Goal: Task Accomplishment & Management: Manage account settings

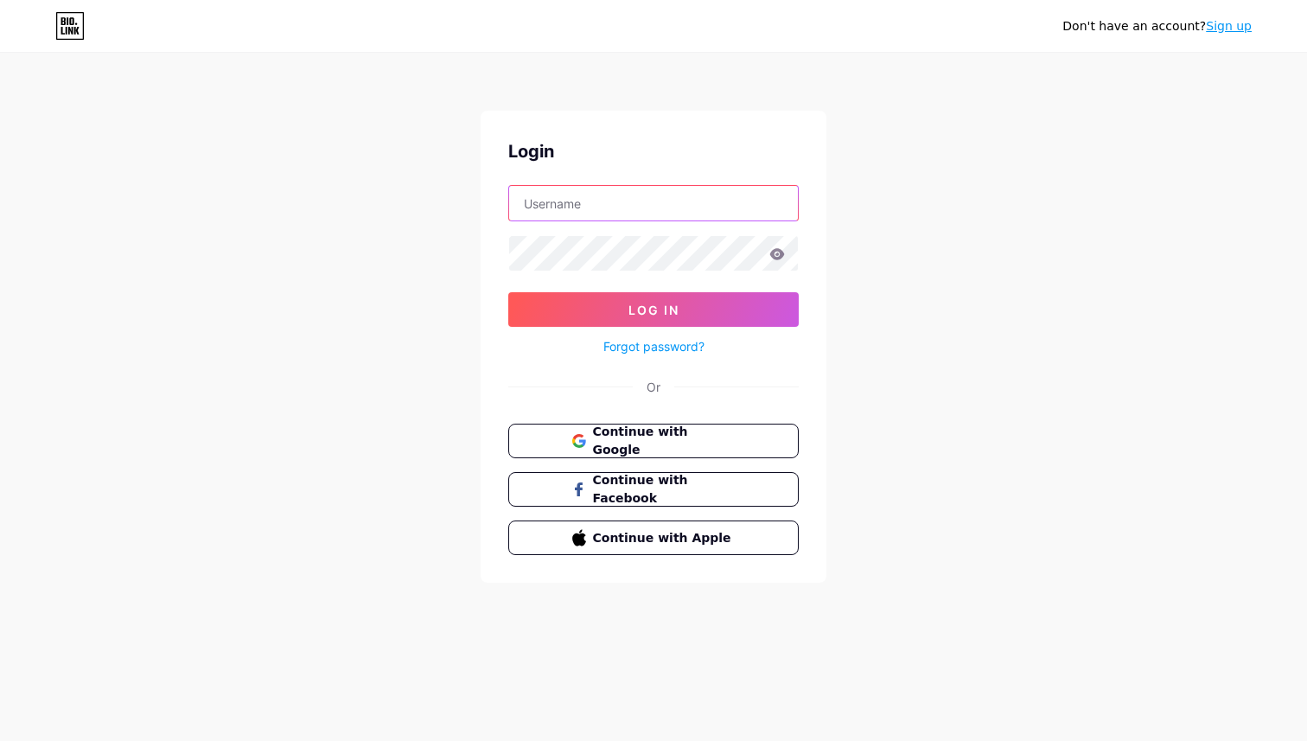
click at [561, 193] on input "text" at bounding box center [653, 203] width 289 height 35
type input "[EMAIL_ADDRESS][DOMAIN_NAME]"
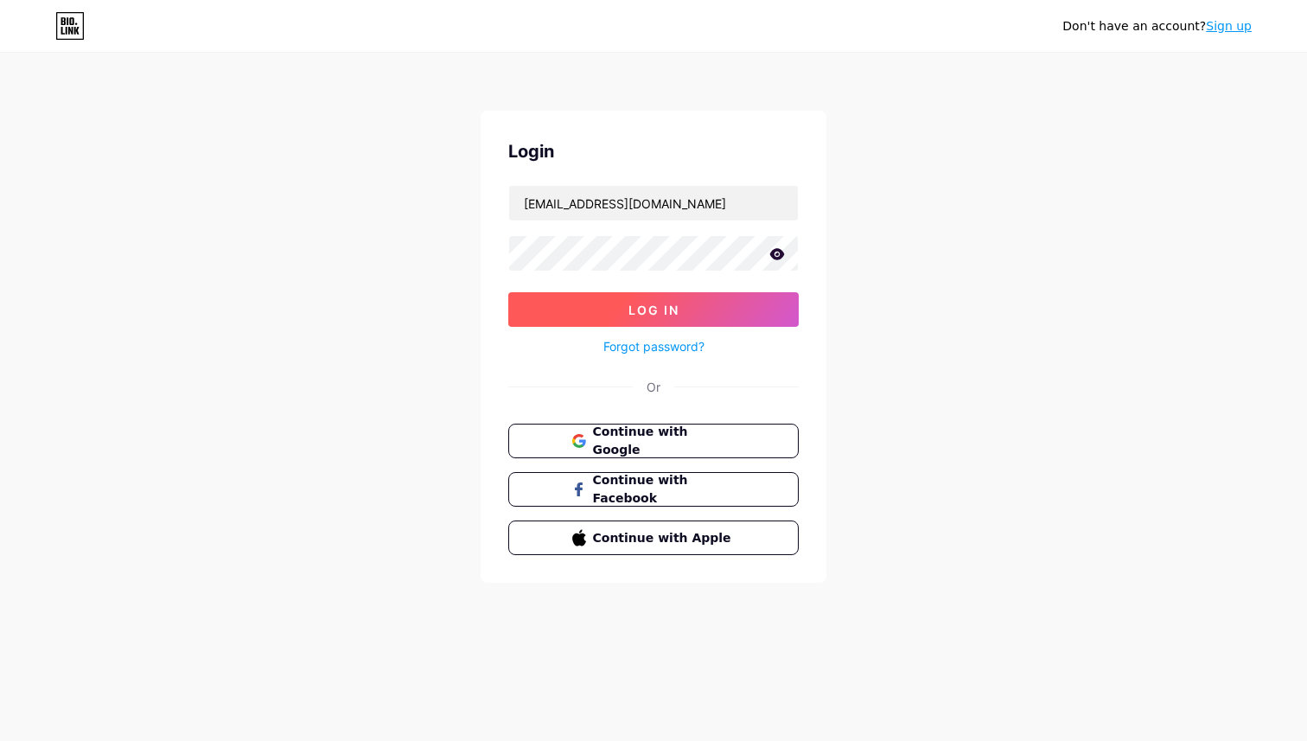
click at [552, 319] on button "Log In" at bounding box center [653, 309] width 291 height 35
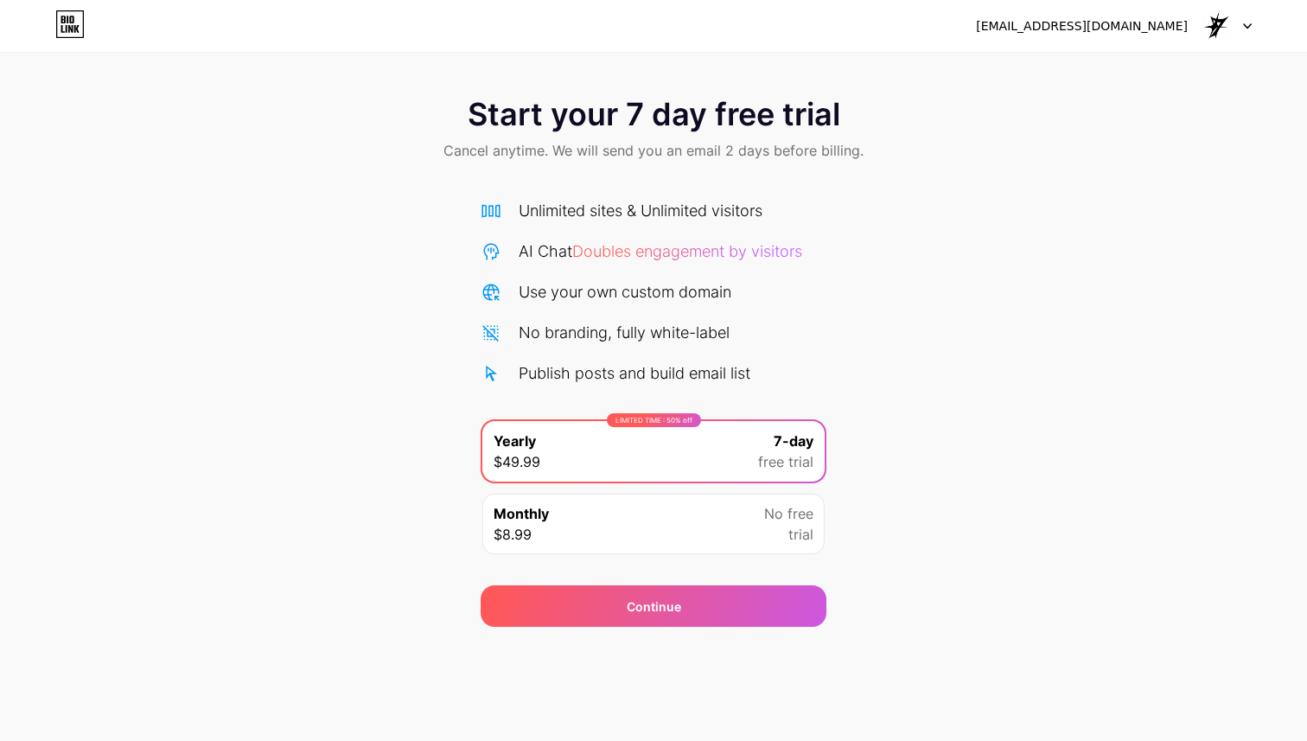
click at [658, 453] on div "LIMITED TIME : 50% off Yearly $49.99 7-day free trial" at bounding box center [653, 451] width 342 height 61
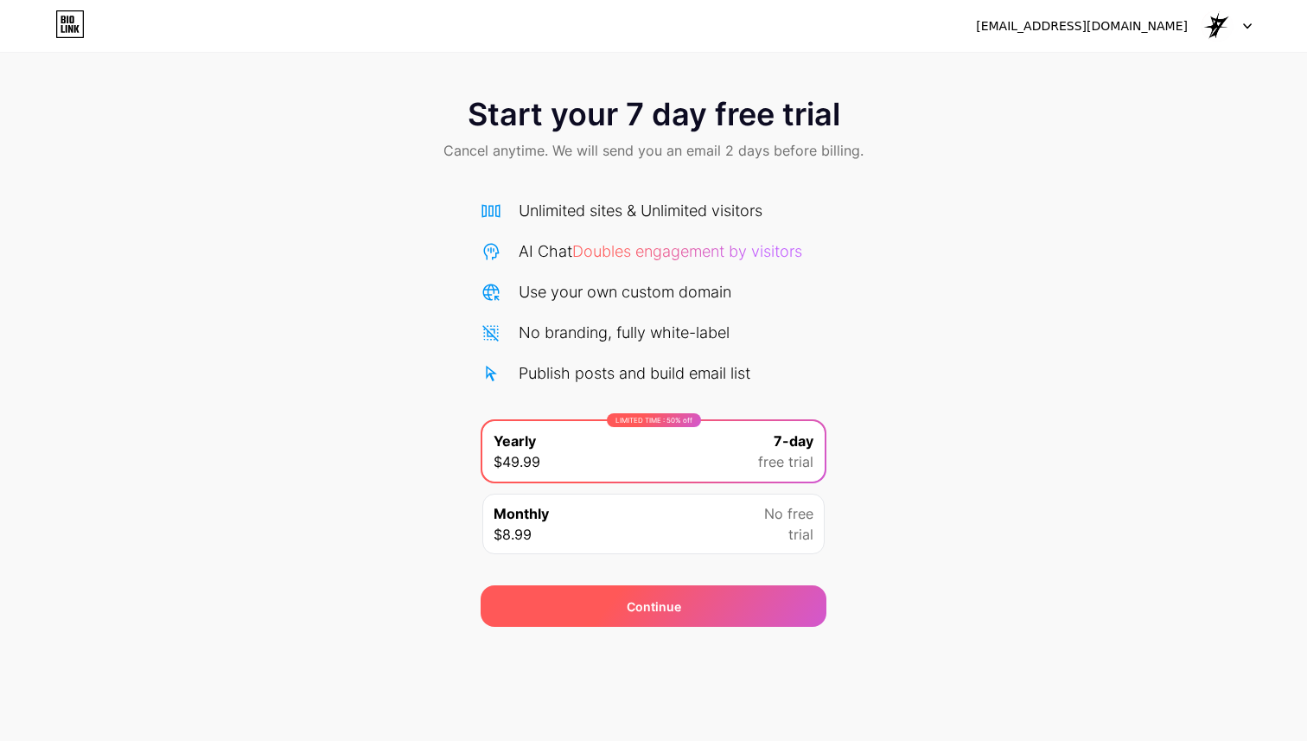
click at [650, 610] on span "Continue" at bounding box center [654, 606] width 54 height 18
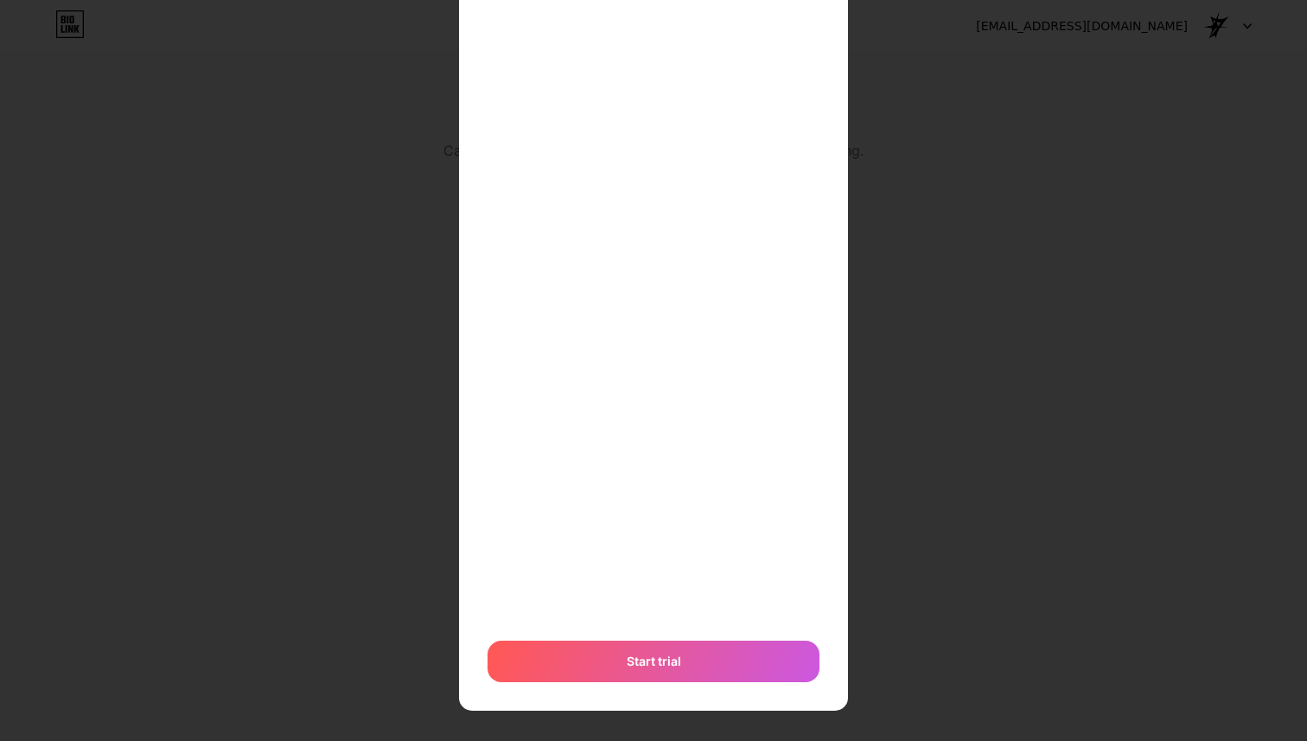
scroll to position [354, 0]
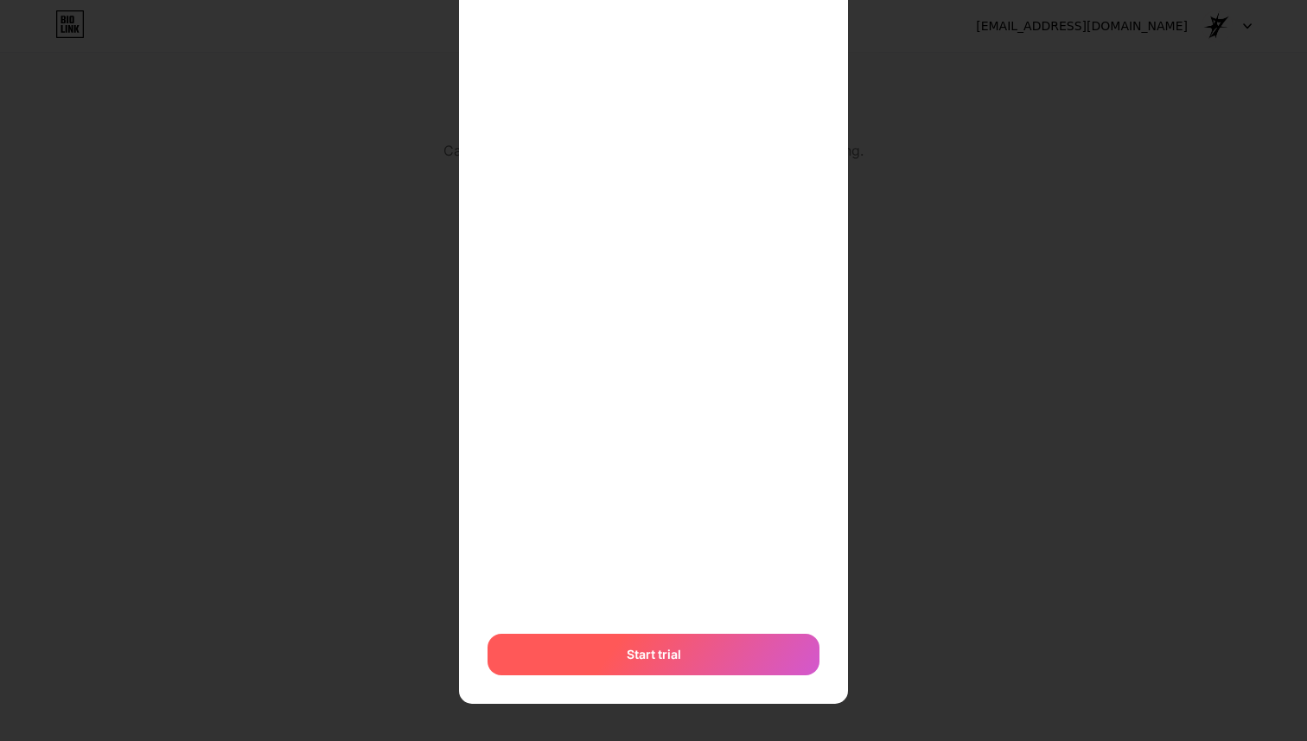
click at [679, 655] on span "Start trial" at bounding box center [654, 654] width 54 height 18
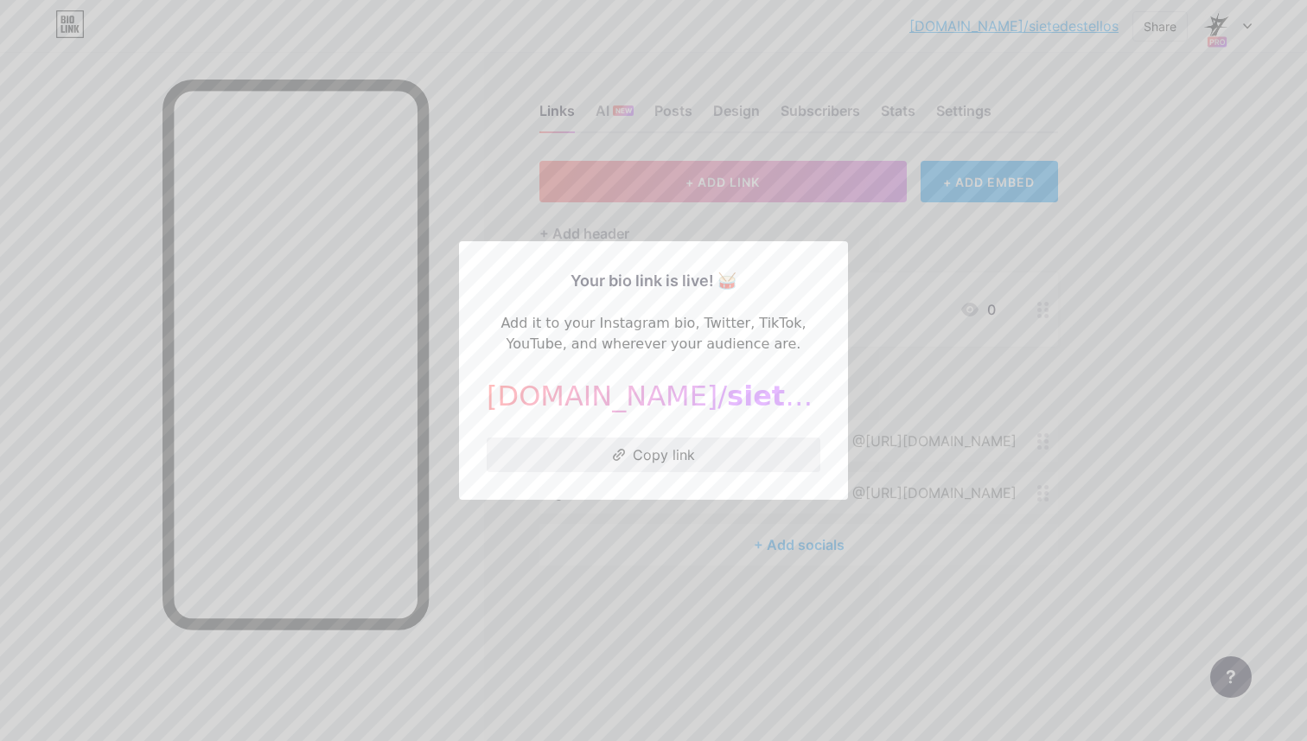
click at [655, 456] on button "Copy link" at bounding box center [654, 454] width 334 height 35
click at [773, 120] on div at bounding box center [653, 370] width 1307 height 741
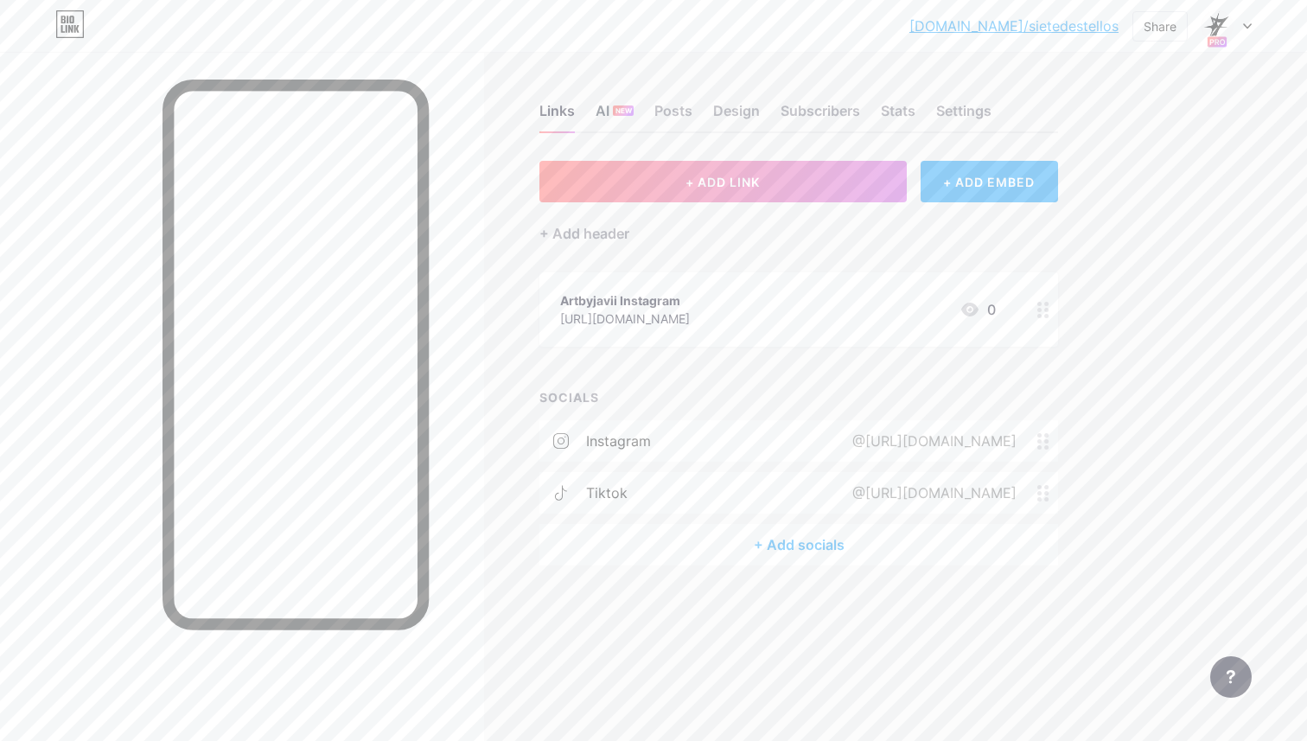
click at [608, 117] on div "AI NEW" at bounding box center [615, 115] width 38 height 31
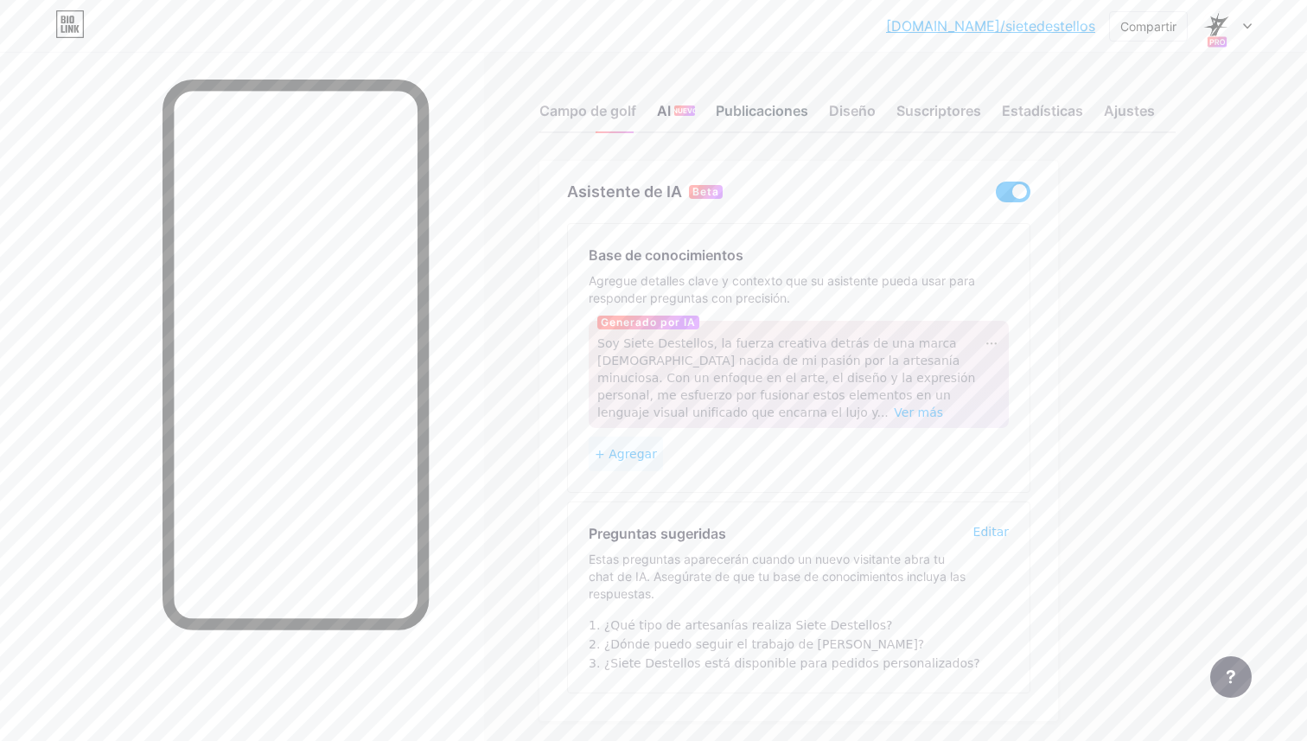
click at [789, 105] on font "Publicaciones" at bounding box center [762, 110] width 93 height 17
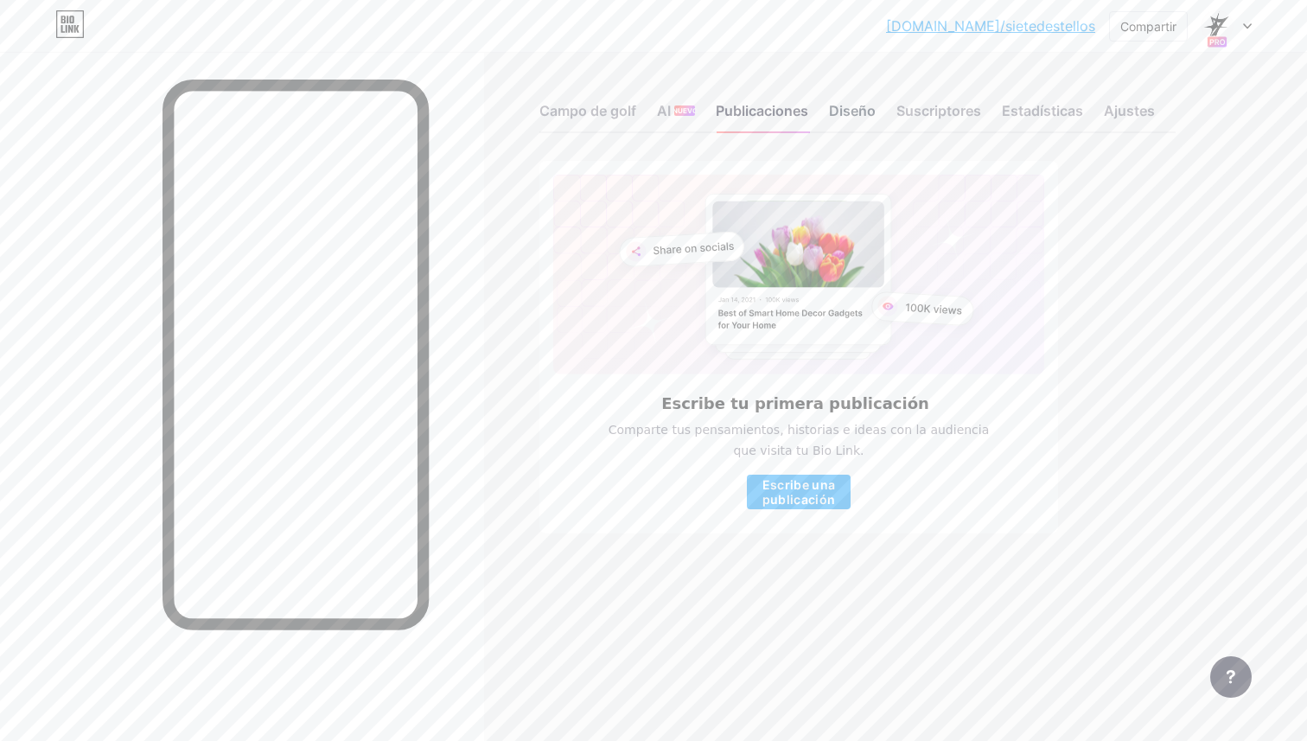
click at [857, 101] on div "Diseño" at bounding box center [852, 115] width 47 height 31
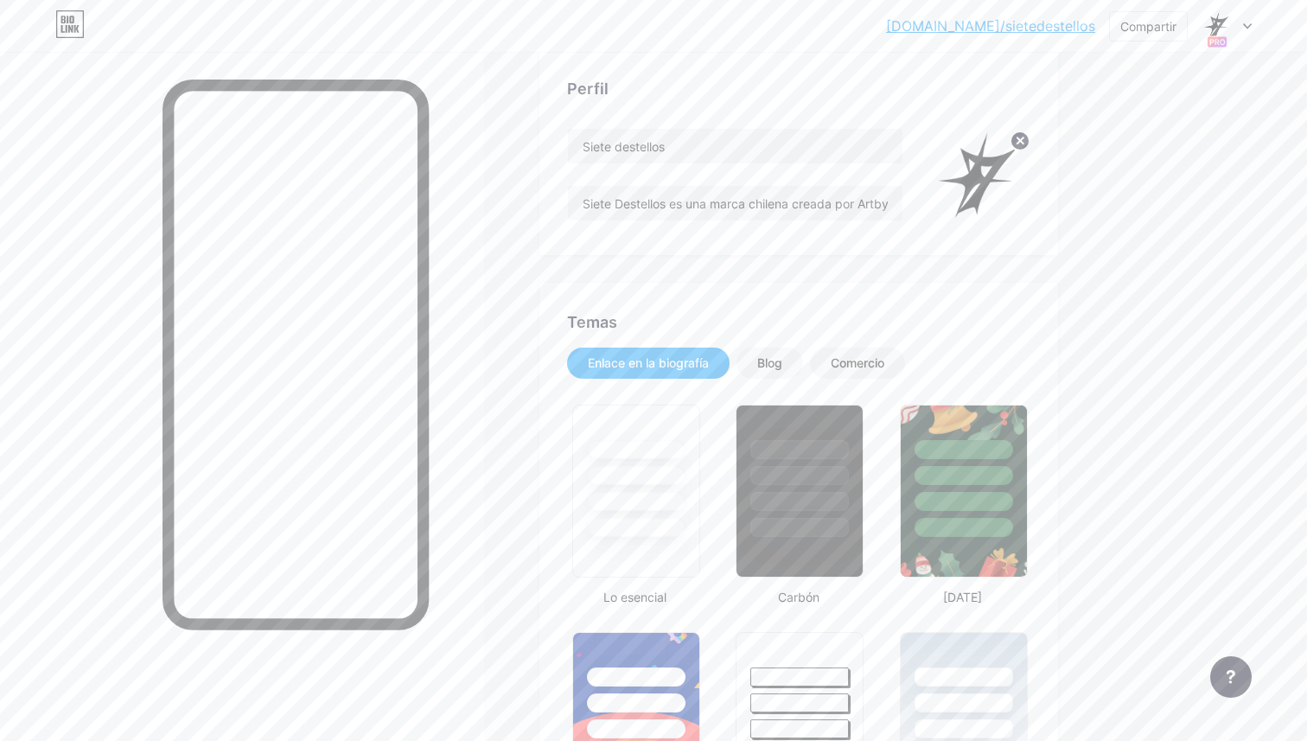
scroll to position [159, 0]
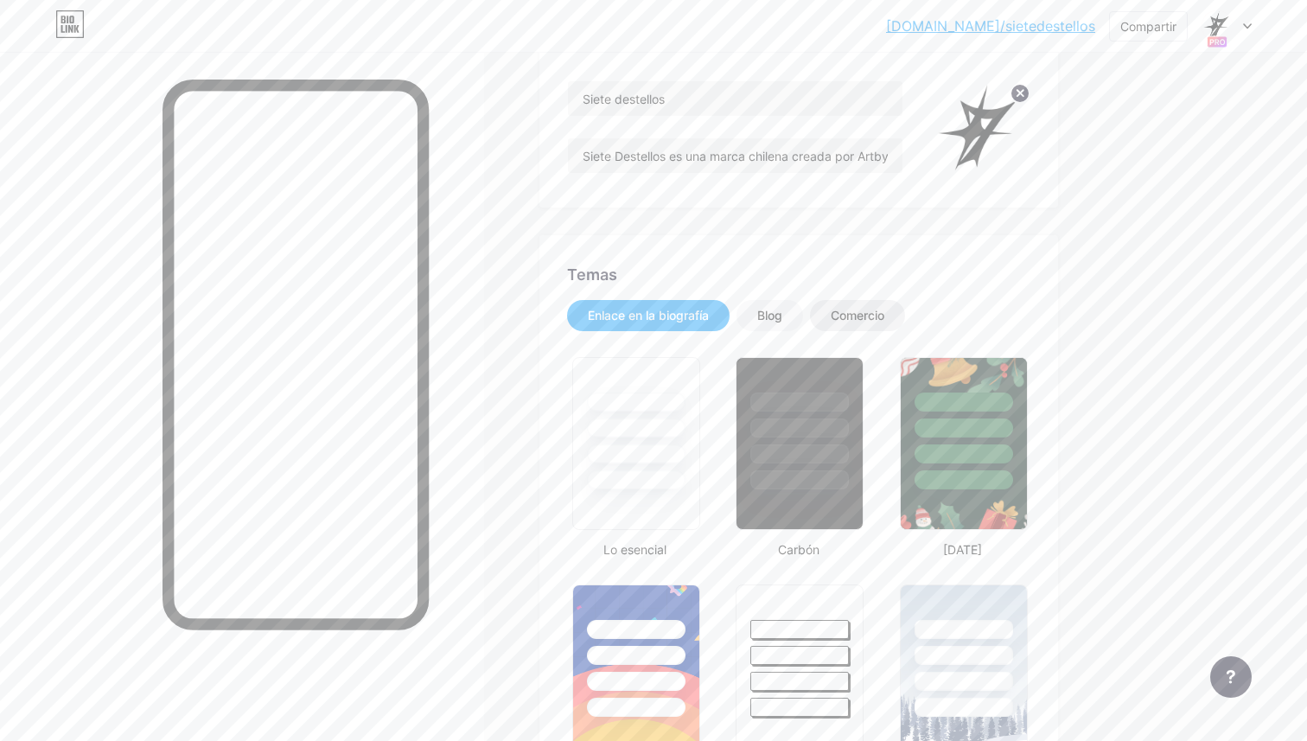
click at [840, 307] on div "Comercio" at bounding box center [858, 315] width 54 height 17
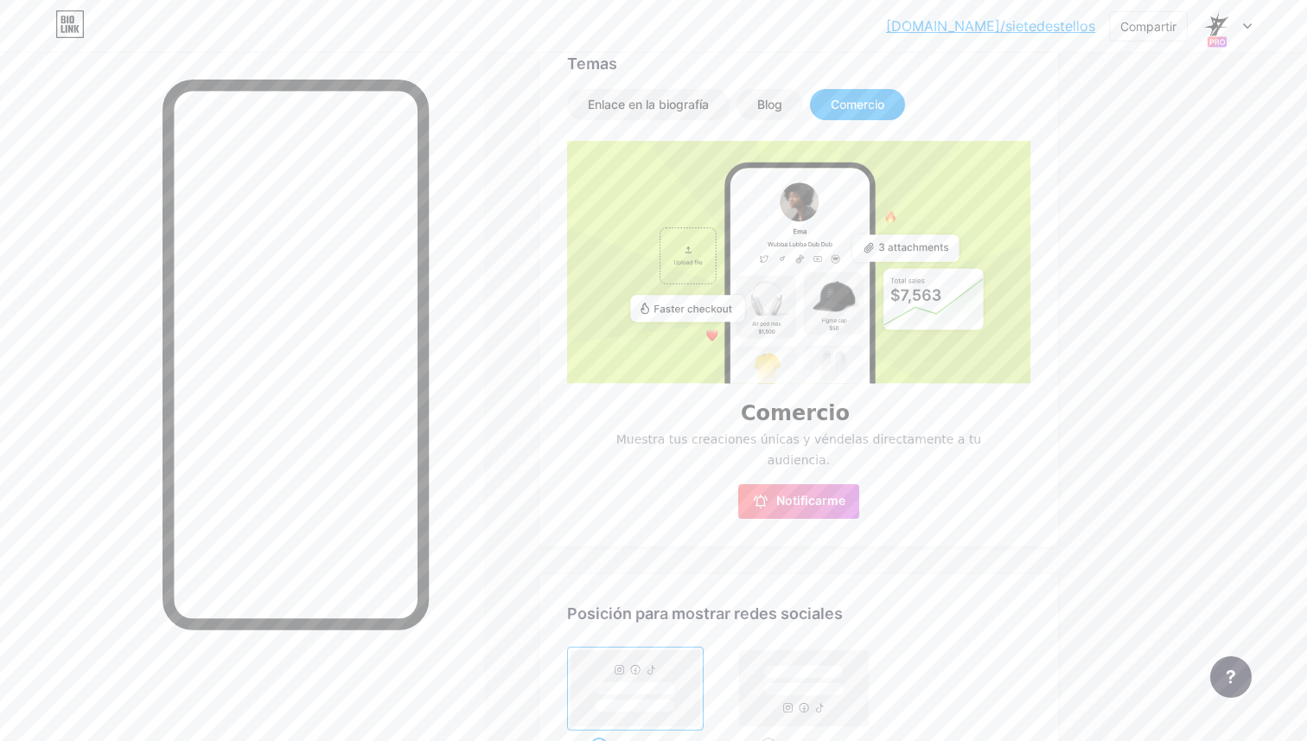
scroll to position [358, 0]
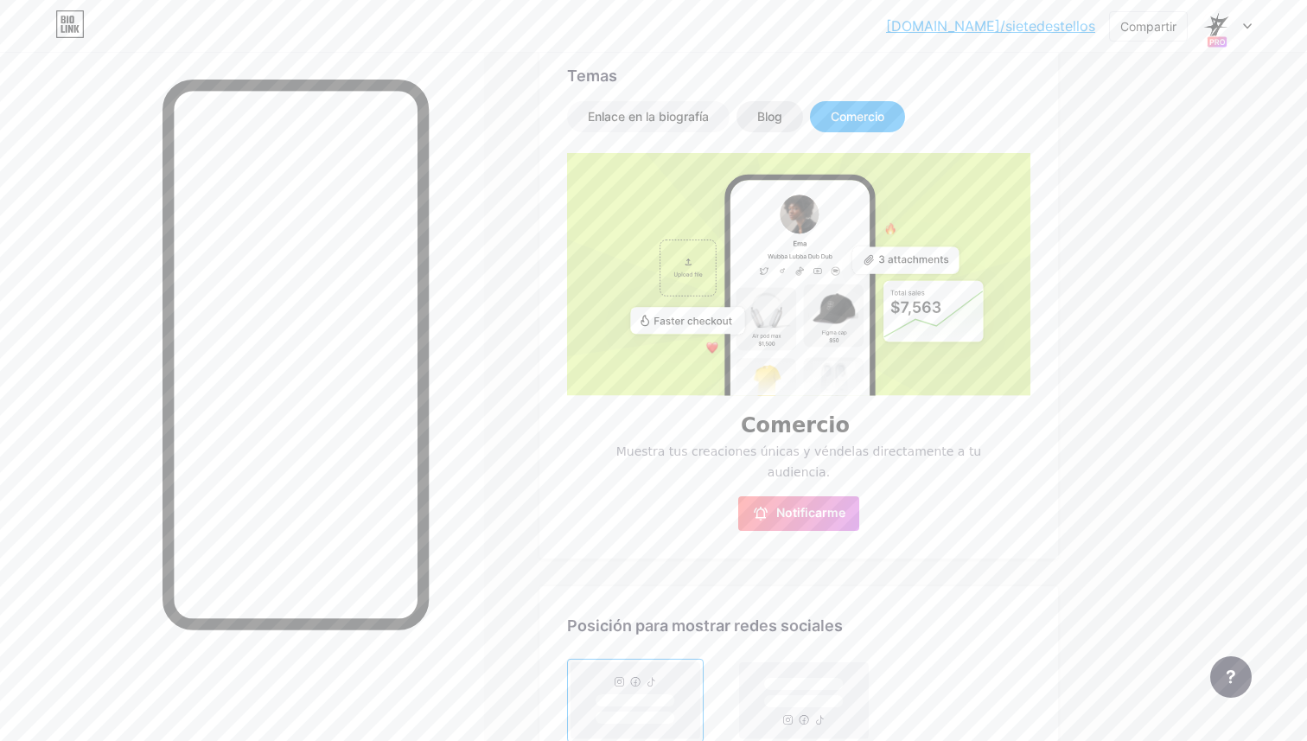
click at [792, 120] on div "Blog" at bounding box center [770, 116] width 67 height 31
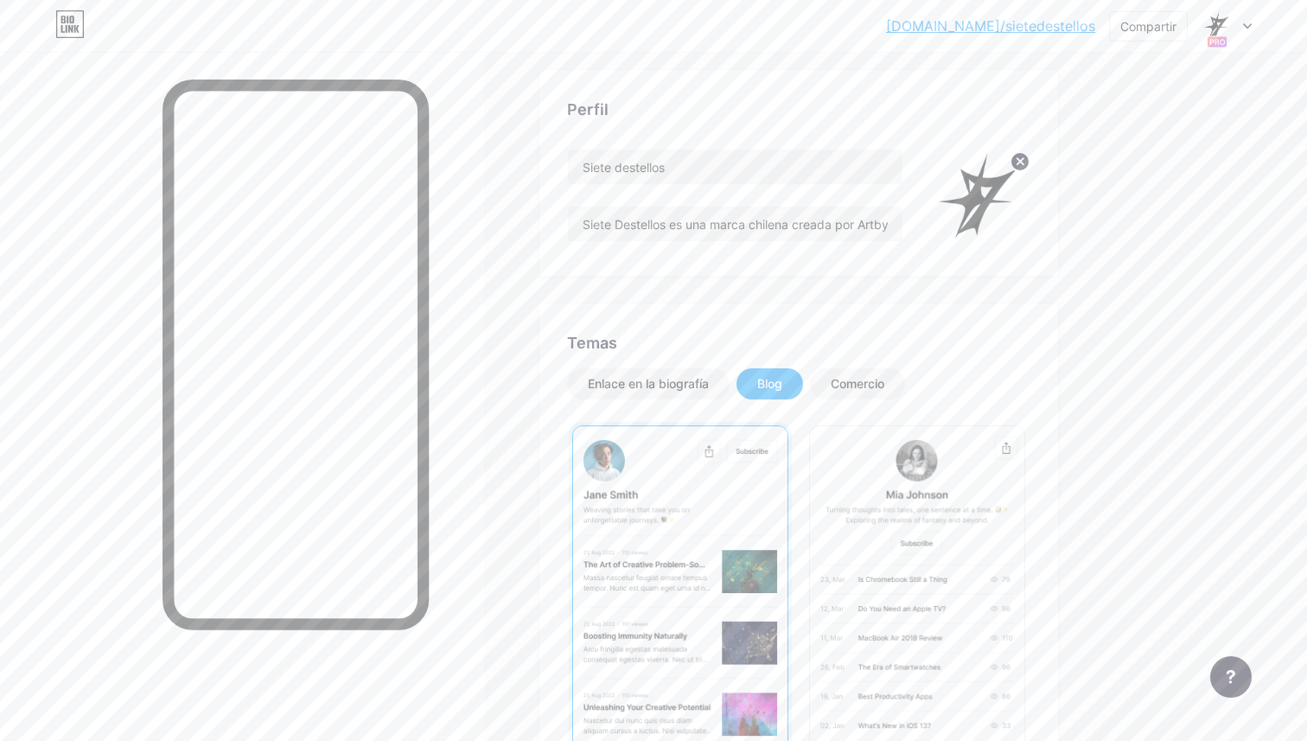
scroll to position [37, 0]
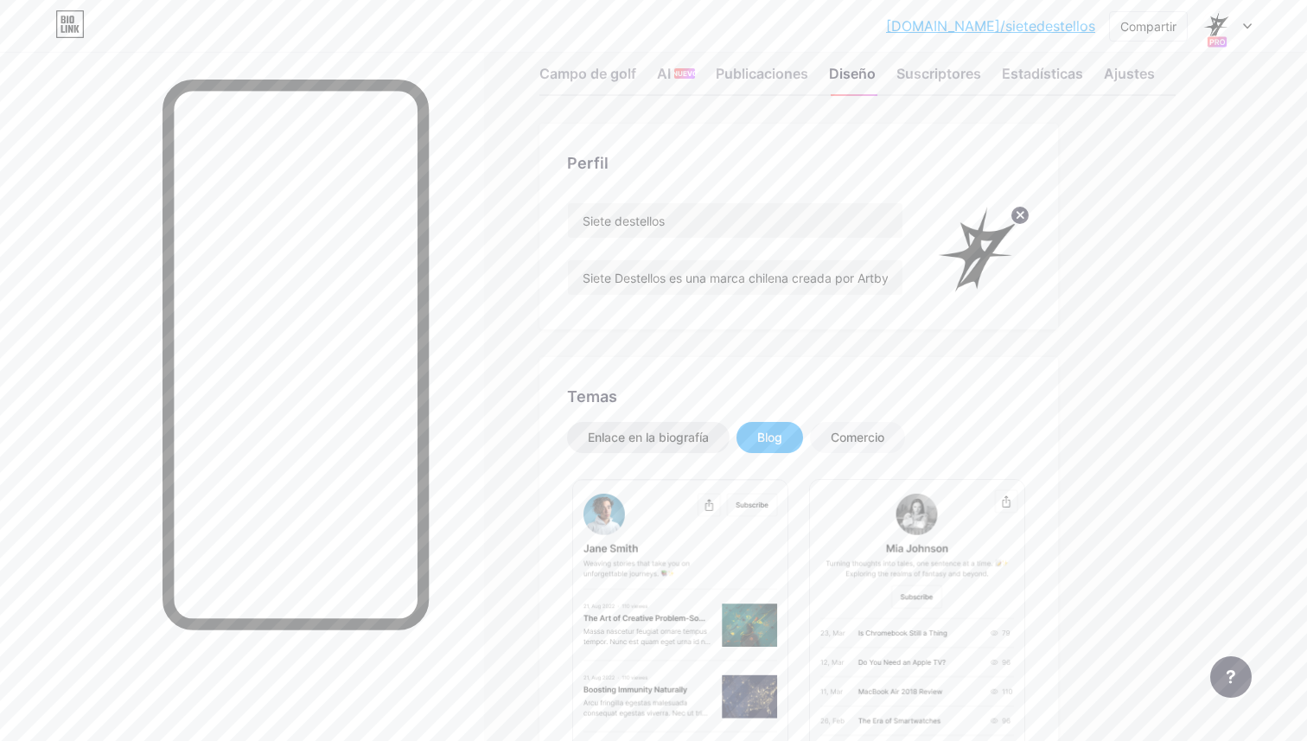
click at [698, 439] on font "Enlace en la biografía" at bounding box center [648, 437] width 121 height 15
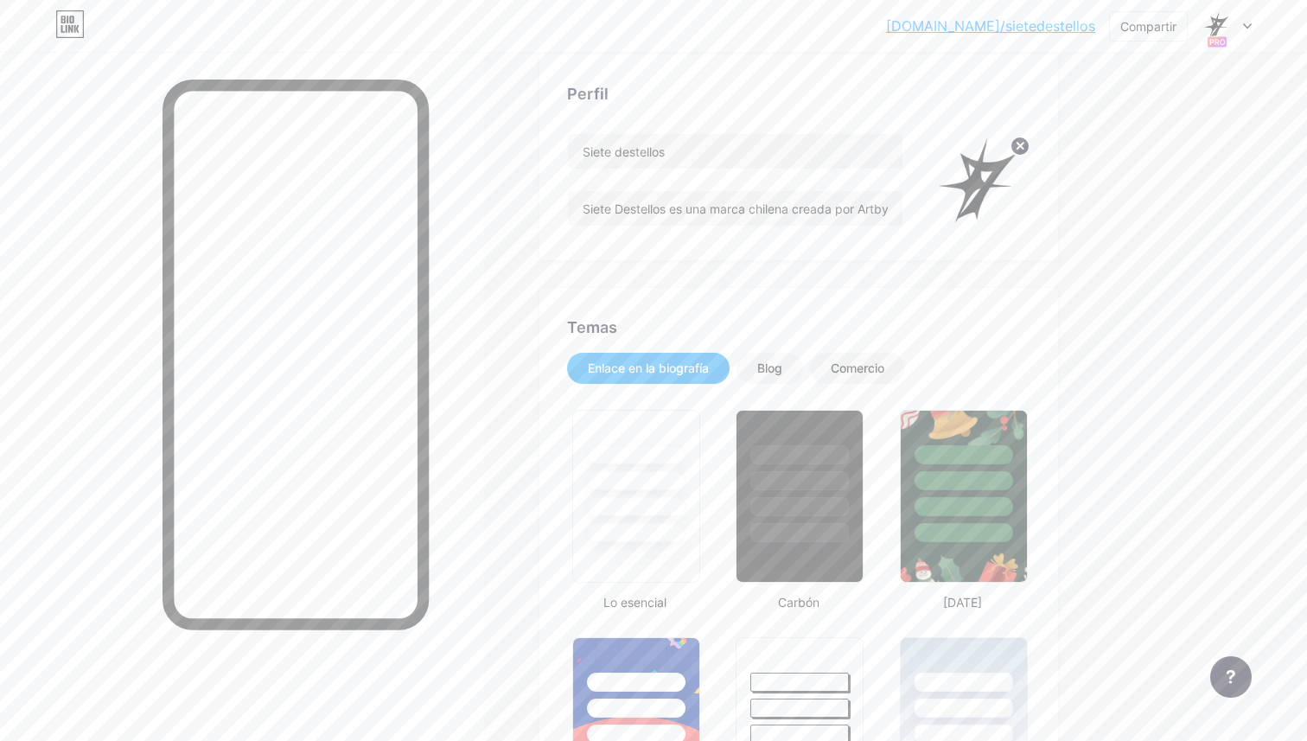
scroll to position [111, 0]
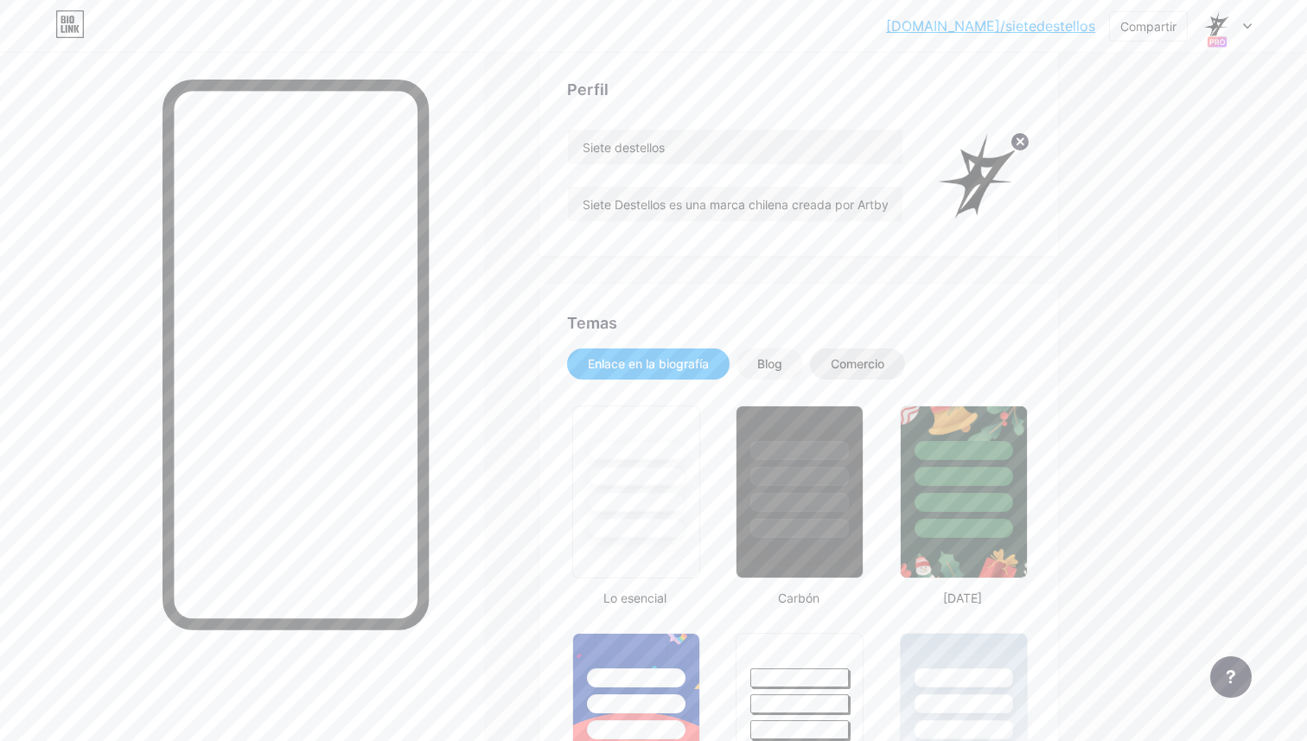
click at [852, 350] on div "Comercio" at bounding box center [857, 363] width 95 height 31
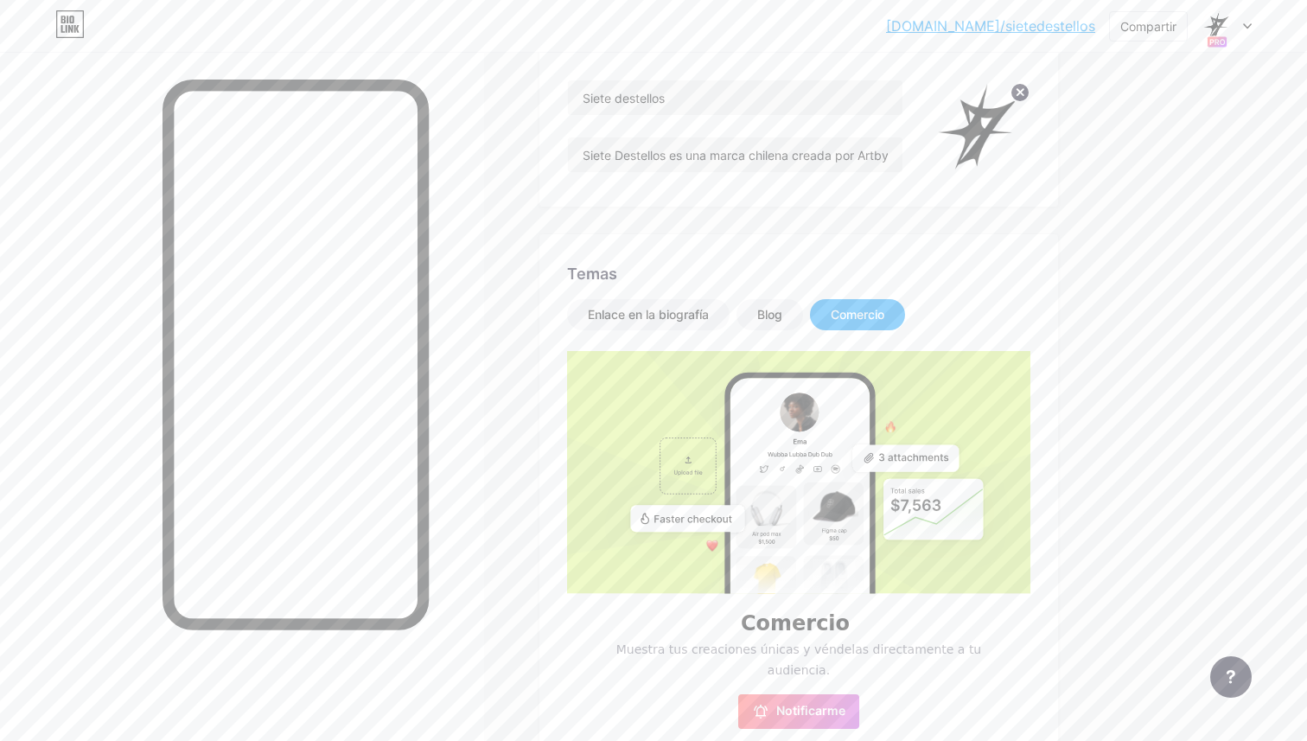
scroll to position [171, 0]
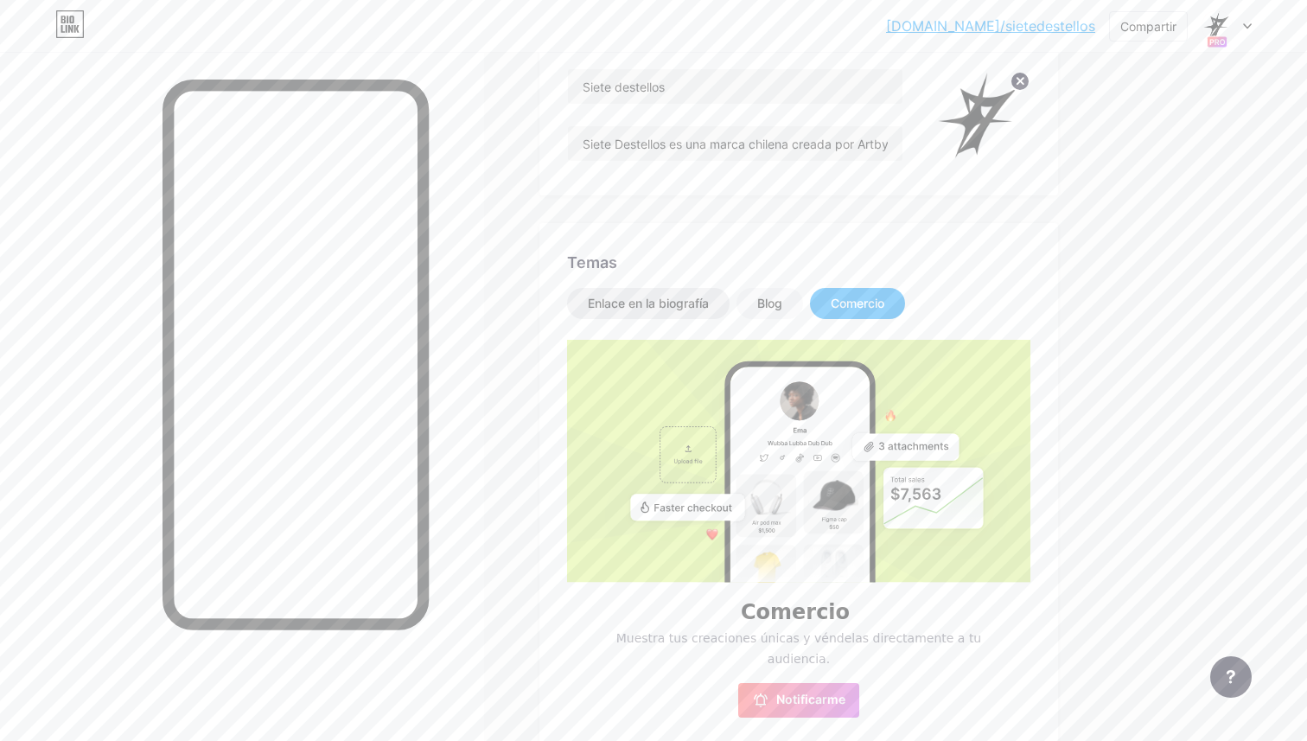
click at [679, 303] on font "Enlace en la biografía" at bounding box center [648, 303] width 121 height 15
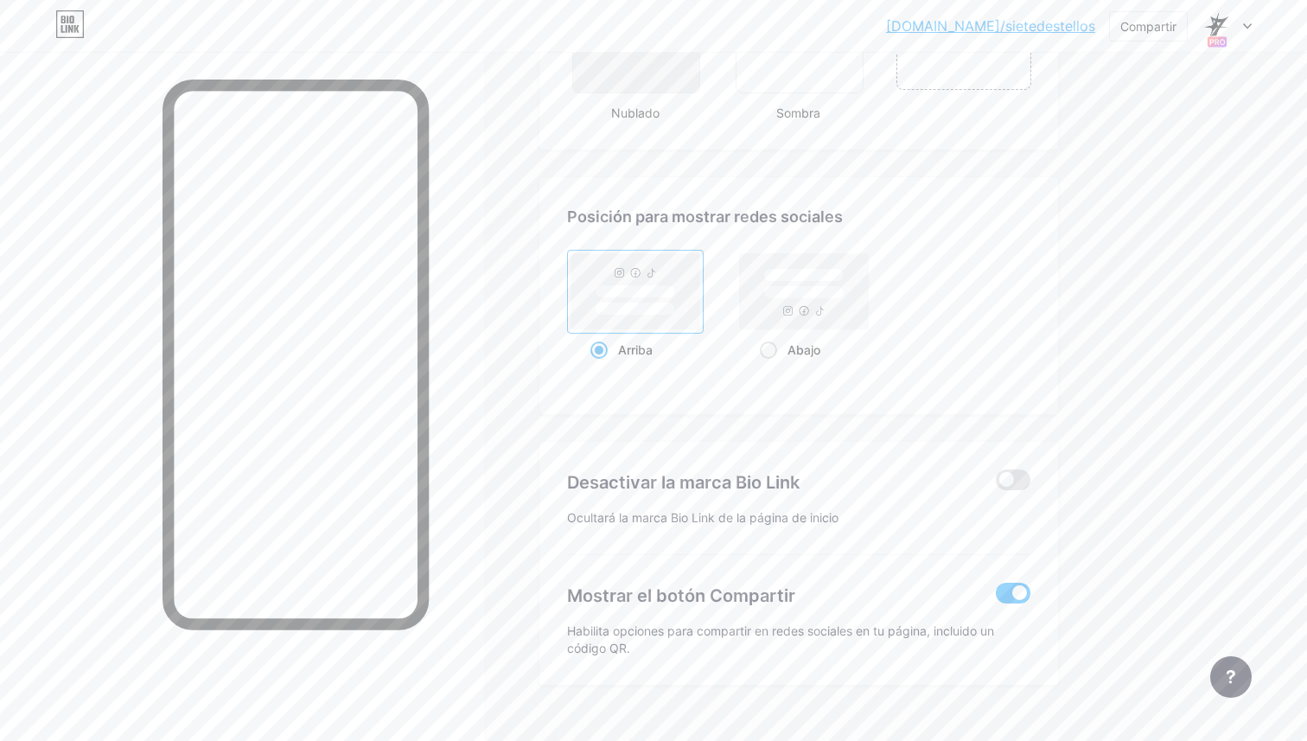
scroll to position [2190, 0]
click at [1027, 476] on span at bounding box center [1013, 477] width 35 height 21
click at [996, 482] on input "checkbox" at bounding box center [996, 482] width 0 height 0
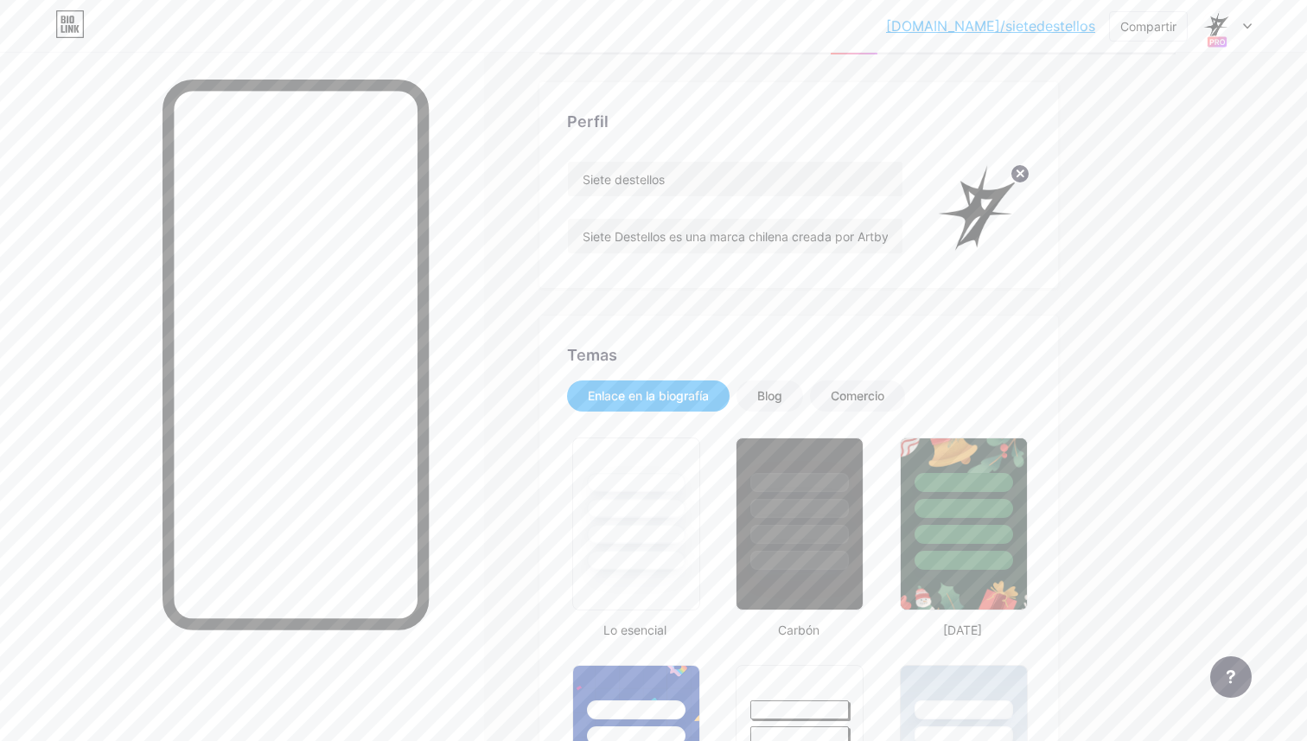
scroll to position [0, 0]
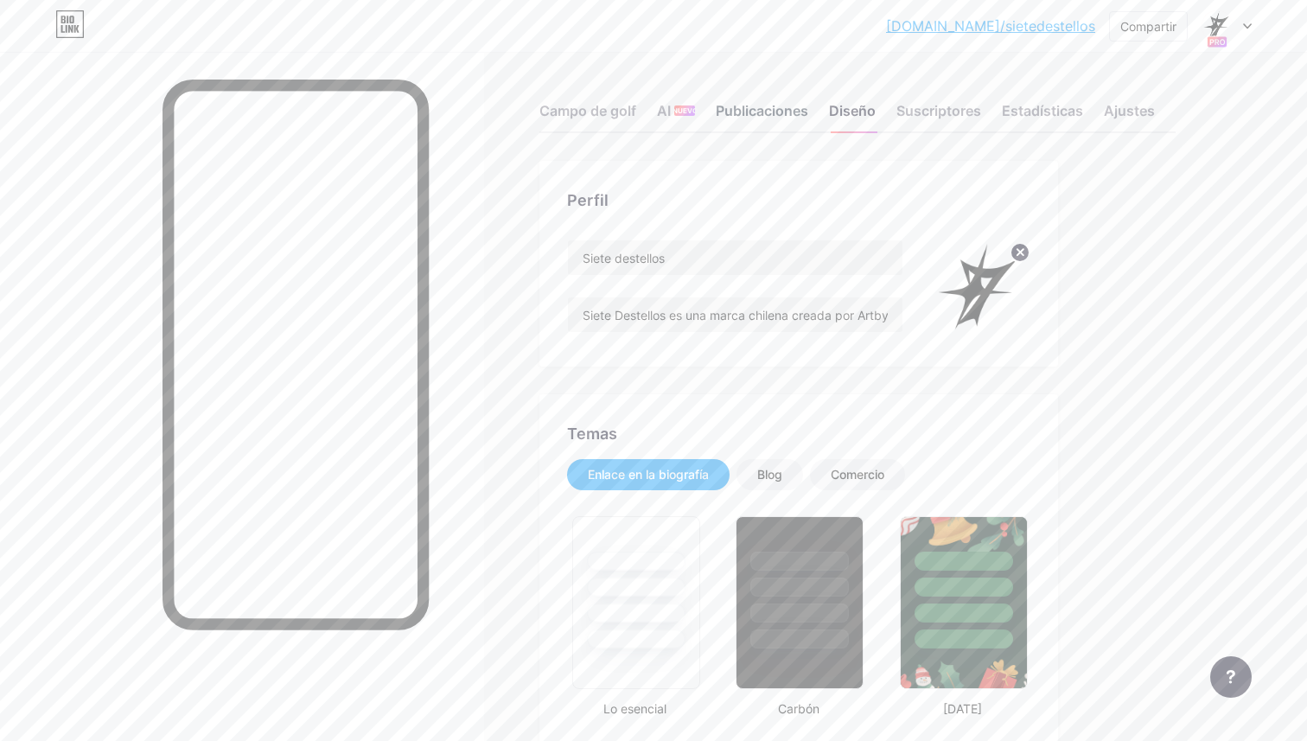
click at [773, 102] on font "Publicaciones" at bounding box center [762, 110] width 93 height 17
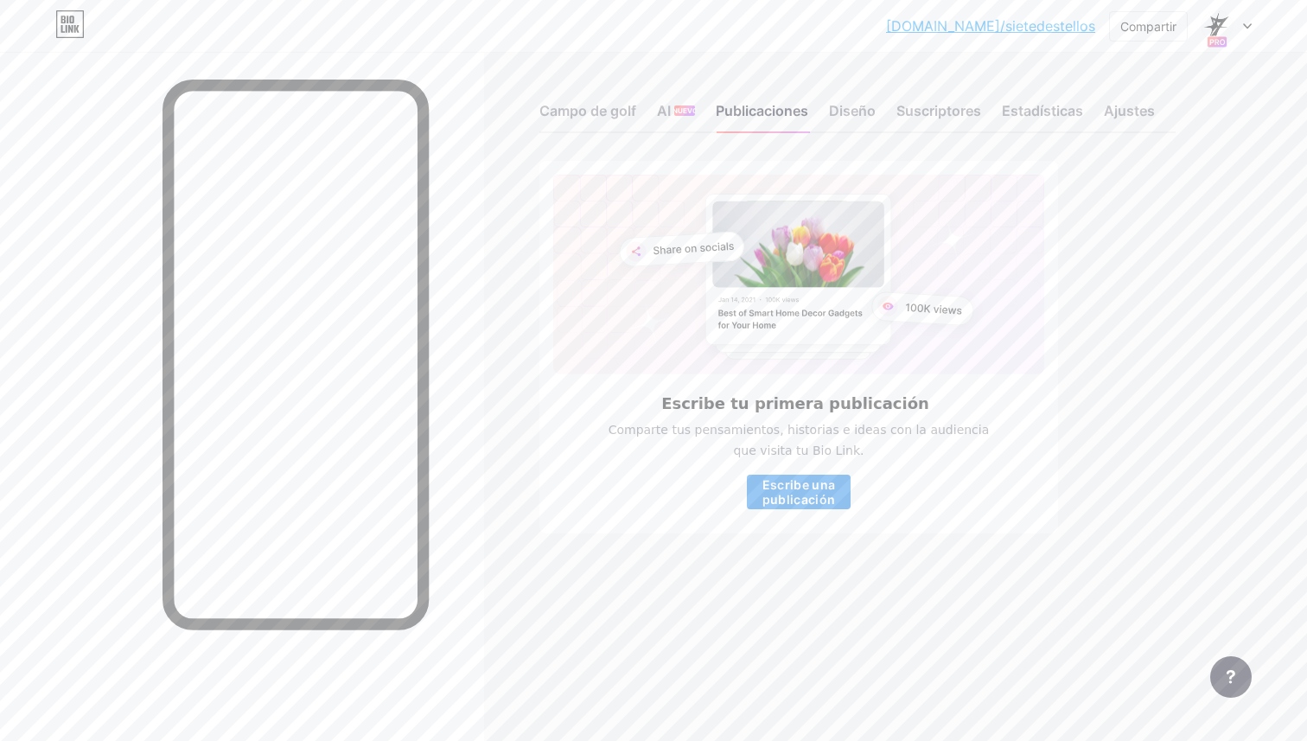
click at [781, 495] on font "Escribe una publicación" at bounding box center [799, 491] width 73 height 29
click at [1046, 119] on div "Estadísticas" at bounding box center [1042, 115] width 81 height 31
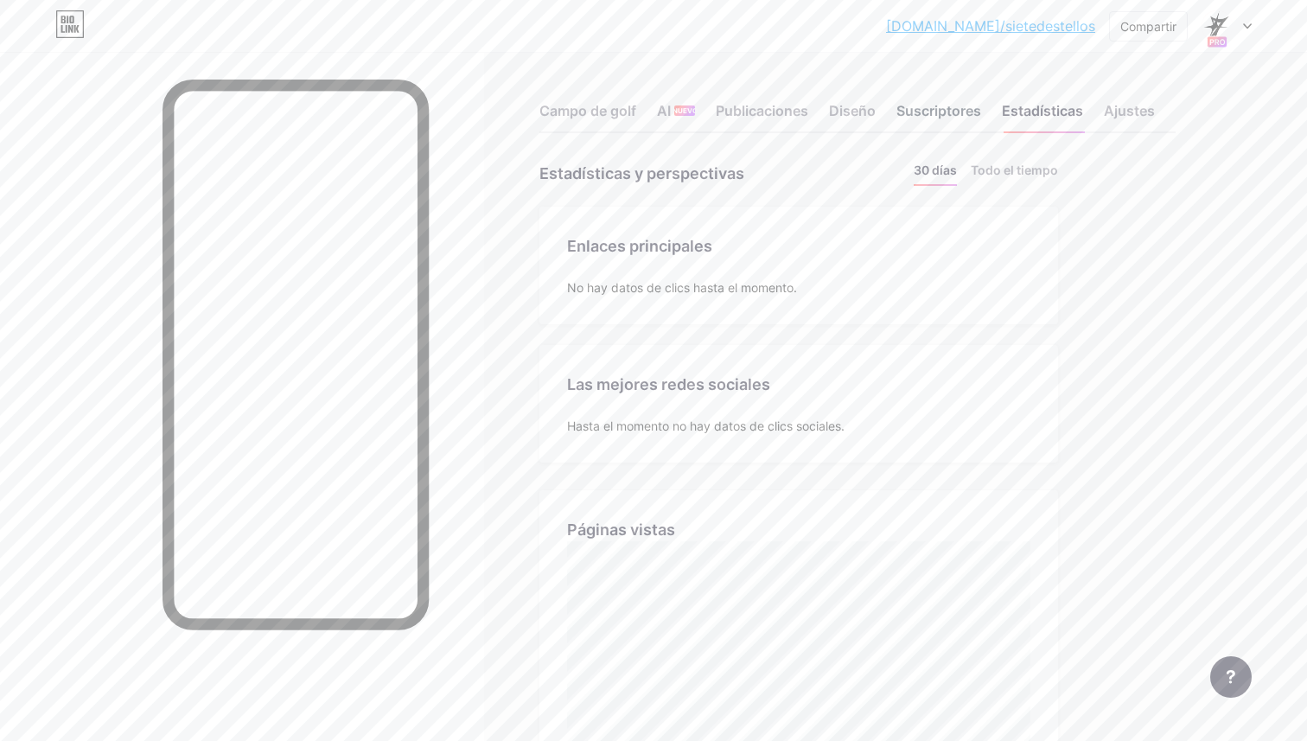
scroll to position [741, 1307]
click at [955, 114] on font "Suscriptores" at bounding box center [939, 110] width 85 height 17
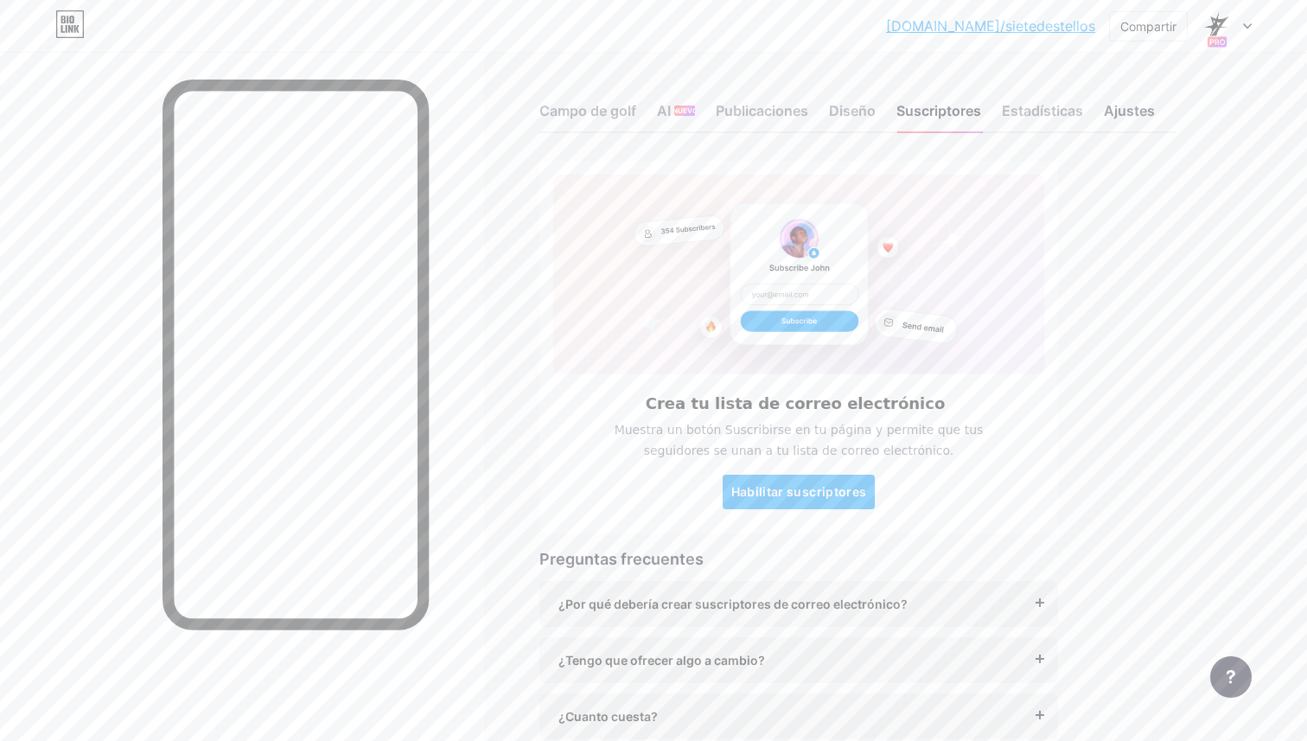
click at [1140, 102] on font "Ajustes" at bounding box center [1129, 110] width 51 height 17
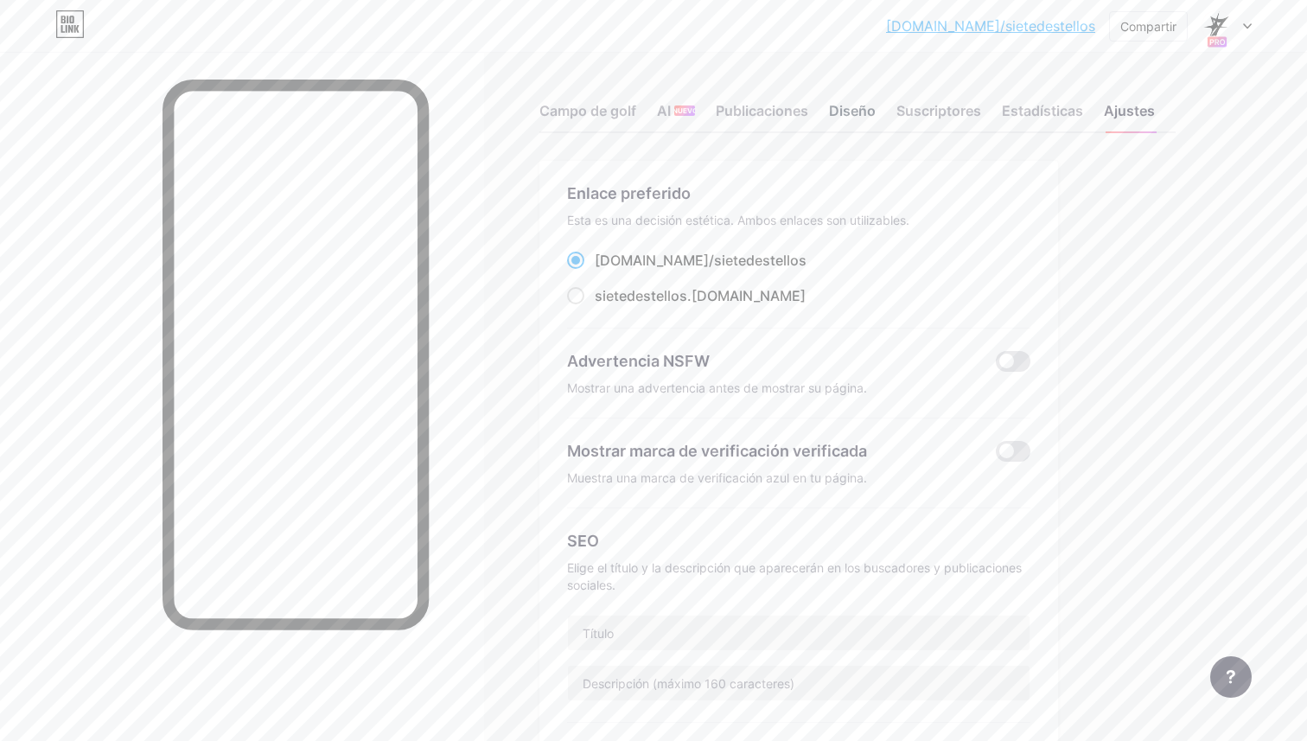
click at [854, 112] on font "Diseño" at bounding box center [852, 110] width 47 height 17
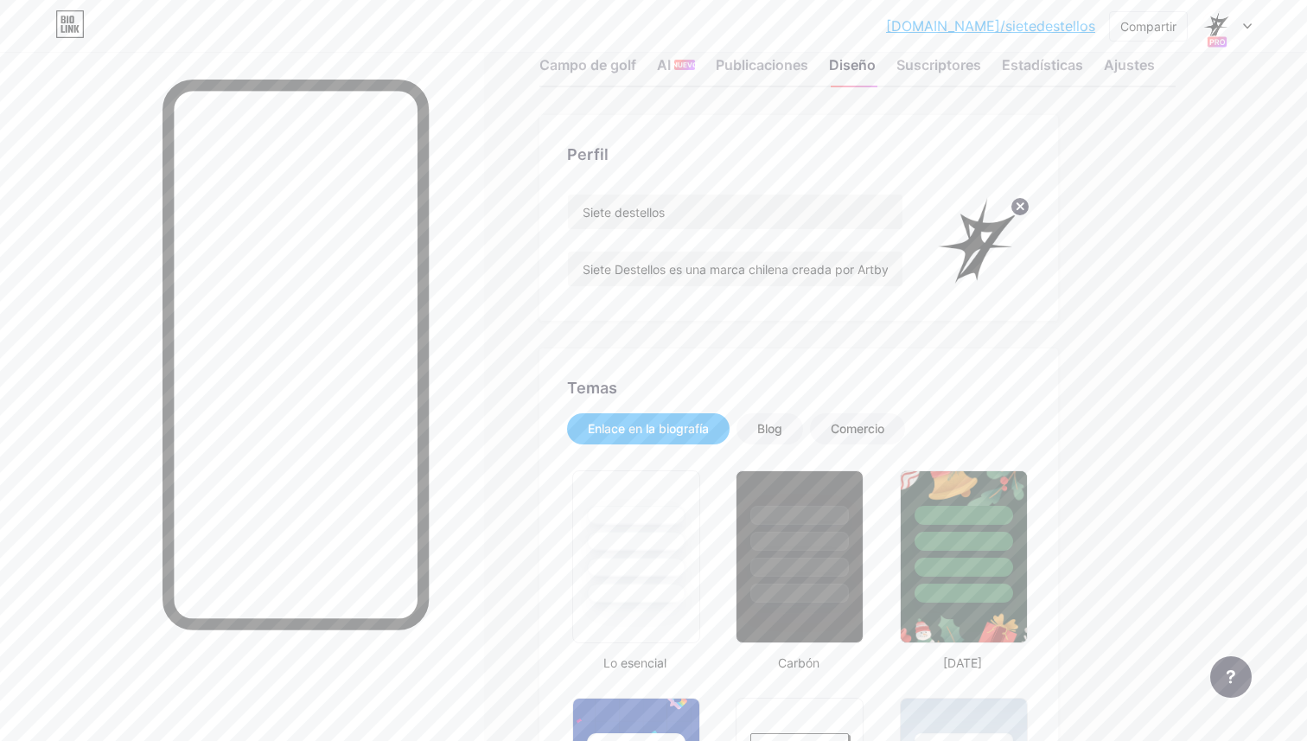
scroll to position [70, 0]
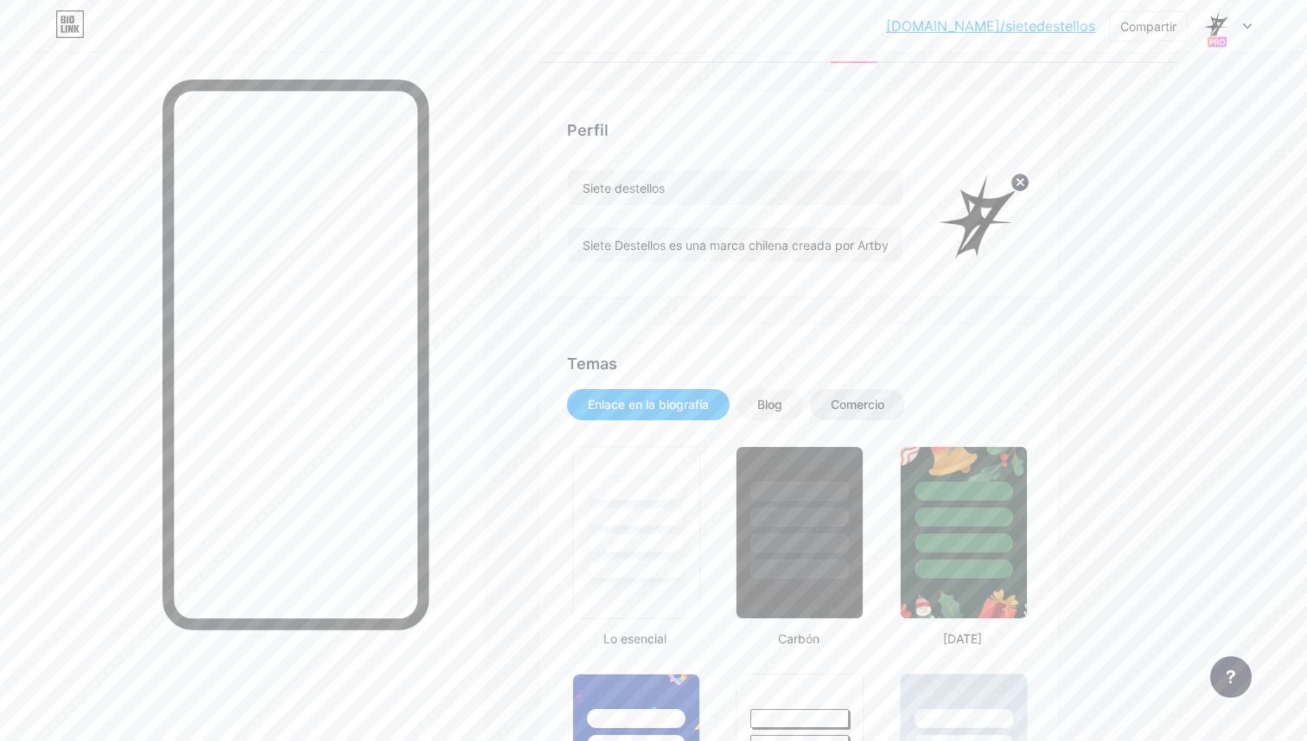
click at [834, 413] on div "Comercio" at bounding box center [857, 404] width 95 height 31
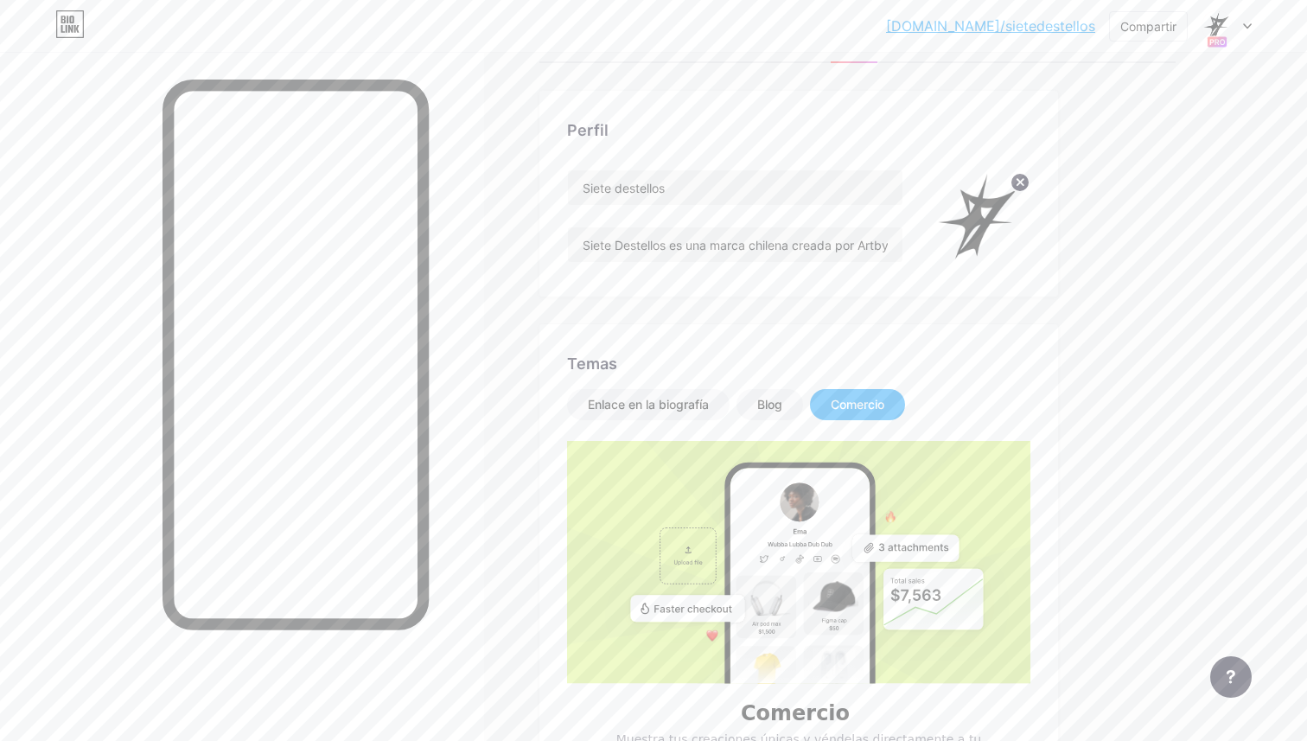
click at [821, 528] on rect at bounding box center [800, 619] width 139 height 302
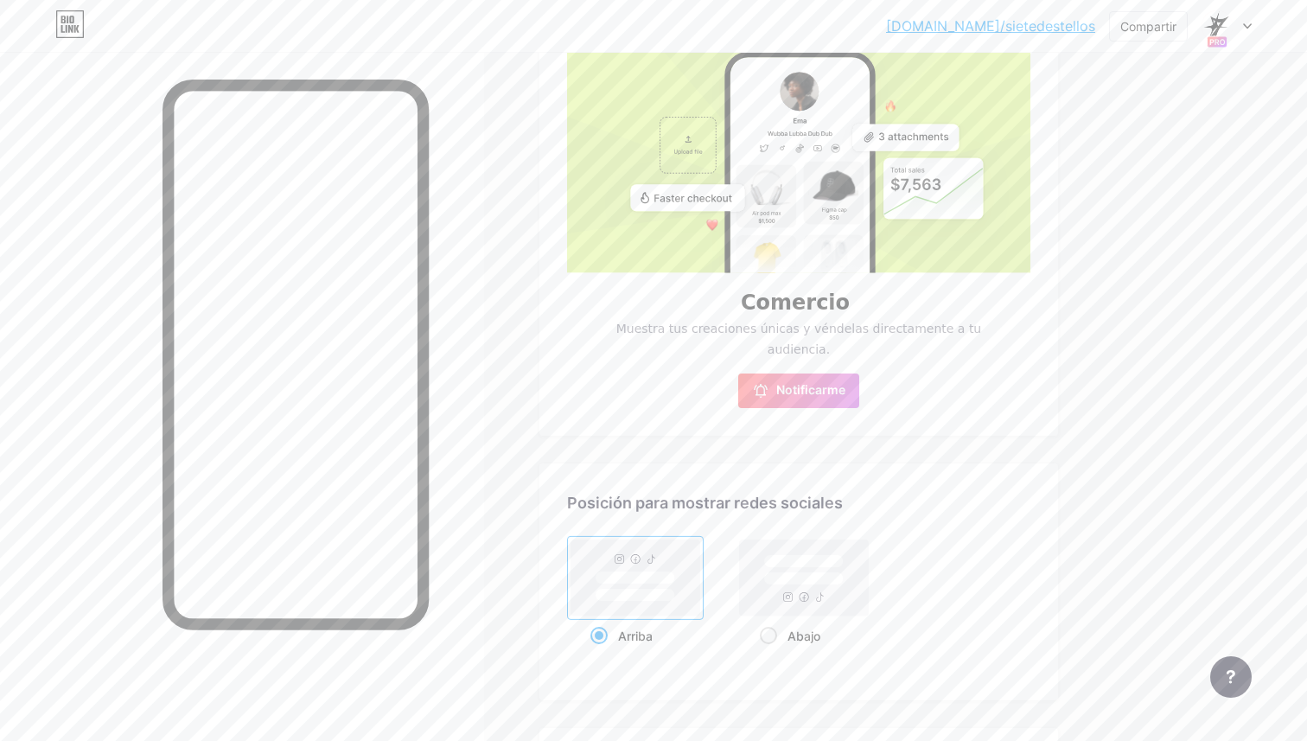
scroll to position [482, 0]
click at [812, 399] on button "Notificarme" at bounding box center [798, 389] width 121 height 35
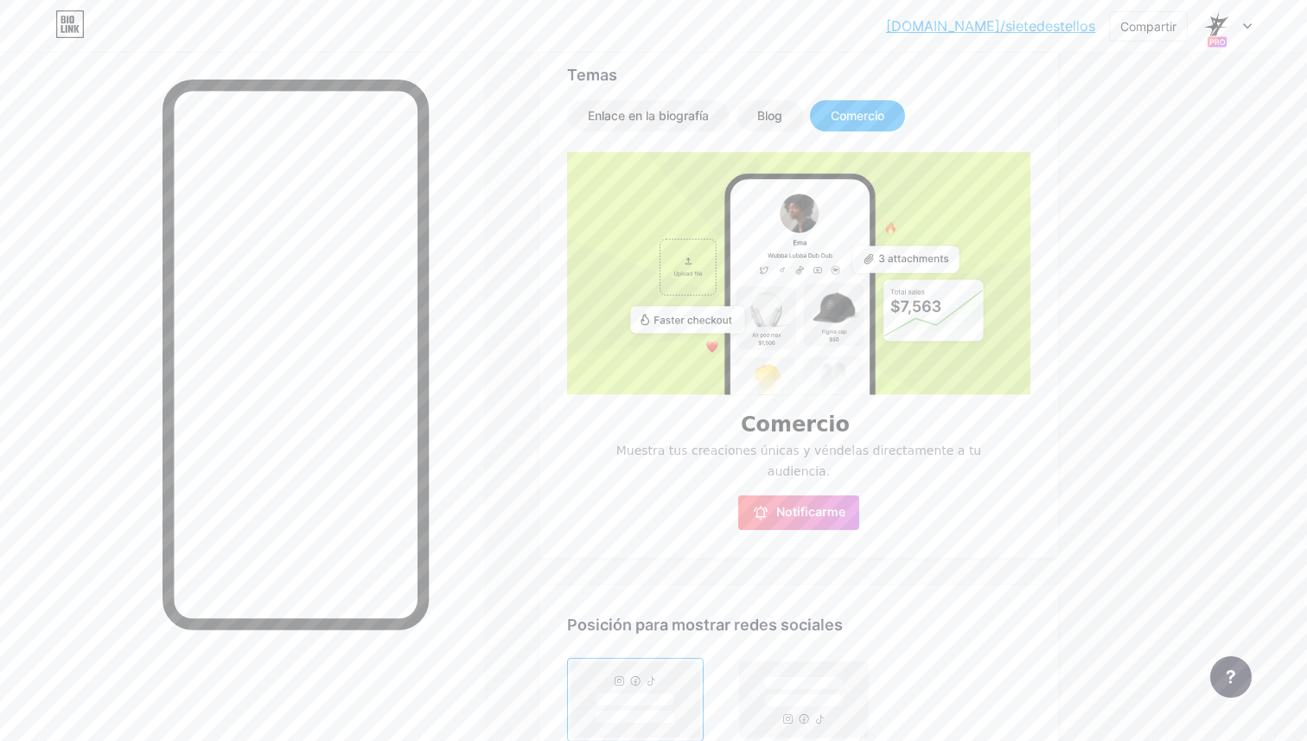
scroll to position [358, 0]
click at [865, 259] on rect at bounding box center [906, 260] width 106 height 27
click at [814, 273] on rect at bounding box center [800, 331] width 139 height 302
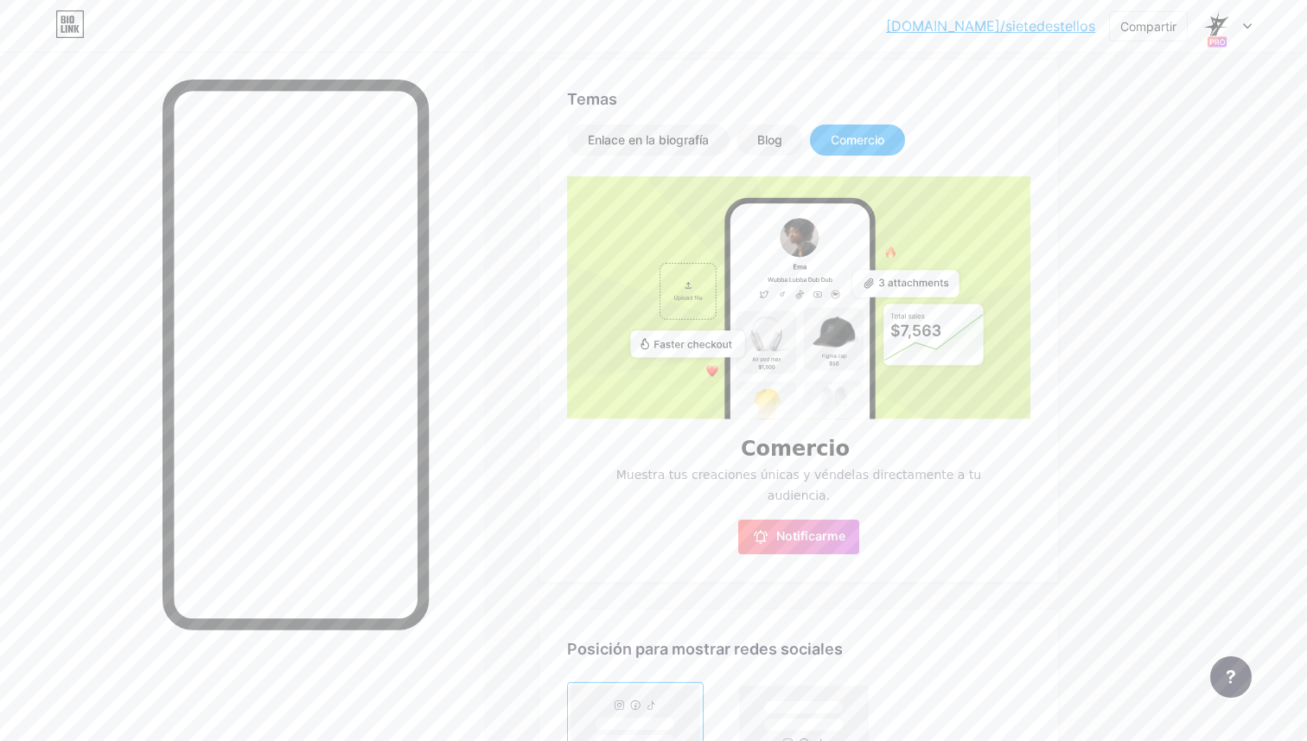
scroll to position [325, 0]
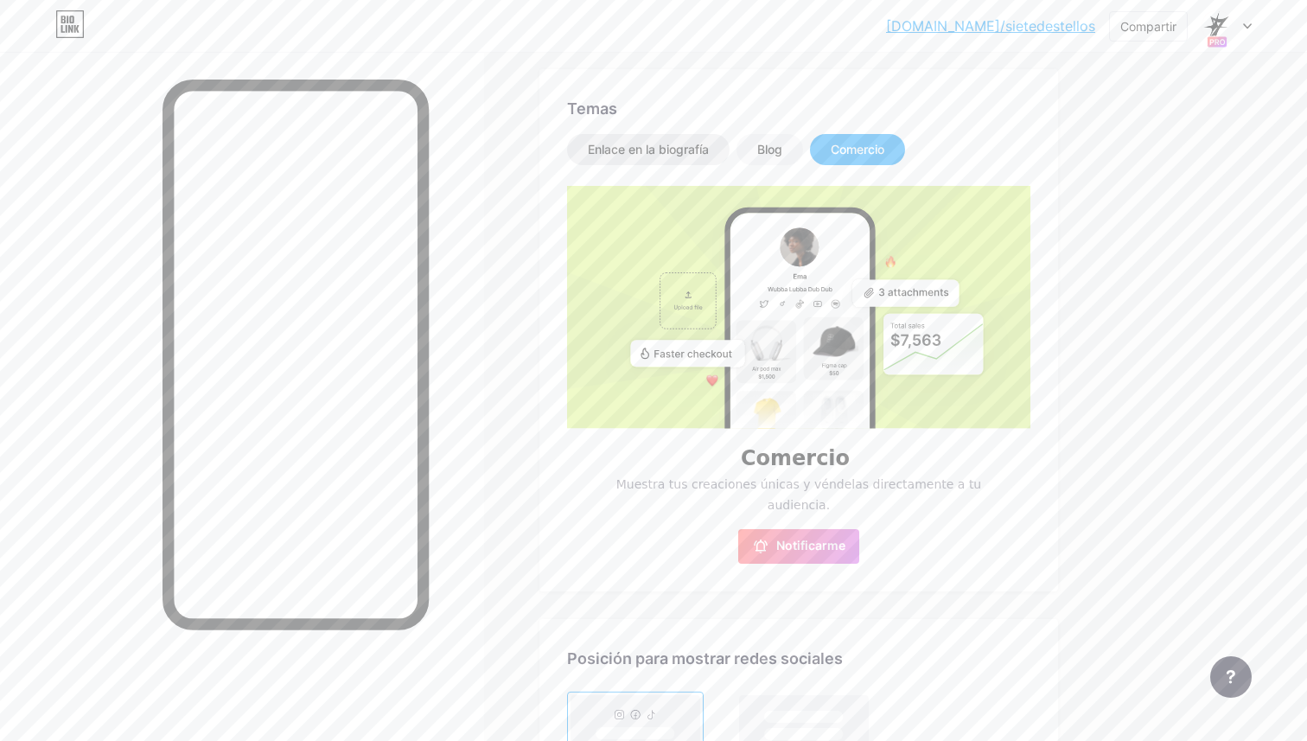
click at [678, 145] on font "Enlace en la biografía" at bounding box center [648, 149] width 121 height 15
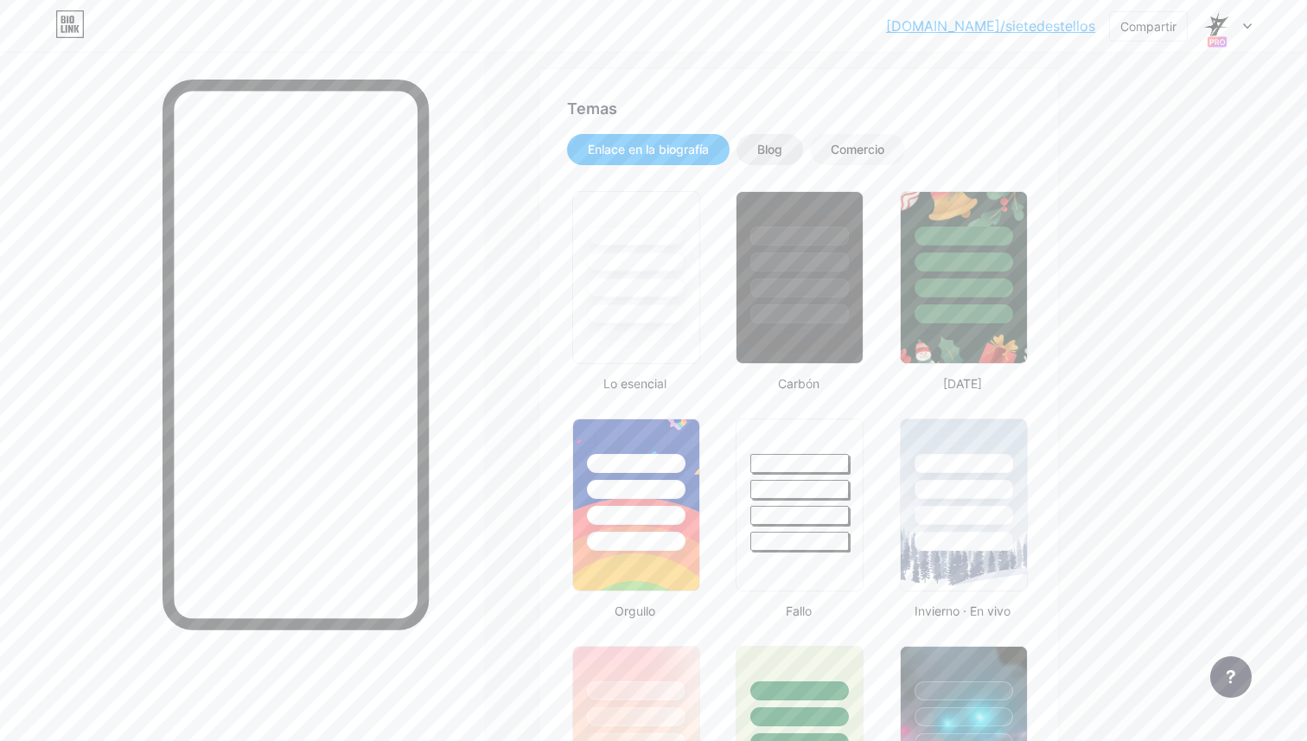
click at [748, 147] on div "Blog" at bounding box center [770, 149] width 67 height 31
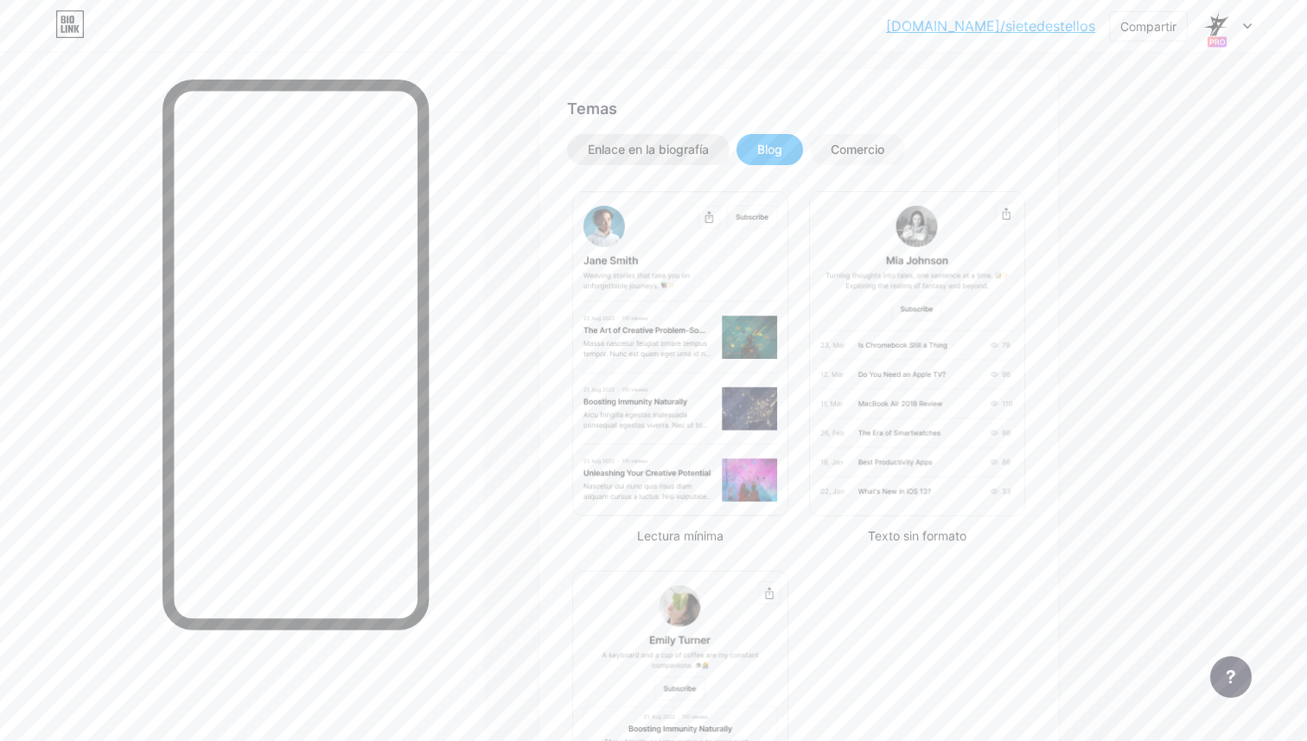
click at [651, 146] on font "Enlace en la biografía" at bounding box center [648, 149] width 121 height 15
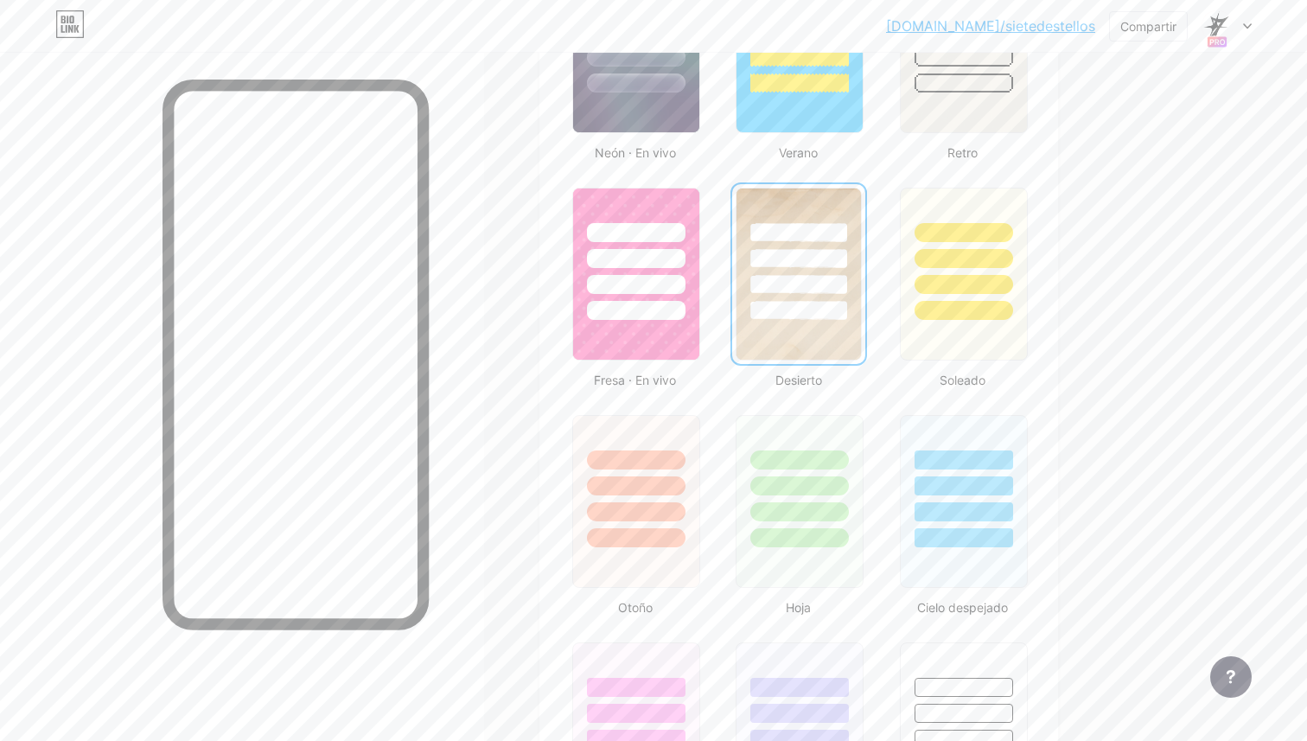
scroll to position [1116, 0]
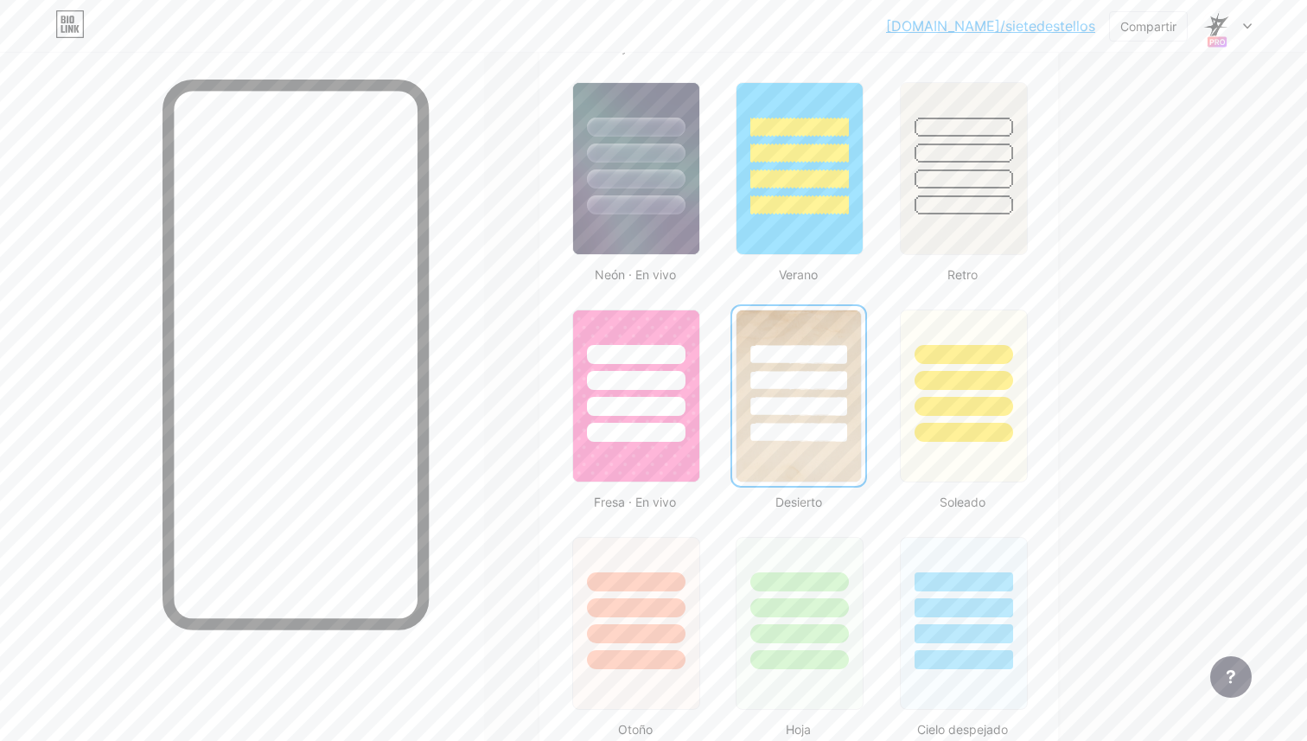
click at [819, 382] on div at bounding box center [798, 380] width 96 height 19
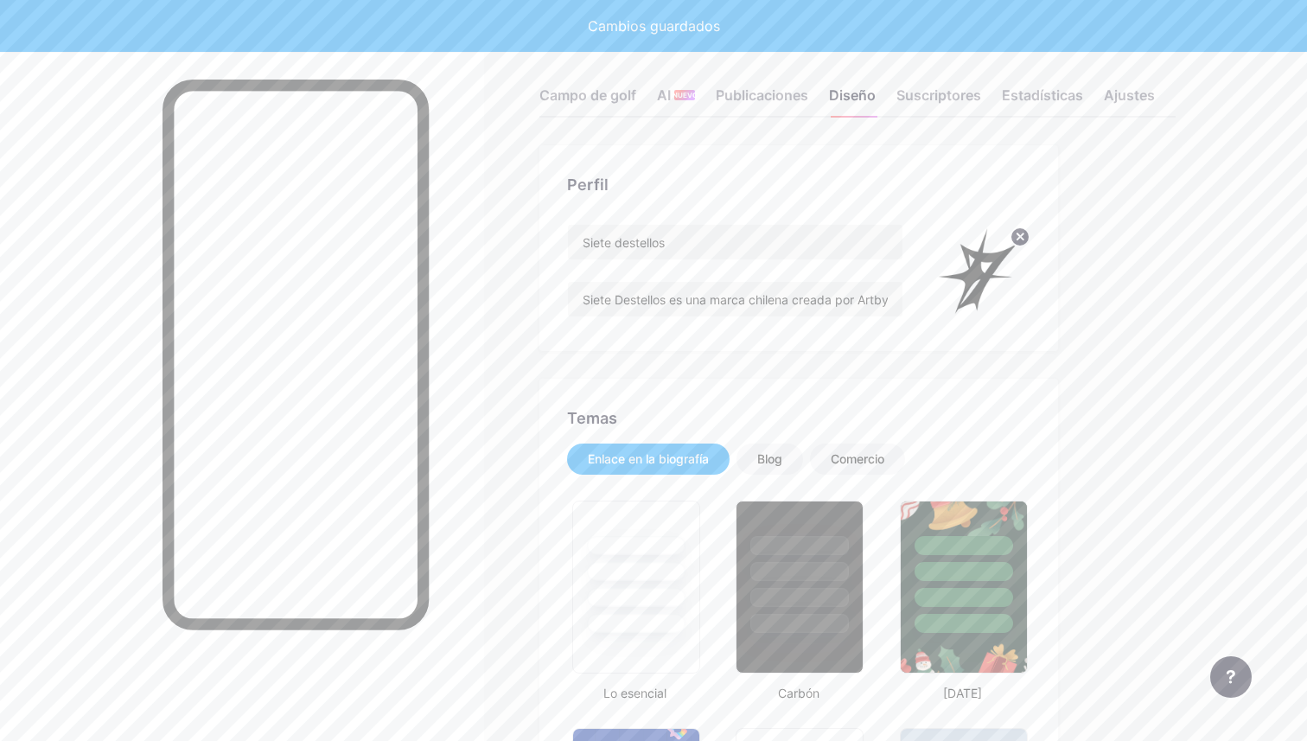
scroll to position [0, 0]
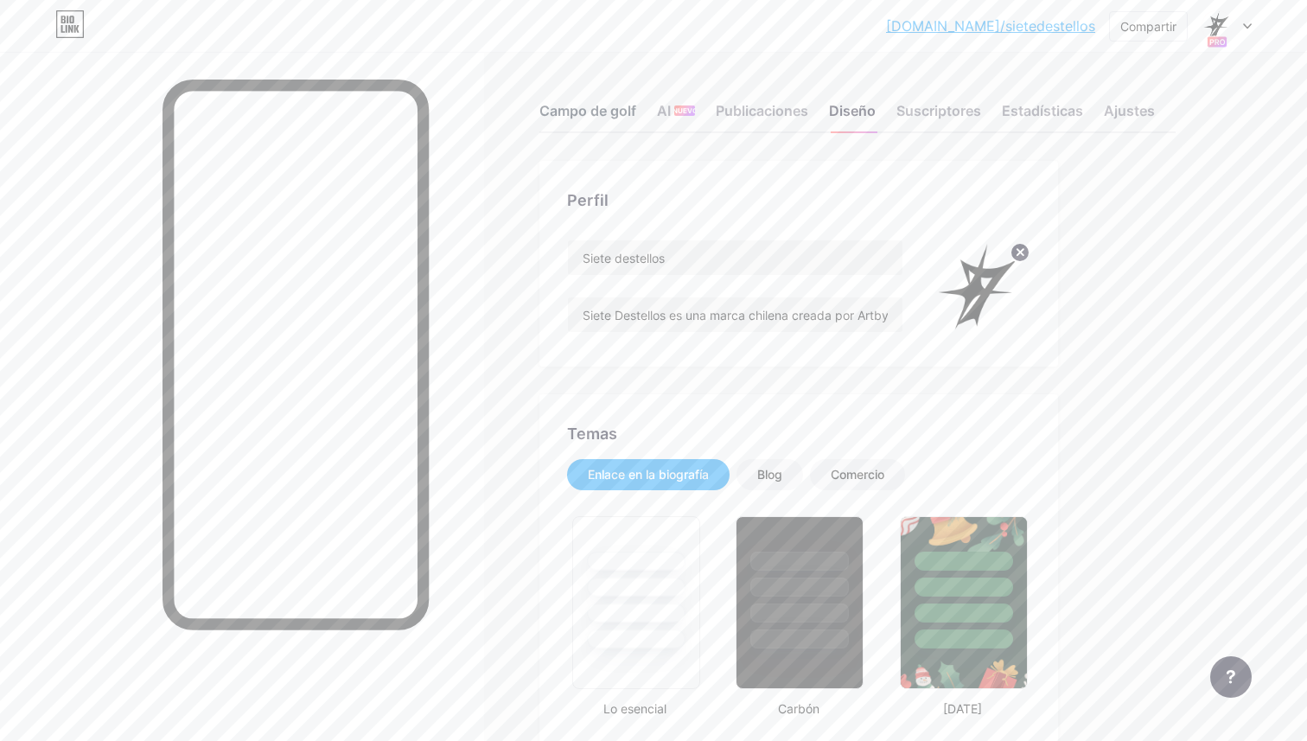
click at [610, 112] on font "Campo de golf" at bounding box center [588, 110] width 97 height 17
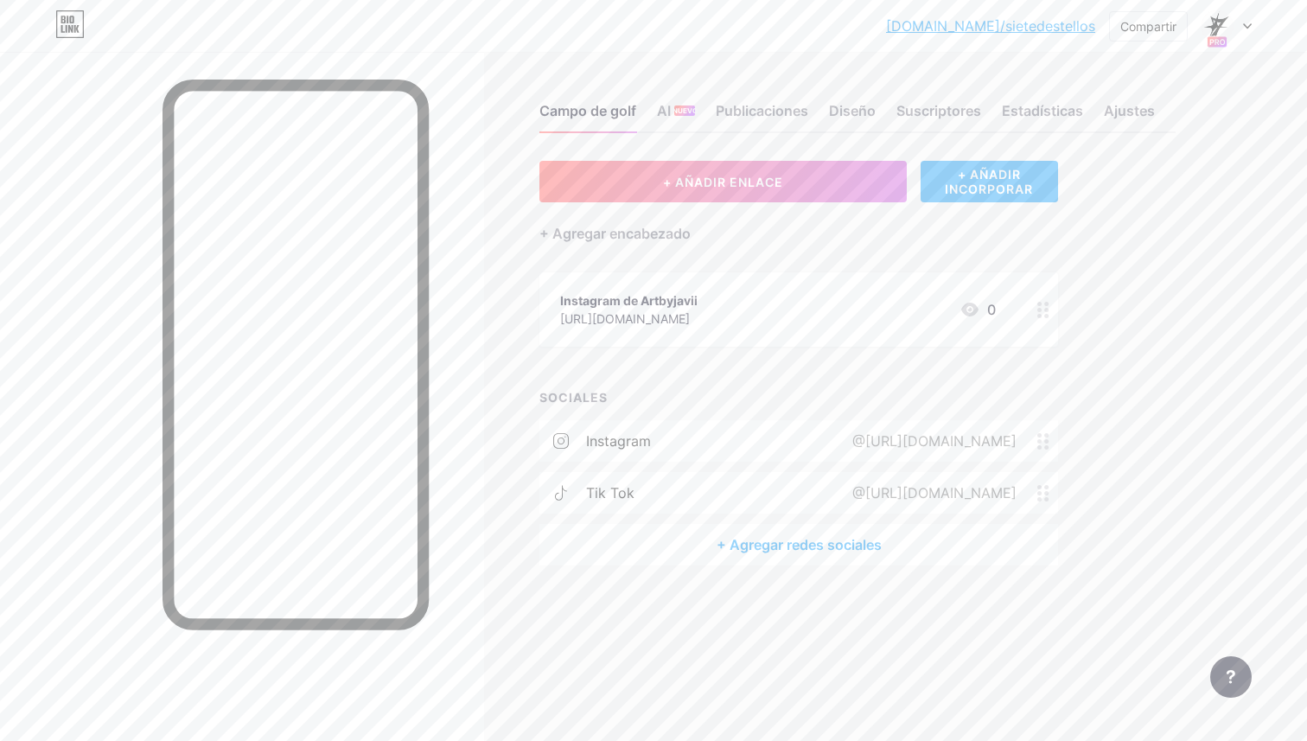
click at [971, 192] on font "+ AÑADIR INCORPORAR" at bounding box center [989, 181] width 88 height 29
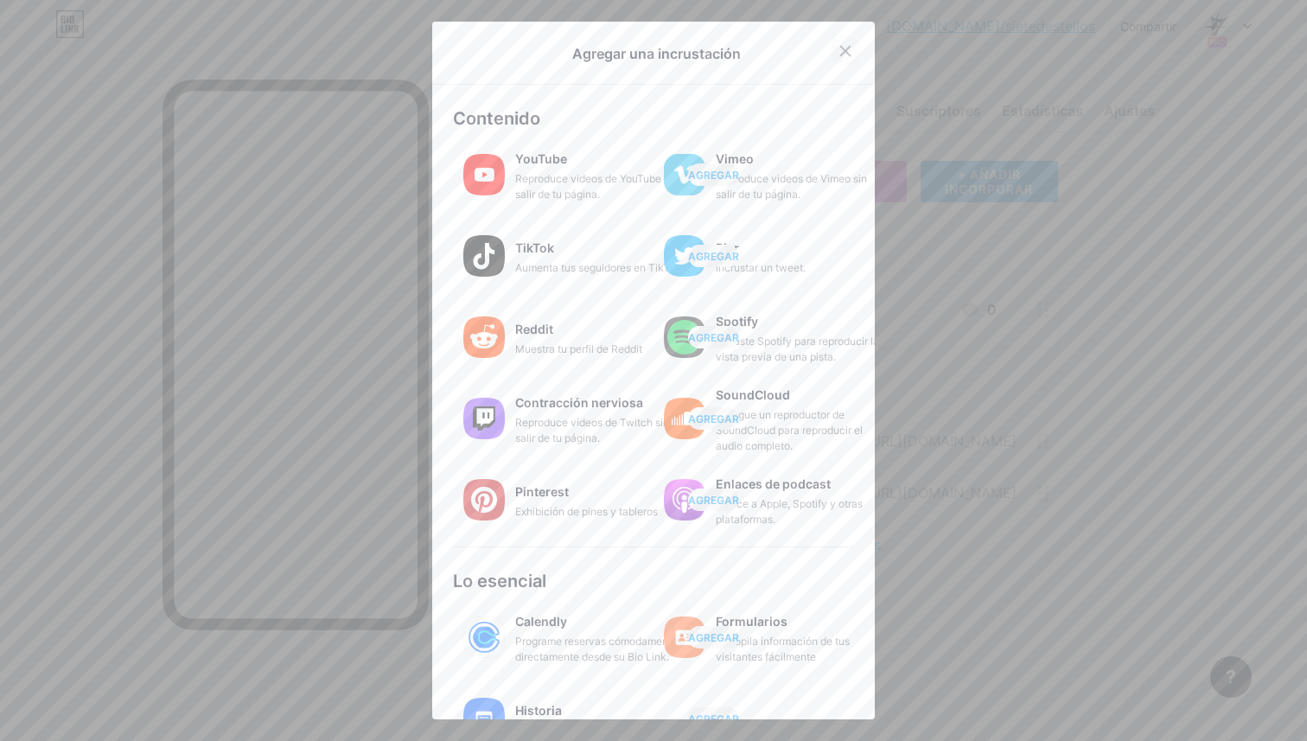
click at [844, 54] on icon at bounding box center [846, 52] width 10 height 10
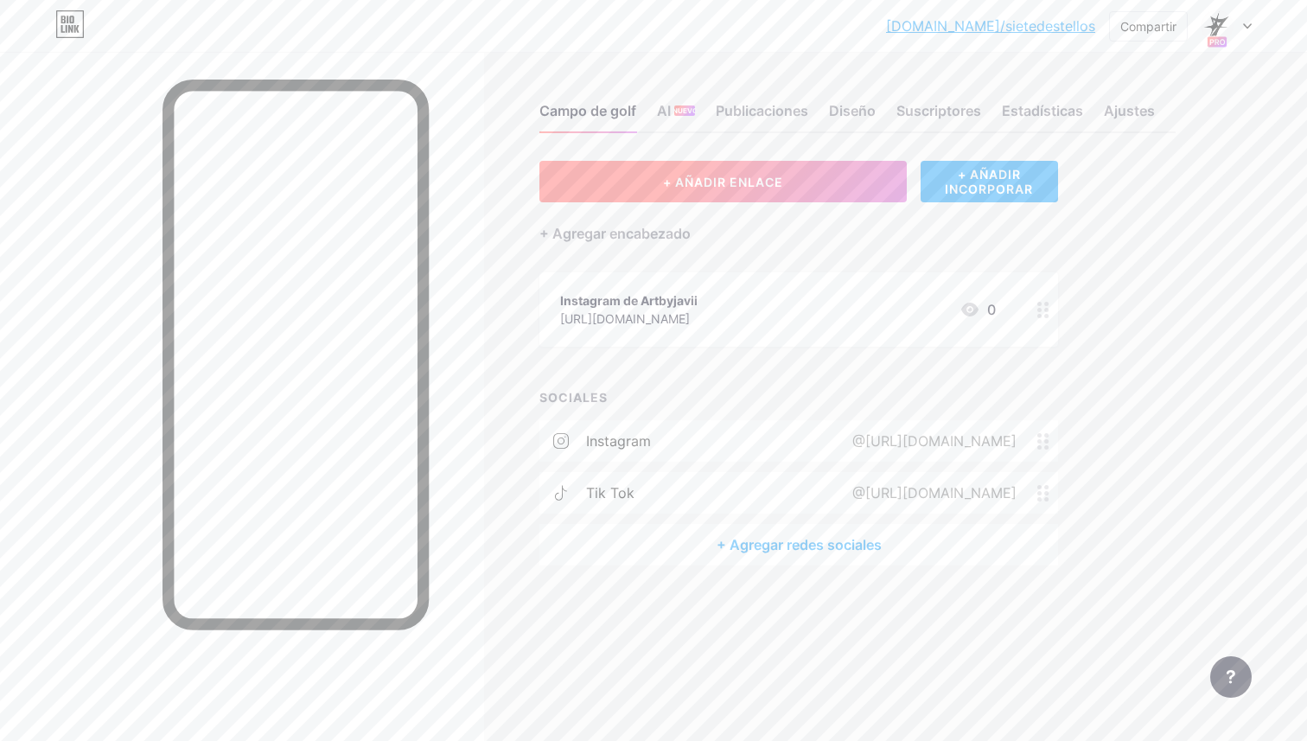
click at [702, 189] on button "+ AÑADIR ENLACE" at bounding box center [723, 182] width 367 height 42
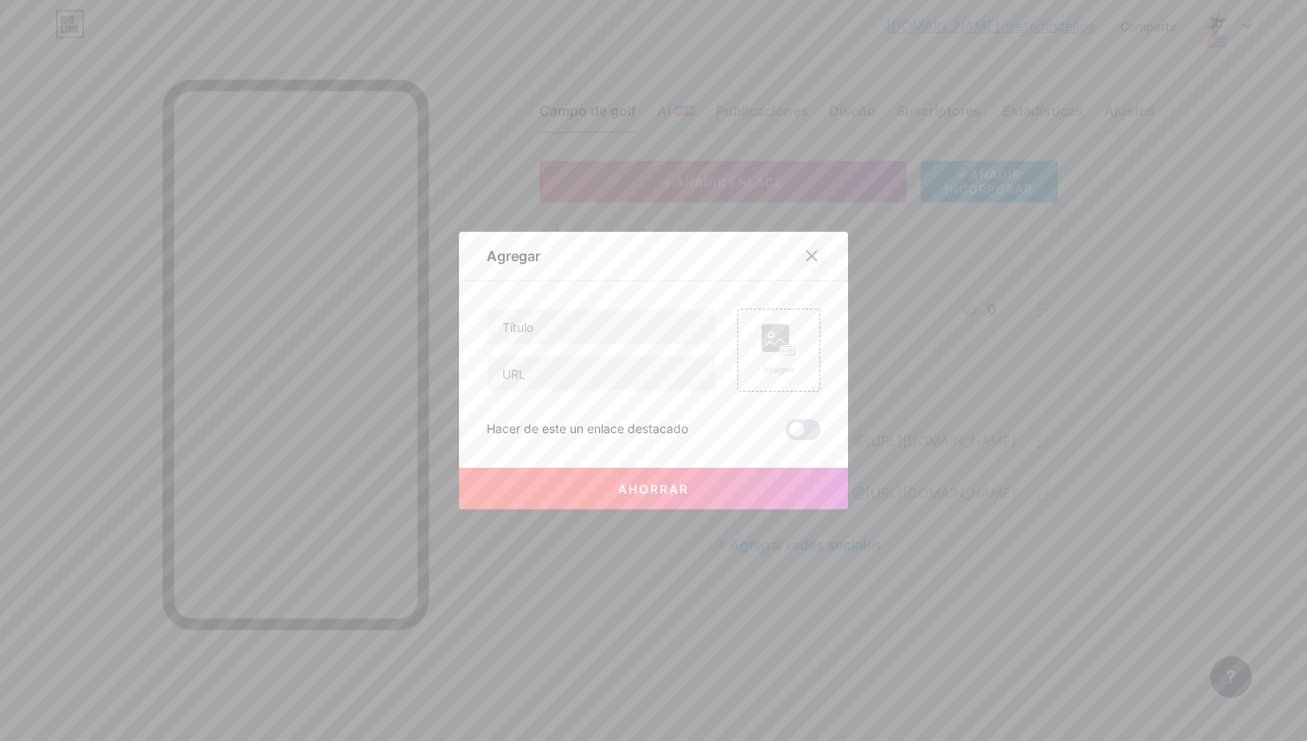
click at [817, 265] on div at bounding box center [811, 255] width 31 height 31
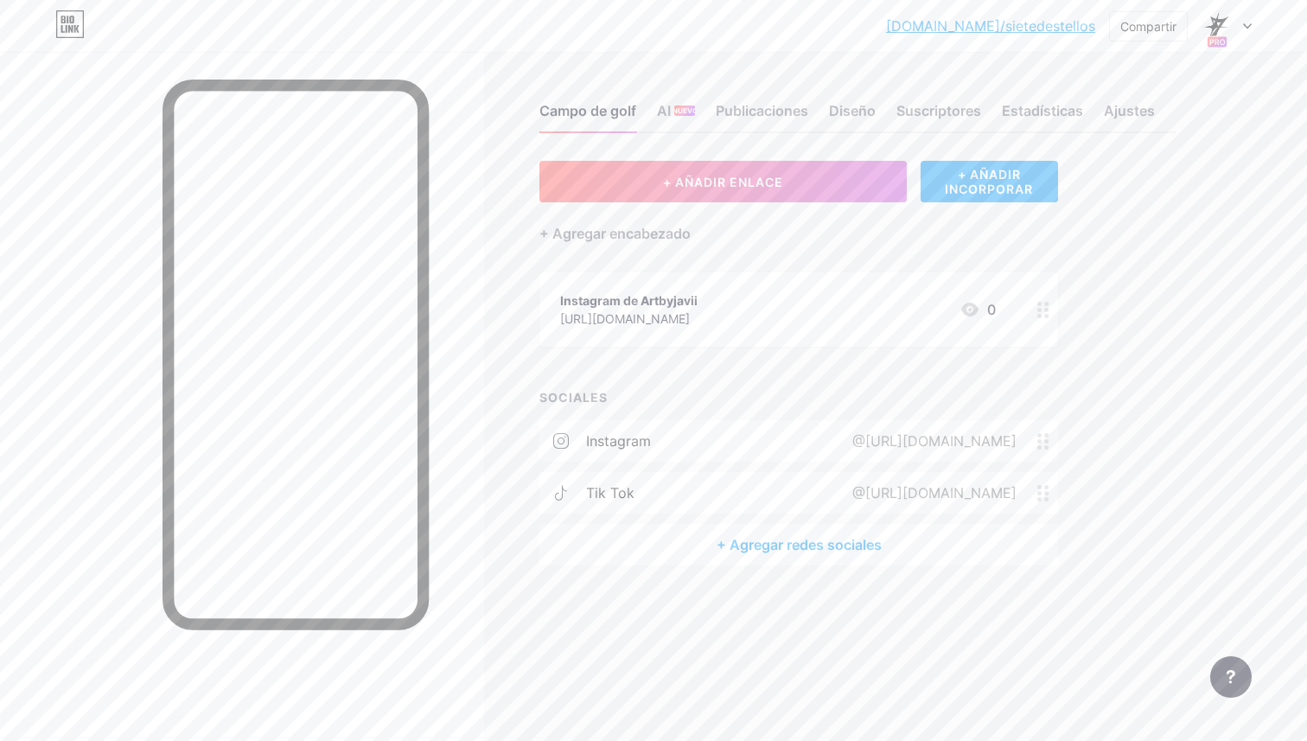
click at [1044, 297] on div at bounding box center [1043, 309] width 29 height 74
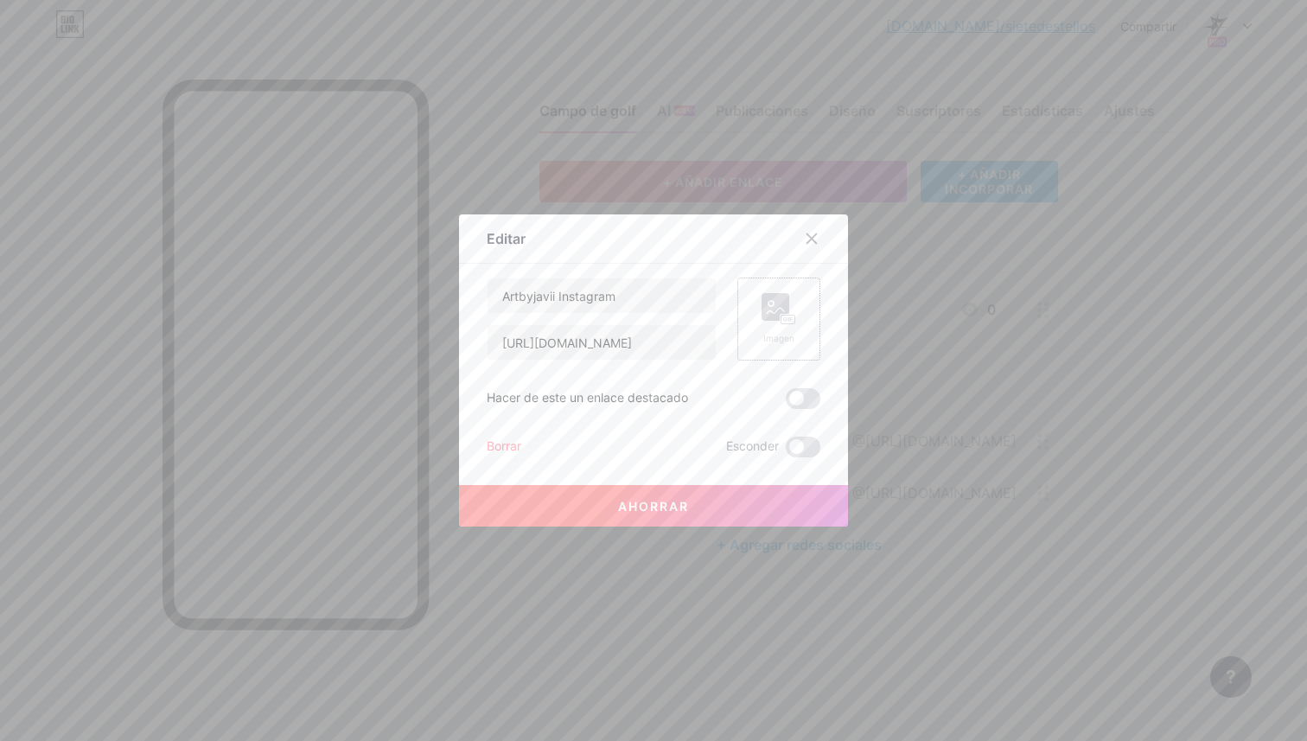
click at [768, 312] on icon at bounding box center [775, 310] width 17 height 5
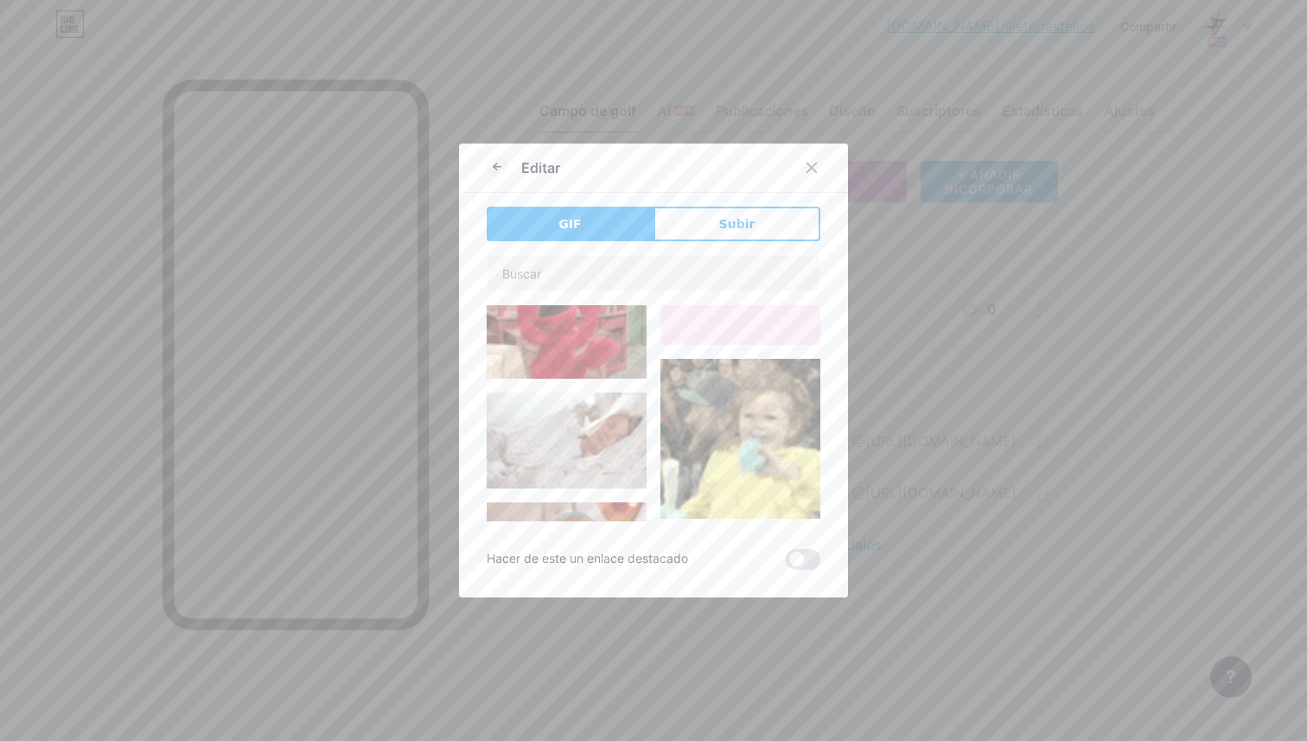
scroll to position [224, 0]
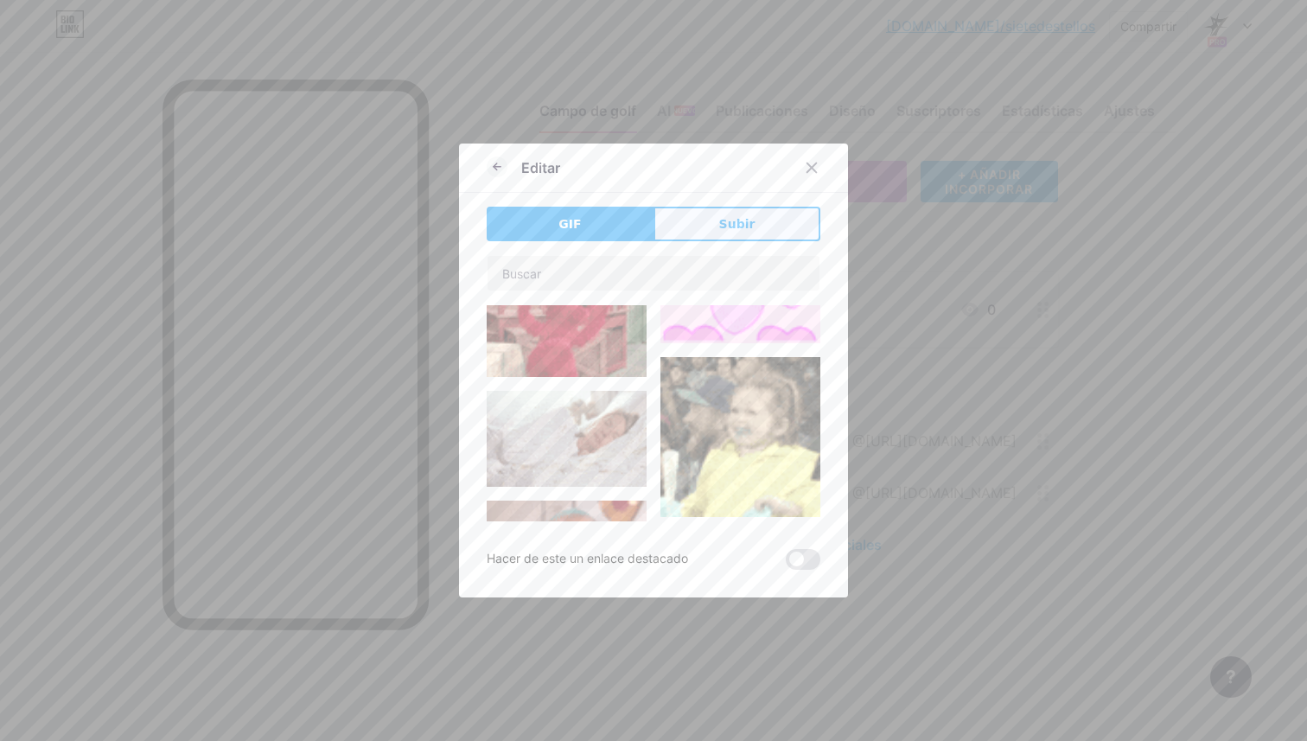
click at [751, 212] on button "Subir" at bounding box center [737, 224] width 167 height 35
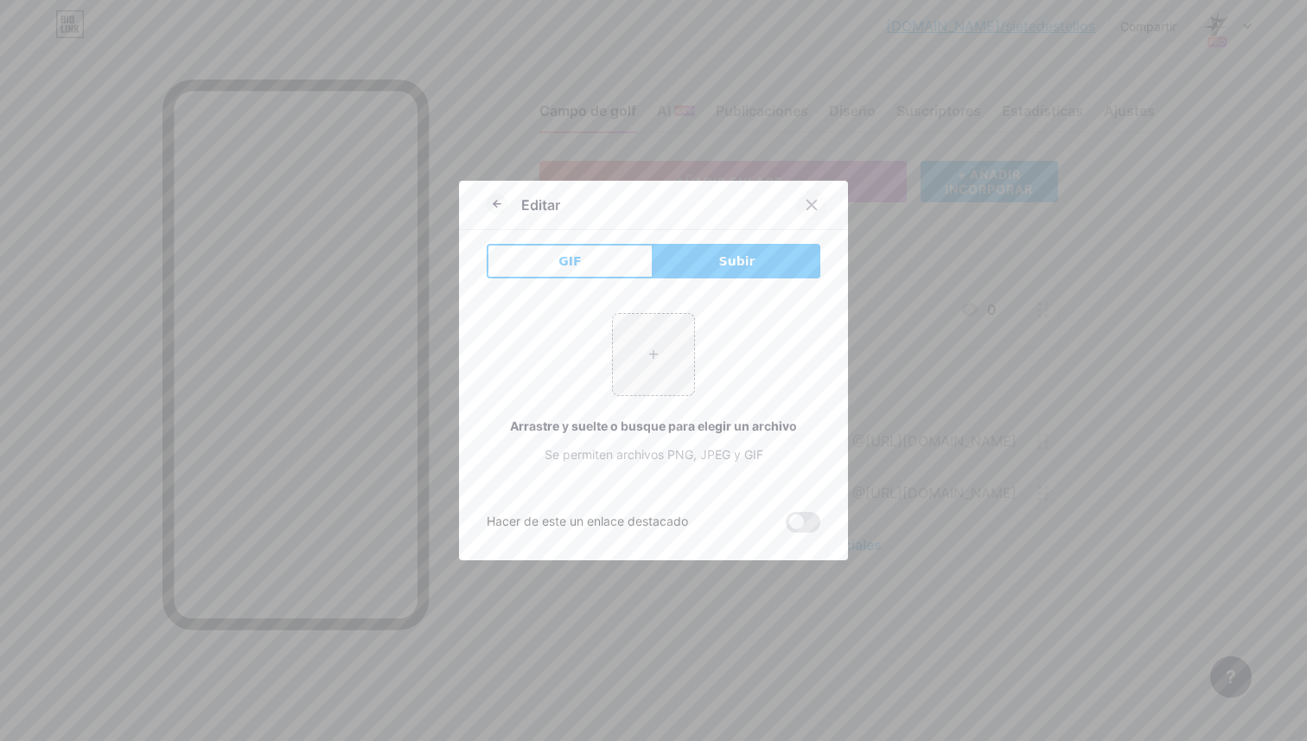
click at [817, 211] on icon at bounding box center [812, 205] width 14 height 14
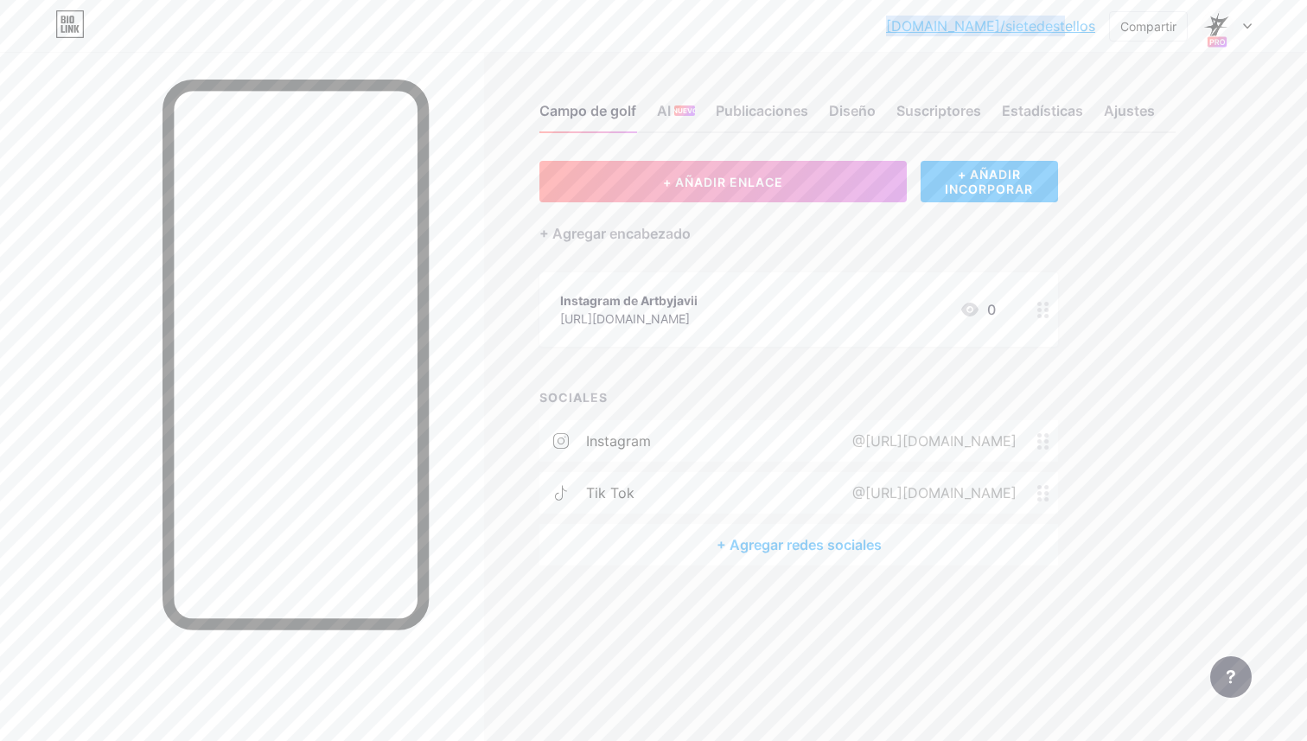
copy font "[DOMAIN_NAME]/sietedestellos"
click at [784, 120] on font "Publicaciones" at bounding box center [762, 110] width 93 height 21
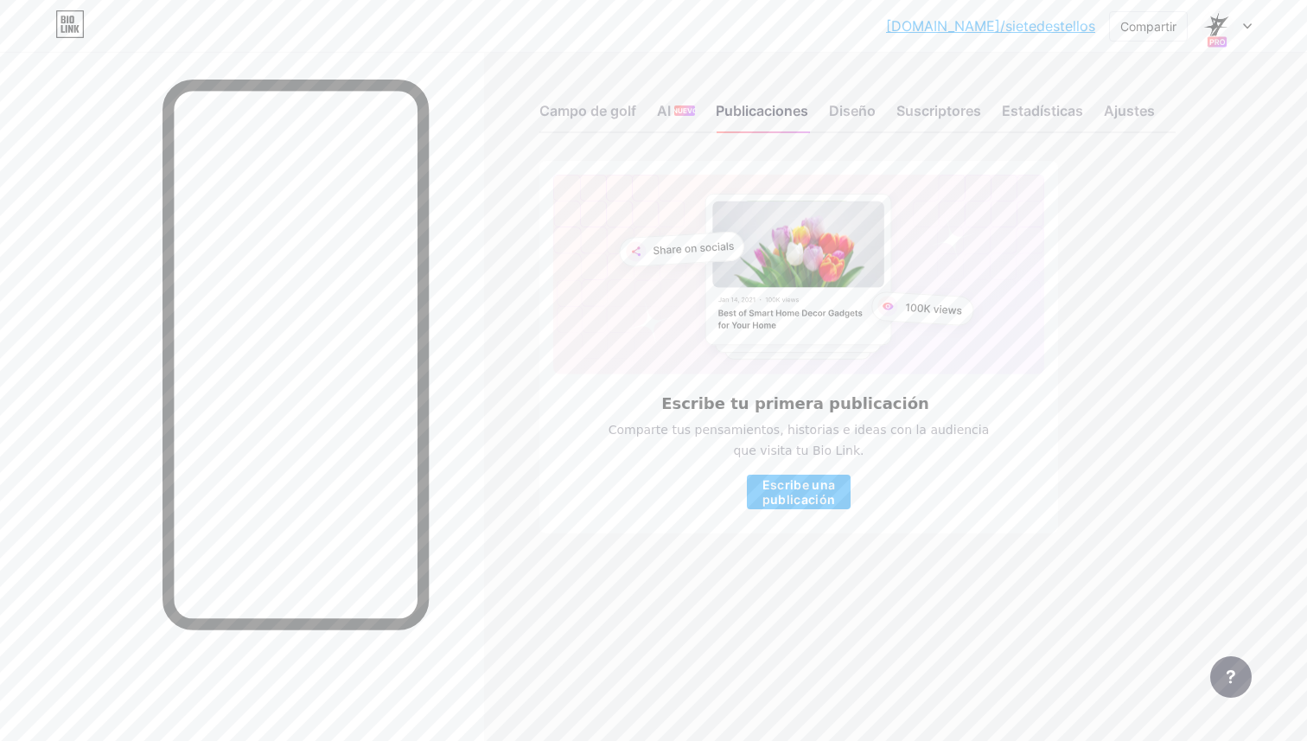
click at [790, 301] on rect at bounding box center [799, 269] width 187 height 151
click at [823, 494] on font "Escribe una publicación" at bounding box center [799, 491] width 73 height 29
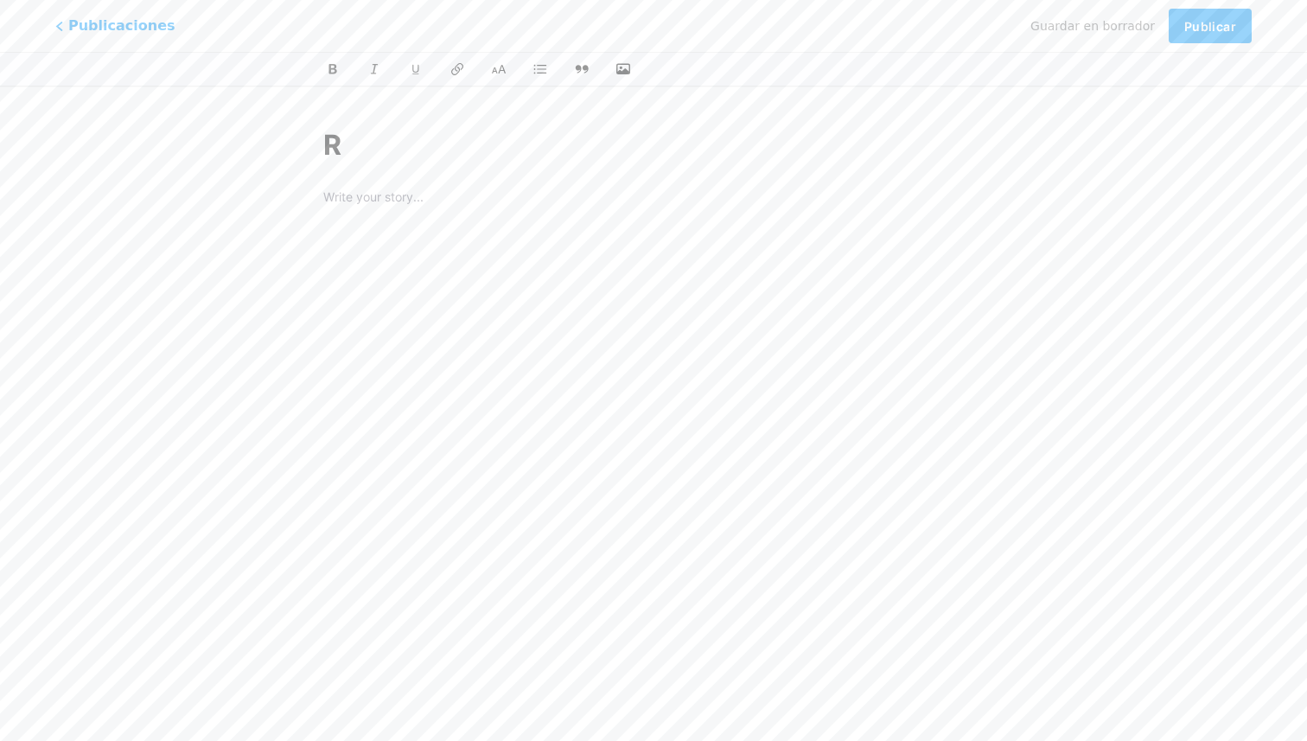
type input "Ra"
type input "ra"
type input "Rauw"
type input "rauw"
type input "Rauw"
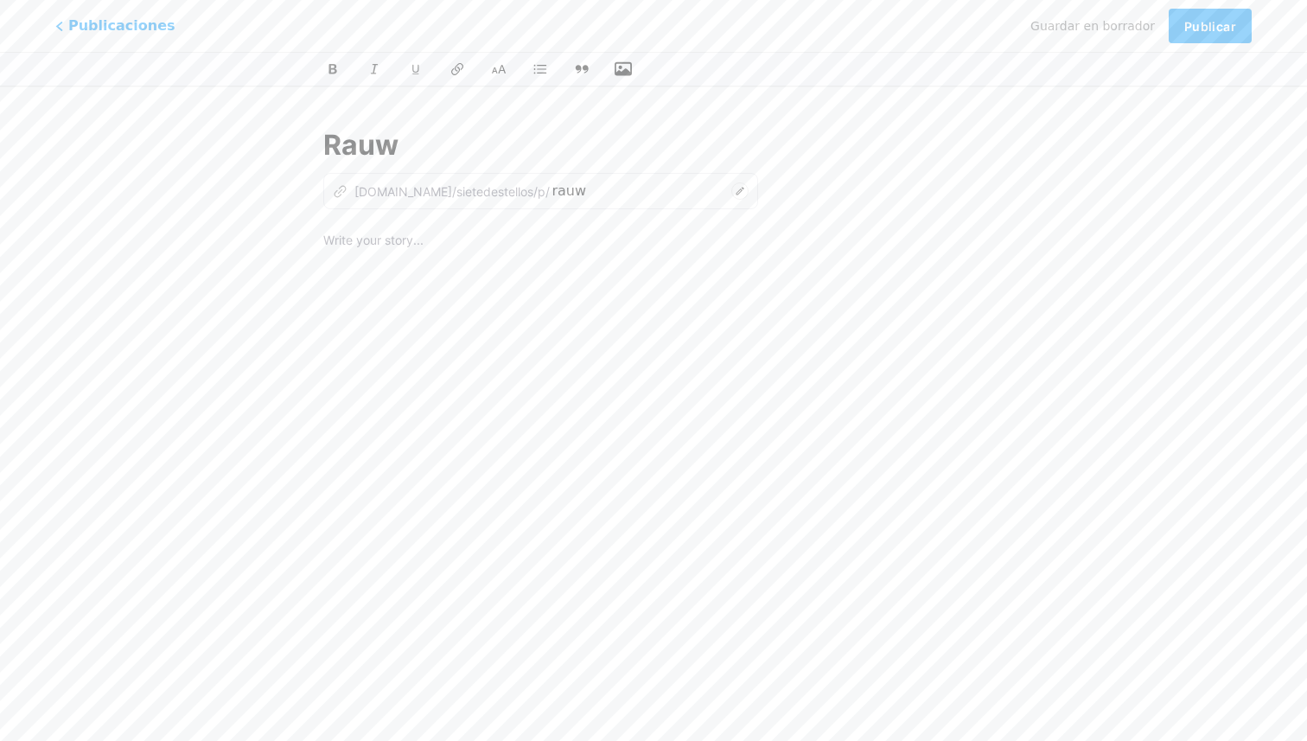
click at [630, 62] on icon "button" at bounding box center [623, 69] width 17 height 14
click at [0, 0] on input "file" at bounding box center [0, 0] width 0 height 0
click at [623, 71] on icon "button" at bounding box center [623, 69] width 17 height 14
click at [0, 0] on input "file" at bounding box center [0, 0] width 0 height 0
click at [623, 66] on icon "button" at bounding box center [623, 69] width 17 height 17
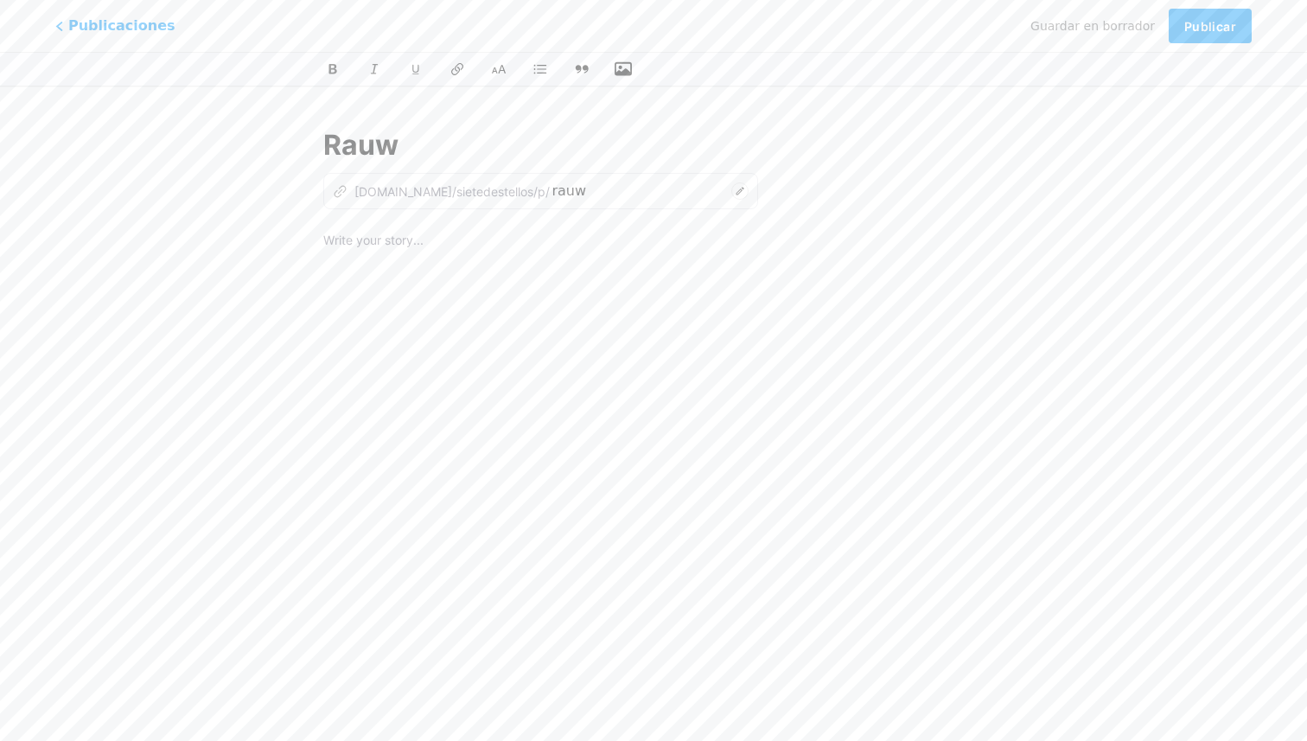
click at [0, 0] on input "file" at bounding box center [0, 0] width 0 height 0
click at [91, 29] on font "Publicaciones" at bounding box center [123, 25] width 118 height 18
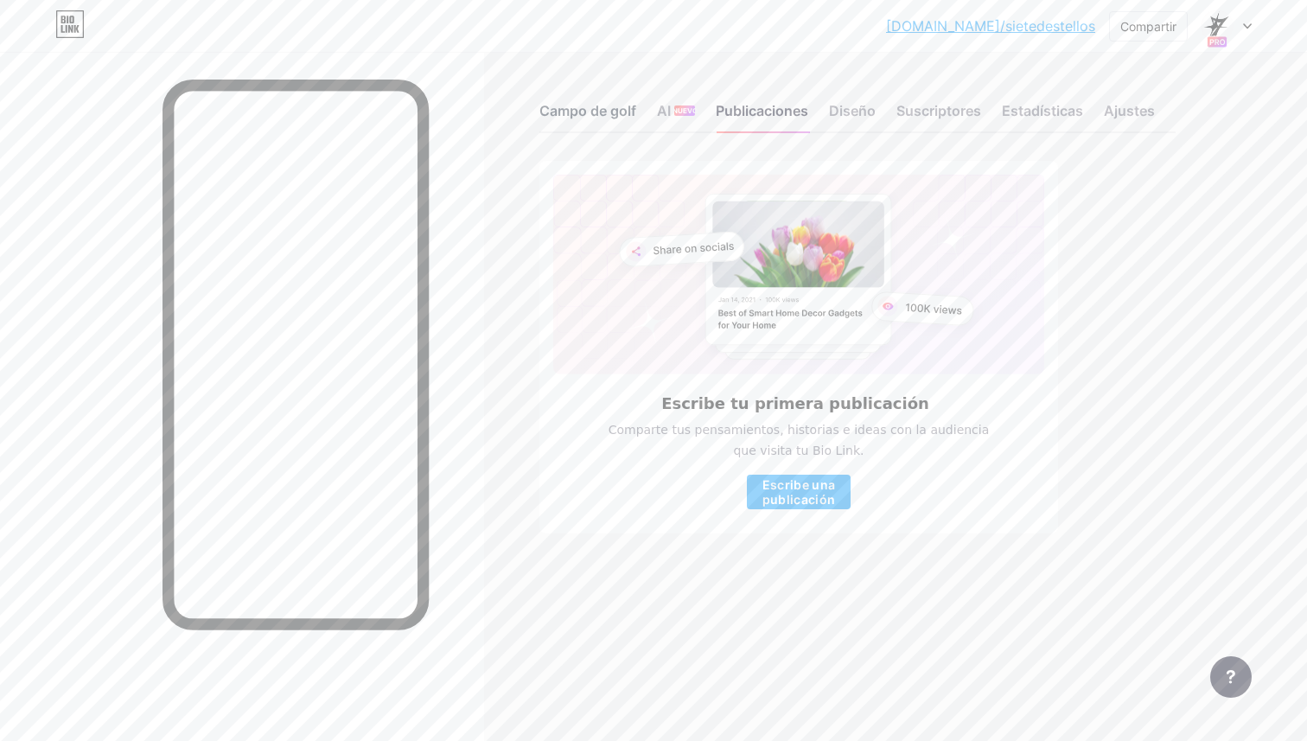
click at [613, 104] on font "Campo de golf" at bounding box center [588, 110] width 97 height 17
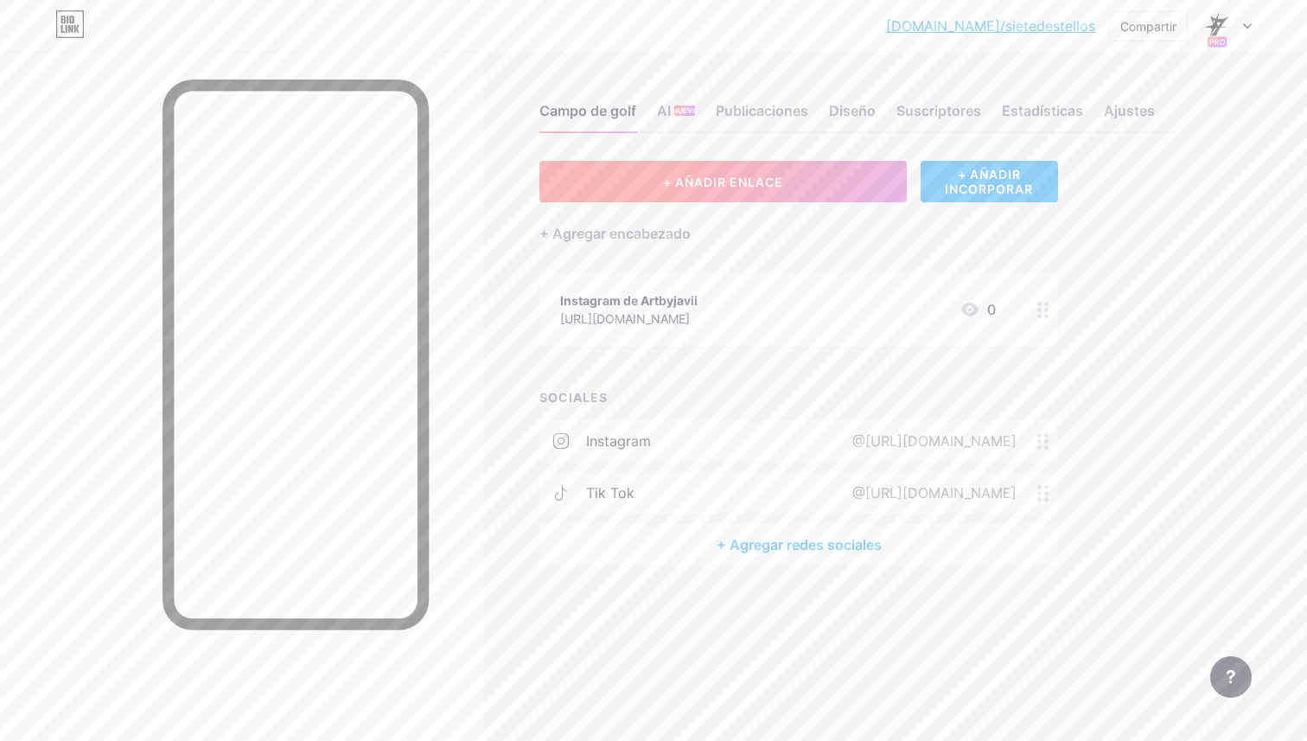
click at [735, 180] on font "+ AÑADIR ENLACE" at bounding box center [723, 182] width 120 height 15
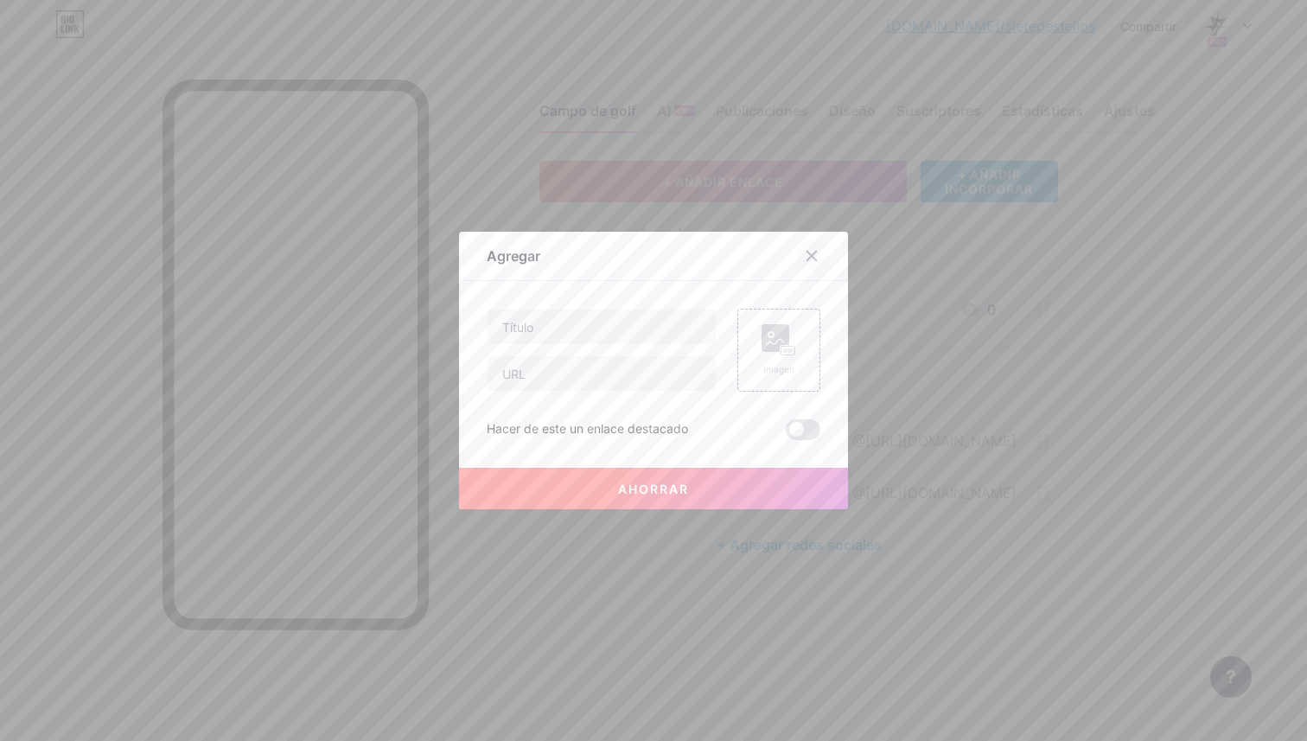
click at [815, 252] on icon at bounding box center [813, 257] width 10 height 10
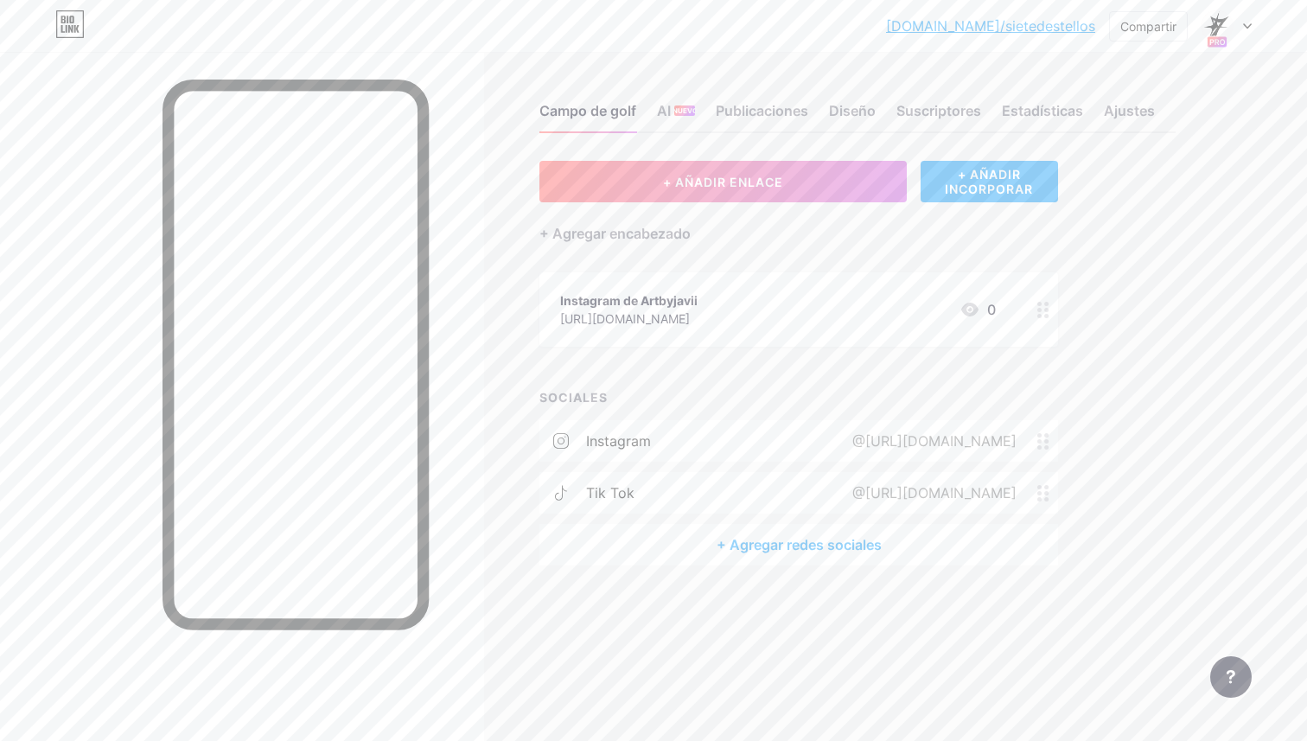
click at [698, 290] on div "Instagram de Artbyjavii [URL][DOMAIN_NAME]" at bounding box center [628, 310] width 137 height 40
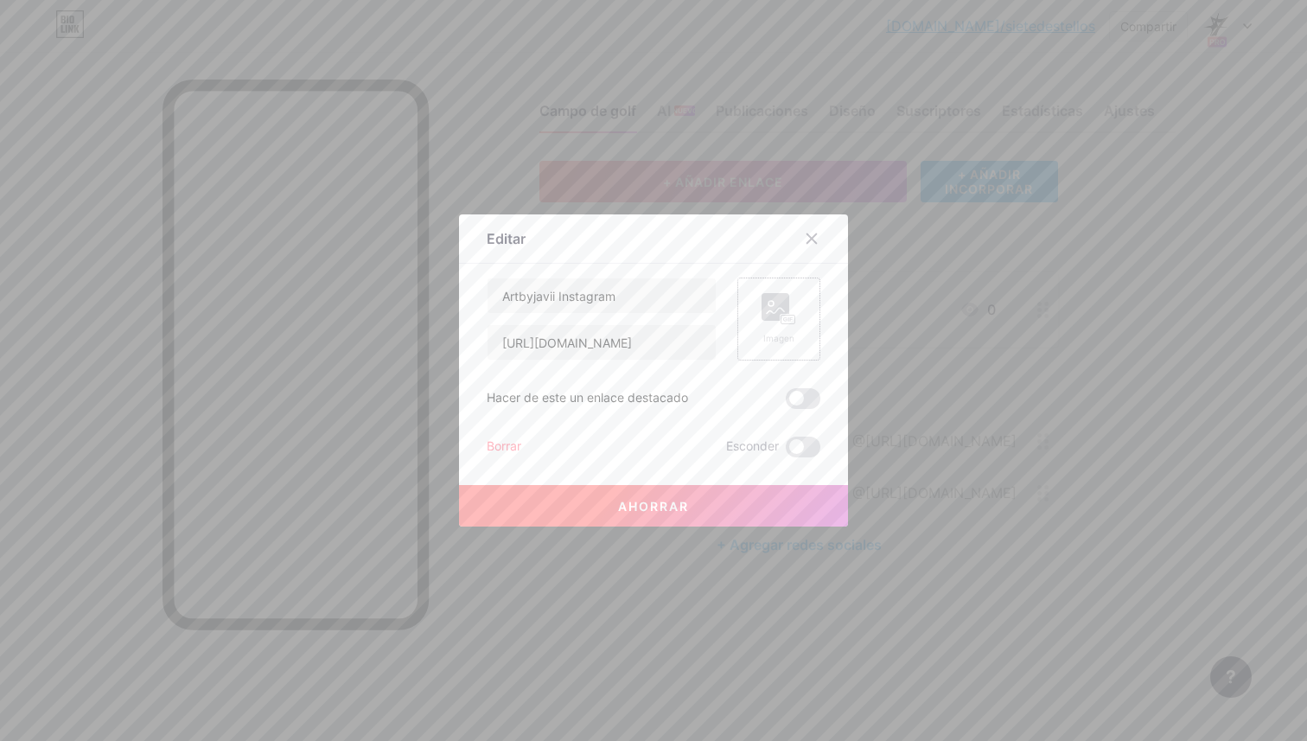
click at [756, 300] on div "Imagen" at bounding box center [779, 319] width 83 height 83
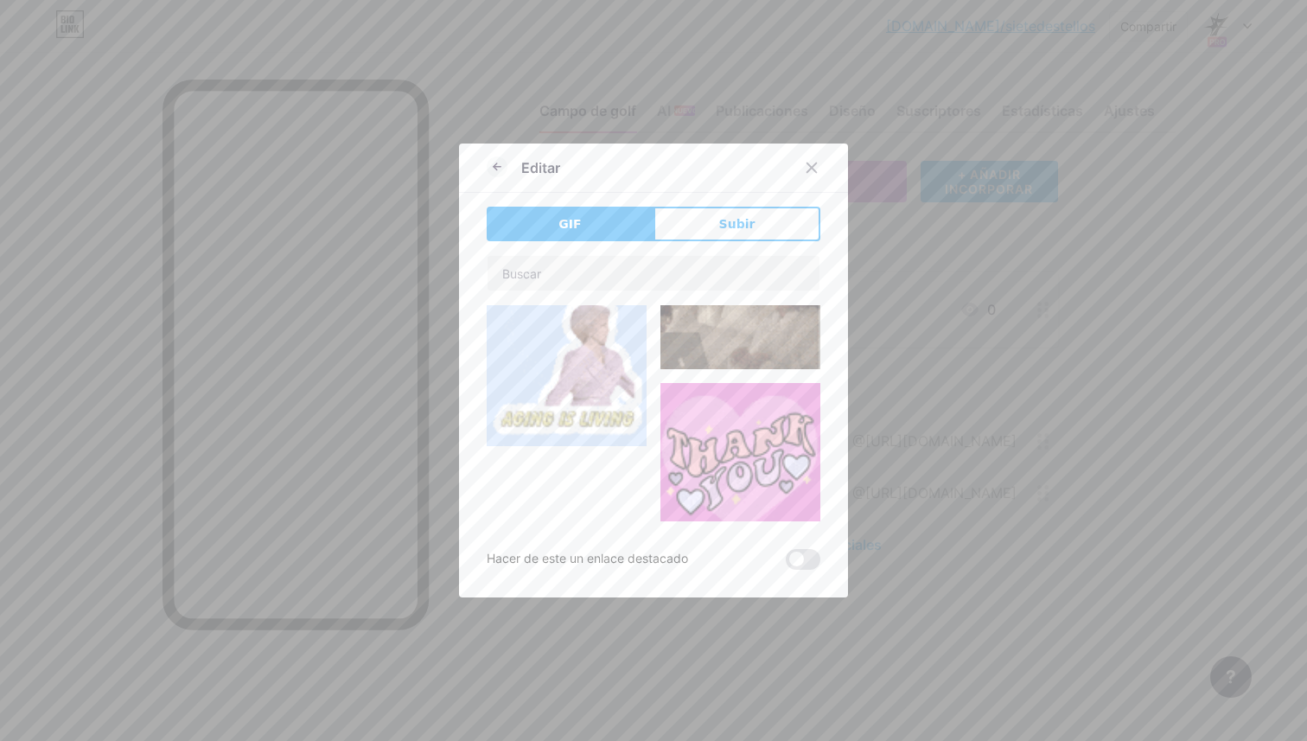
type input "Artbyjavii Instagram"
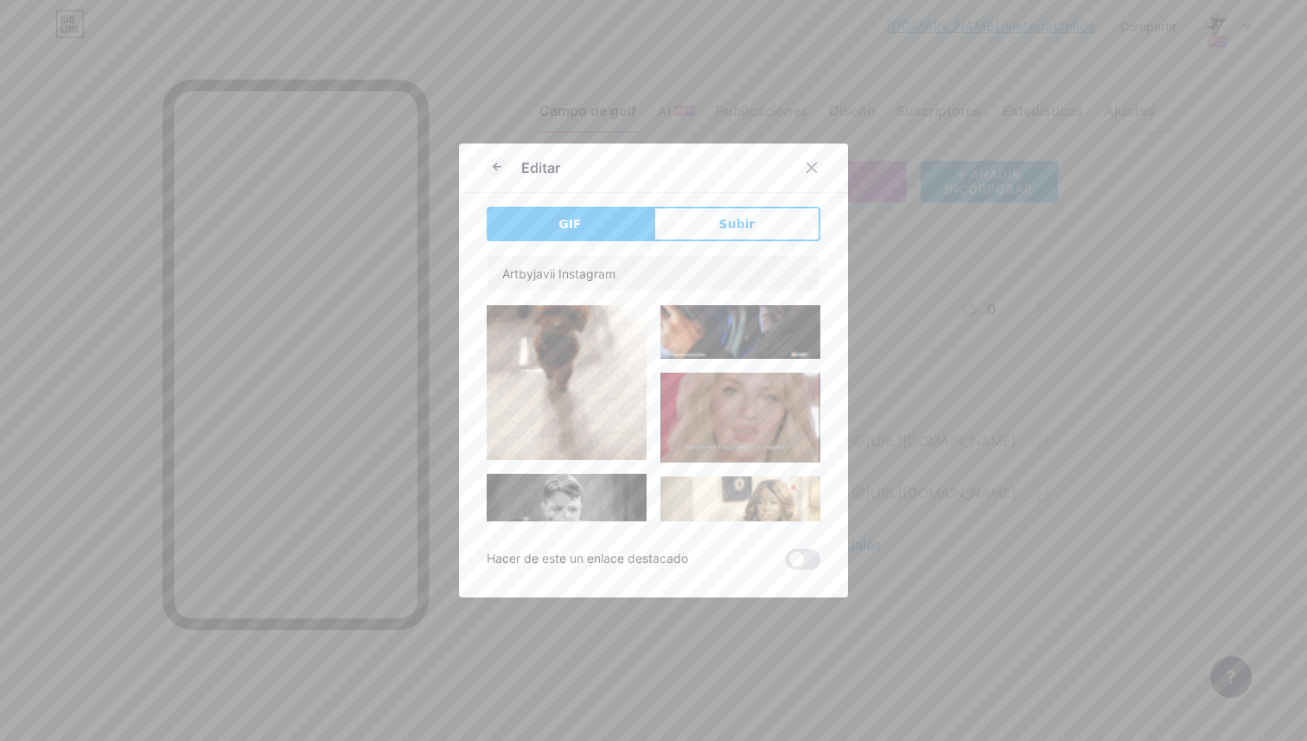
scroll to position [4556, 0]
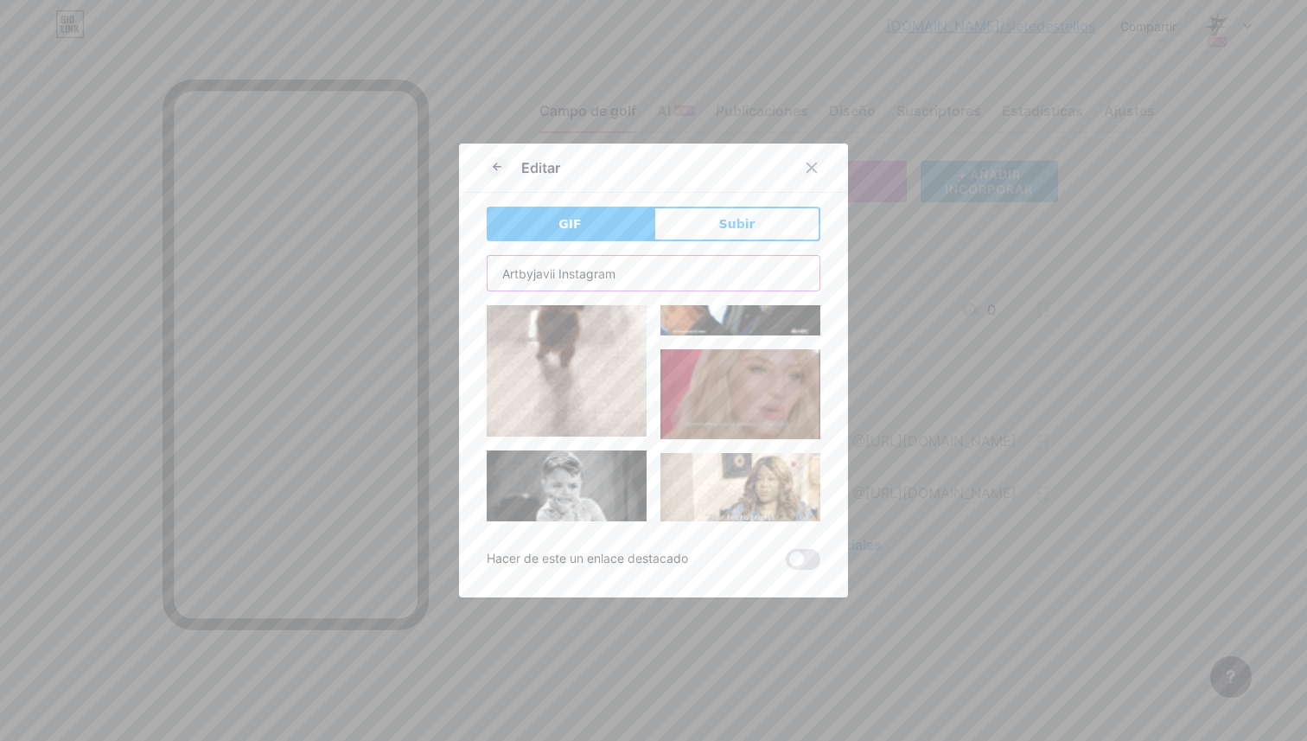
click at [648, 273] on input "Artbyjavii Instagram" at bounding box center [654, 273] width 332 height 35
click at [561, 271] on input "Artbyjavii Instagram" at bounding box center [654, 273] width 332 height 35
click at [718, 225] on button "Subir" at bounding box center [737, 224] width 167 height 35
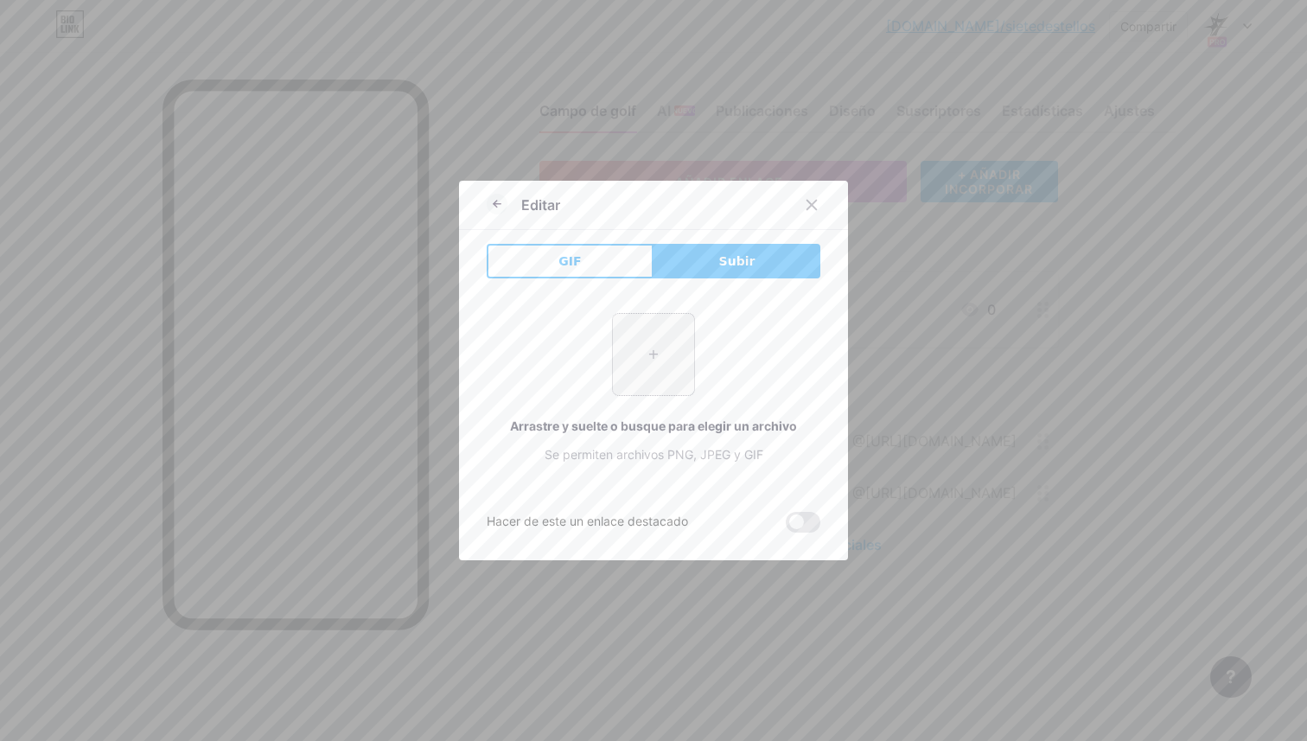
click at [664, 332] on input "file" at bounding box center [653, 354] width 81 height 81
type input "C:\fakepath\IMG_1572.HEIC"
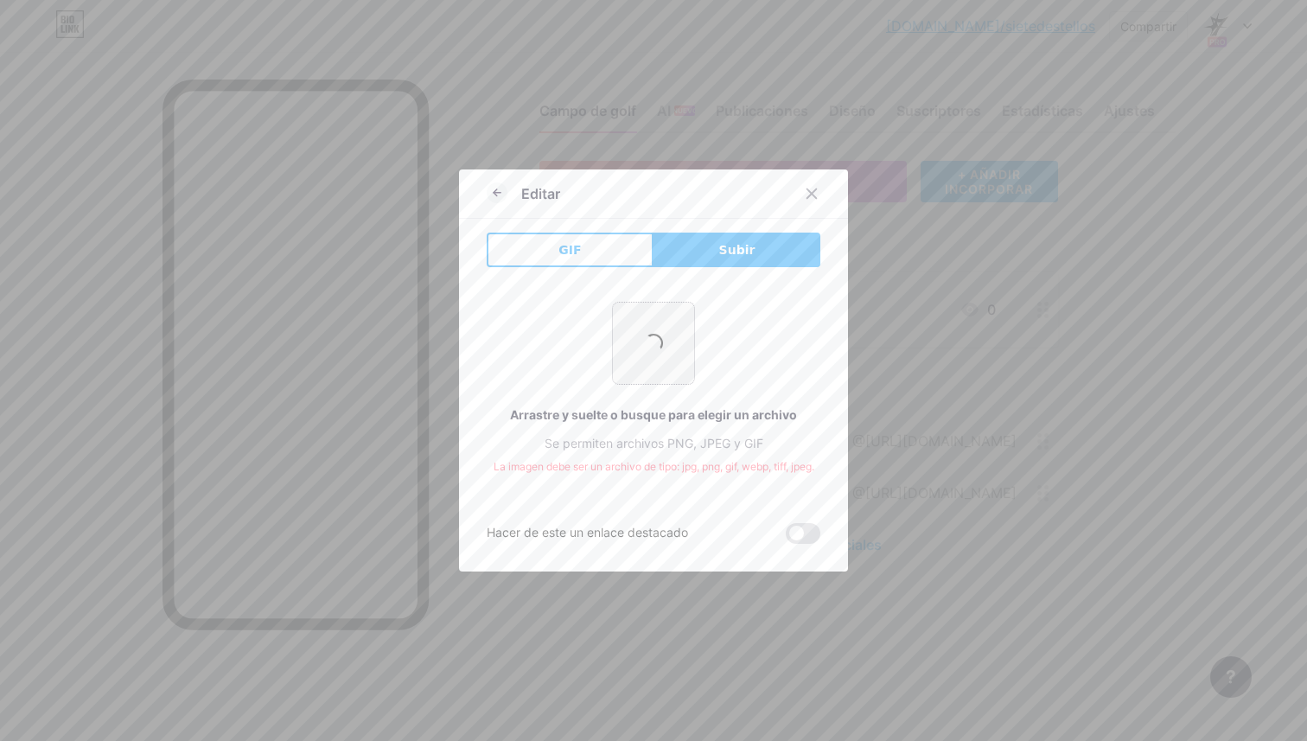
click at [667, 329] on input "file" at bounding box center [653, 343] width 81 height 81
click at [817, 197] on icon at bounding box center [812, 194] width 14 height 14
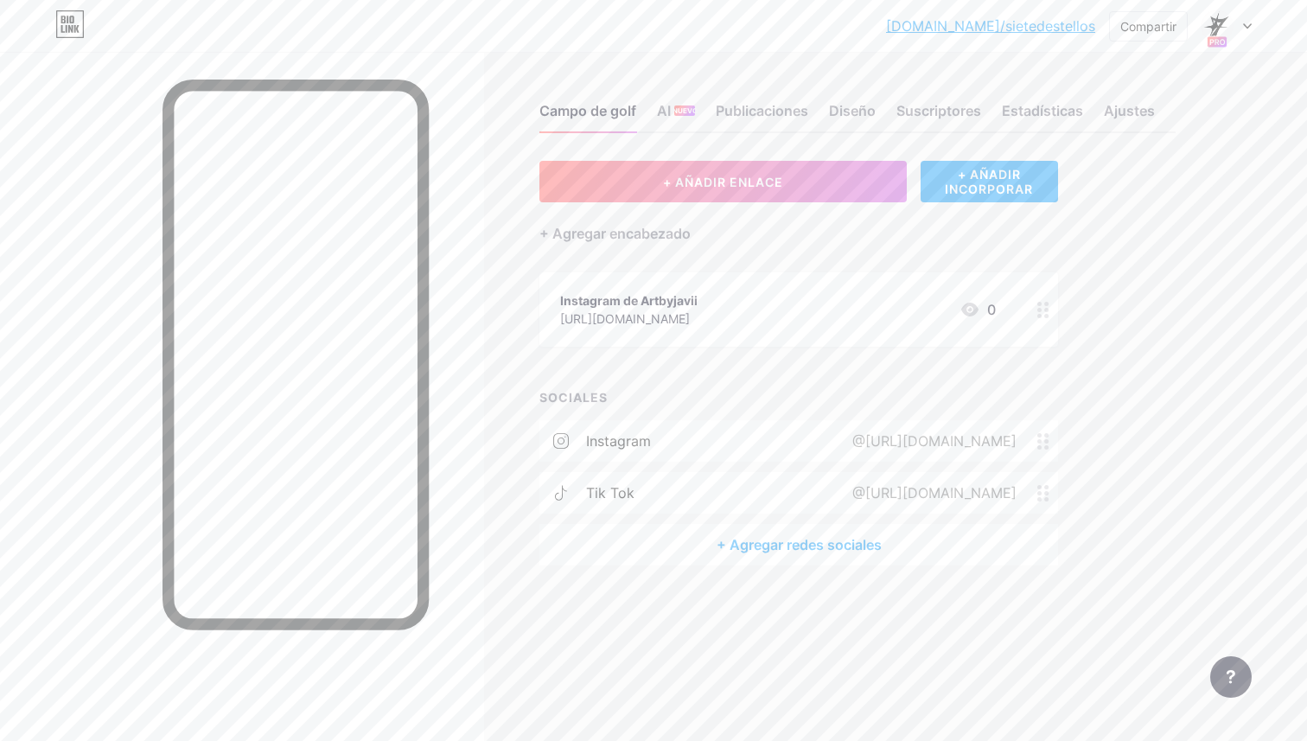
click at [698, 297] on div "Instagram de Artbyjavii" at bounding box center [628, 300] width 137 height 18
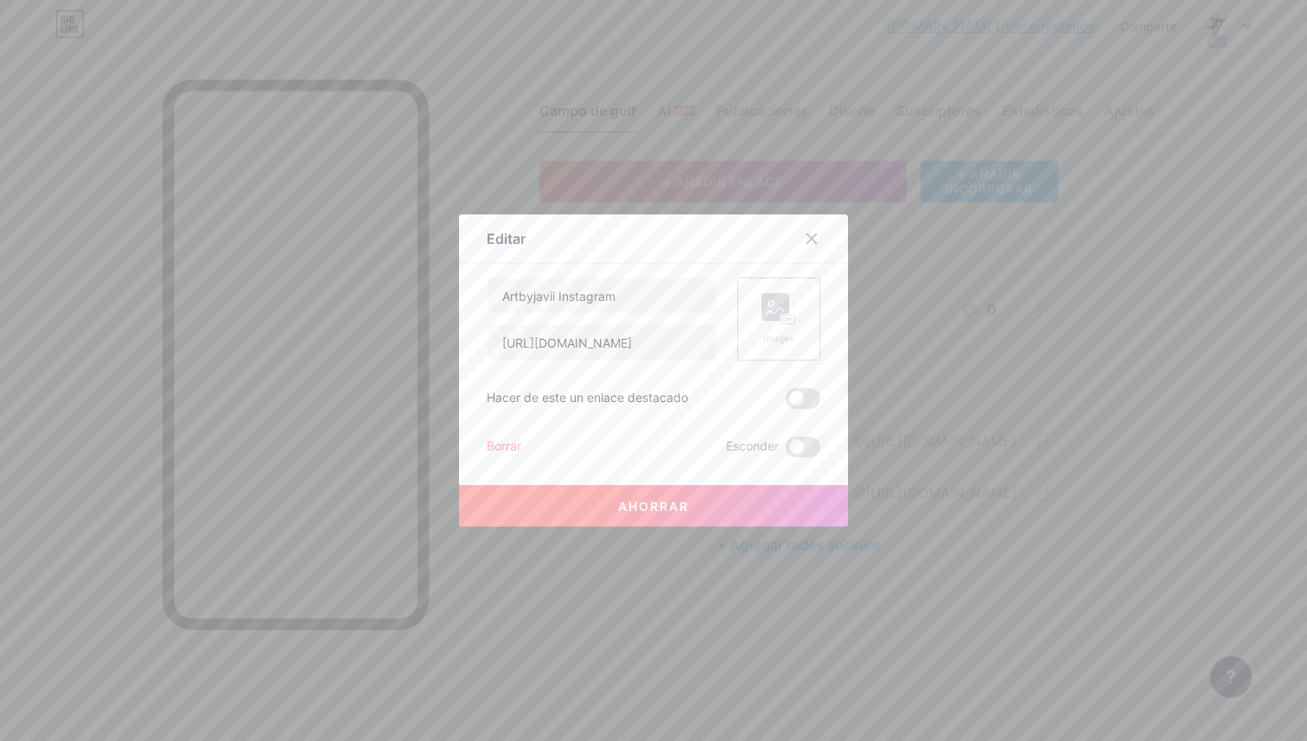
click at [790, 316] on rect at bounding box center [789, 320] width 14 height 9
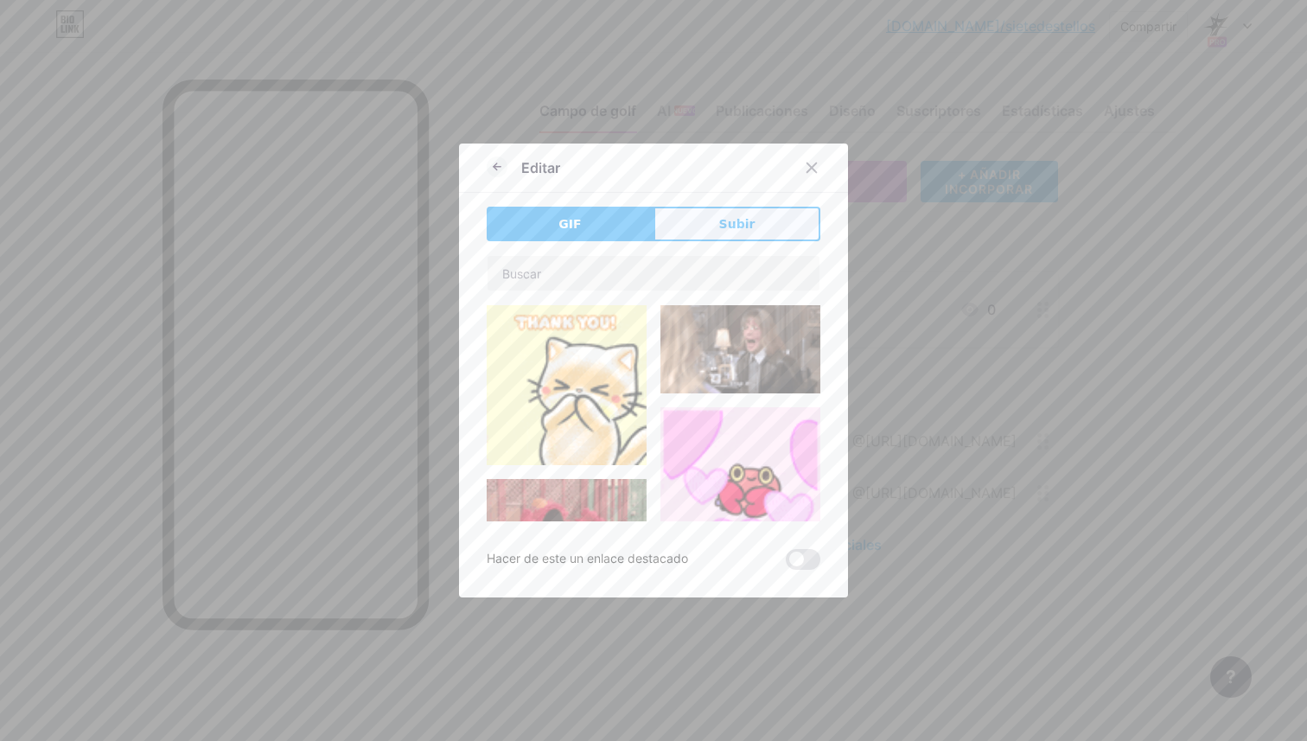
click at [704, 216] on button "Subir" at bounding box center [737, 224] width 167 height 35
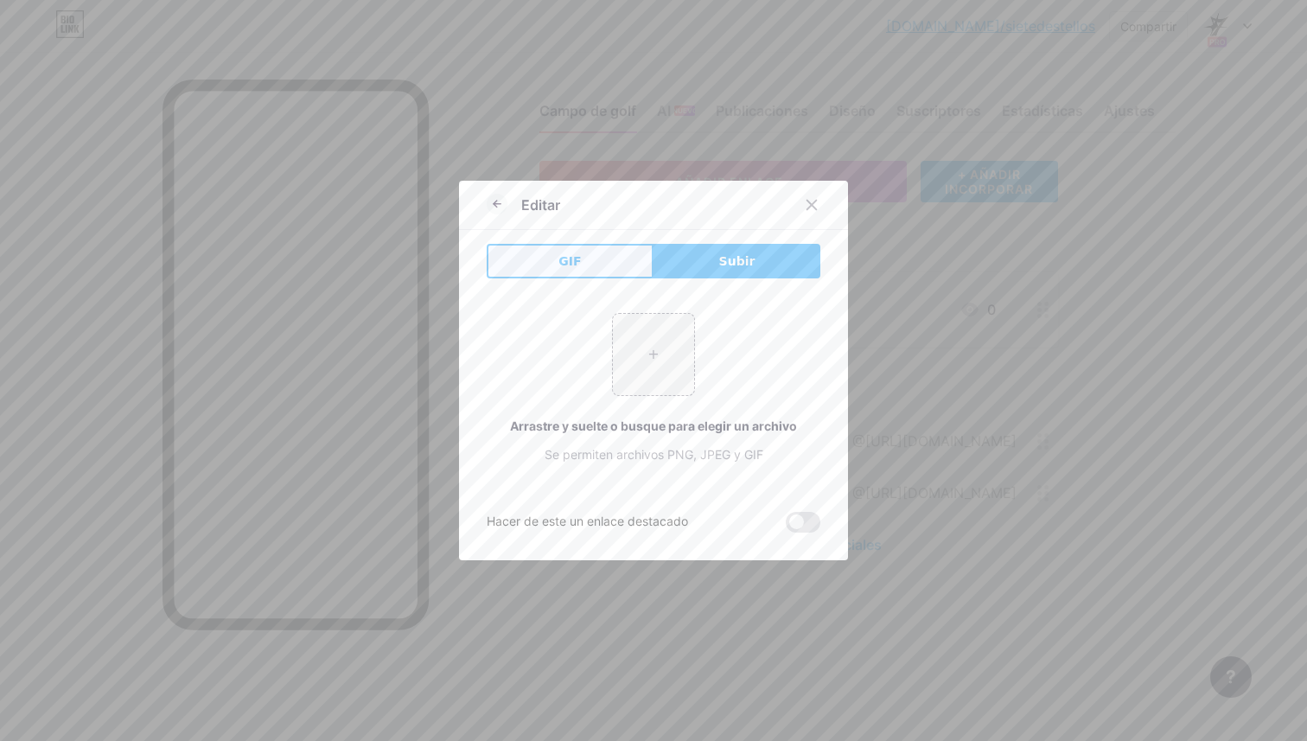
click at [620, 273] on button "GIF" at bounding box center [570, 261] width 167 height 35
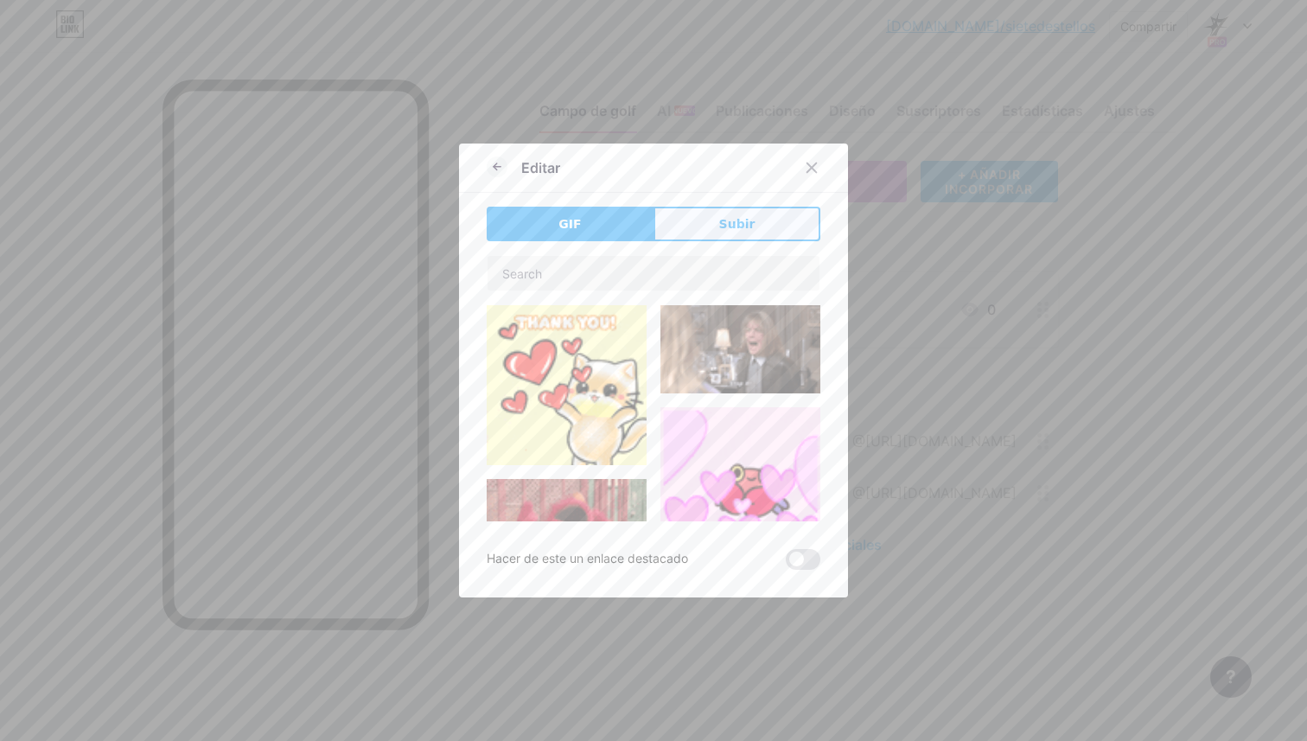
click at [698, 239] on button "Subir" at bounding box center [737, 224] width 167 height 35
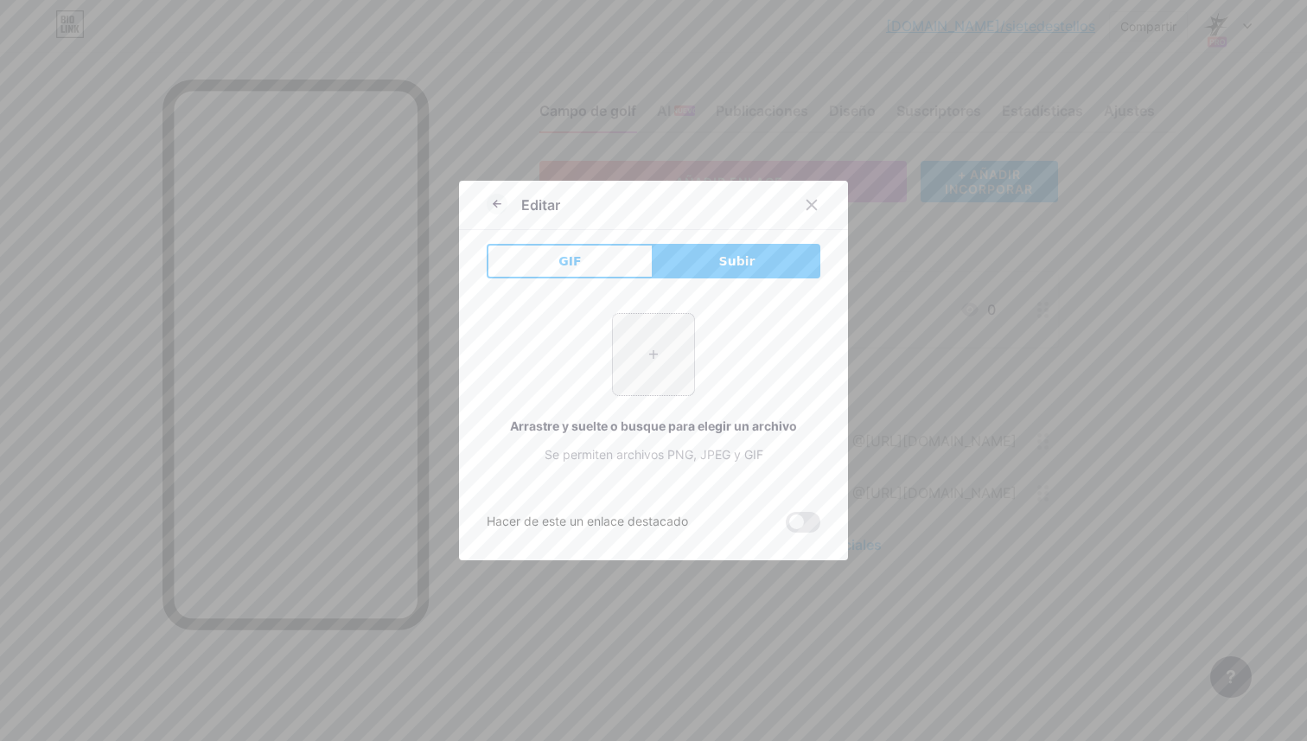
click at [678, 353] on input "file" at bounding box center [653, 354] width 81 height 81
type input "C:\fakepath\5C28761A-099D-41D8-B18F-C017BA94A0C5.PNG"
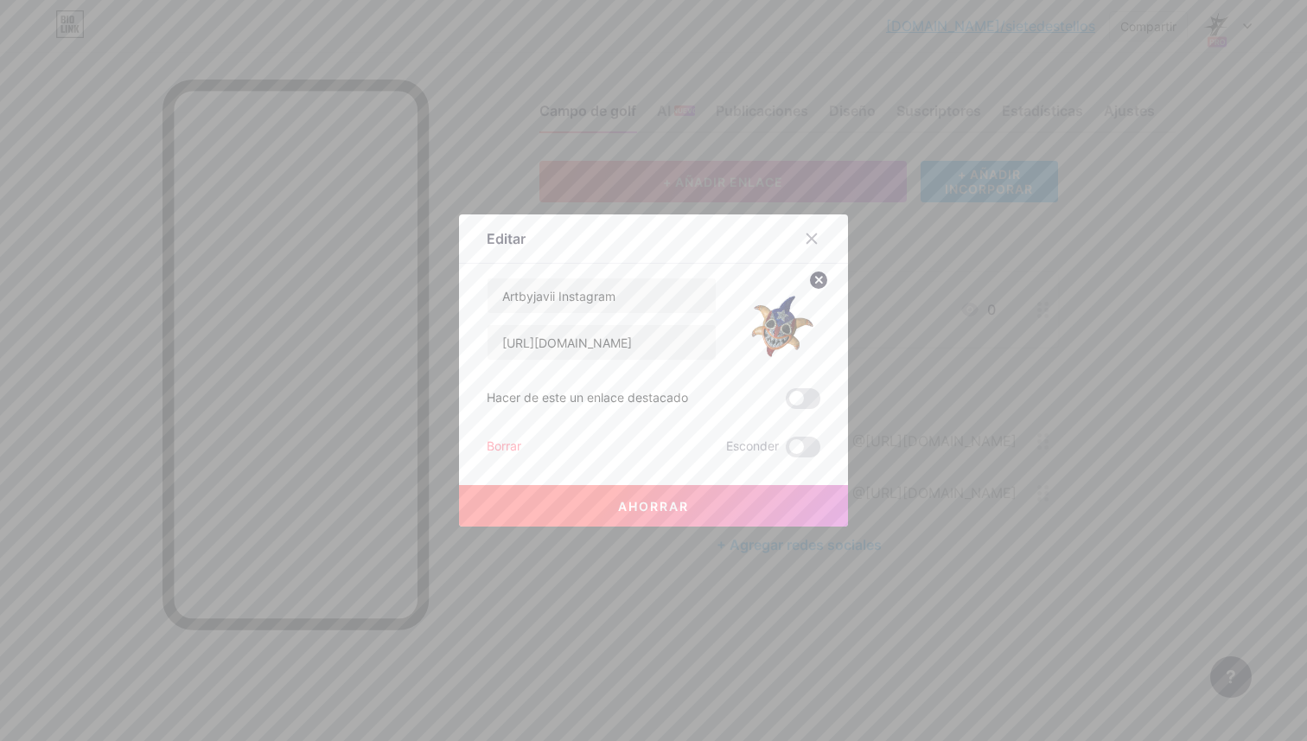
click at [759, 501] on button "Ahorrar" at bounding box center [653, 506] width 389 height 42
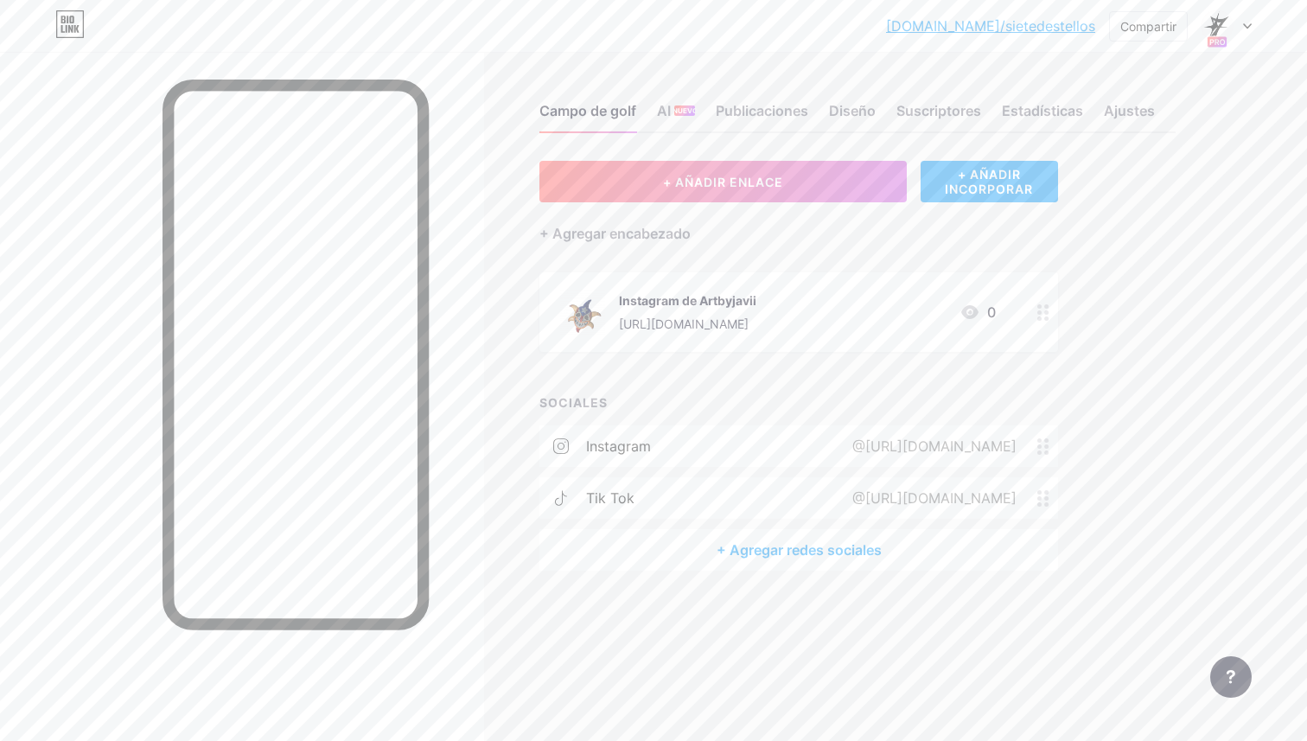
click at [757, 295] on div "Instagram de Artbyjavii" at bounding box center [687, 300] width 137 height 18
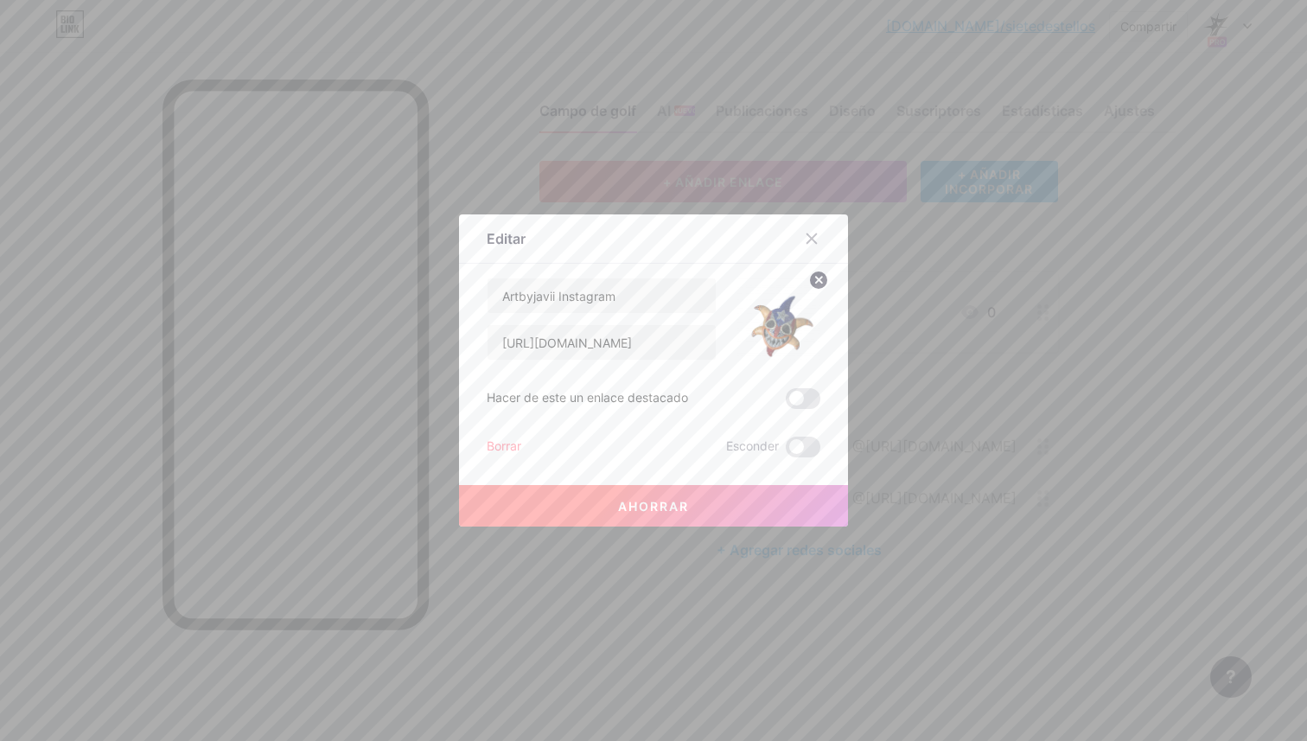
click at [813, 288] on circle at bounding box center [818, 280] width 19 height 19
click at [782, 316] on rect at bounding box center [789, 320] width 14 height 9
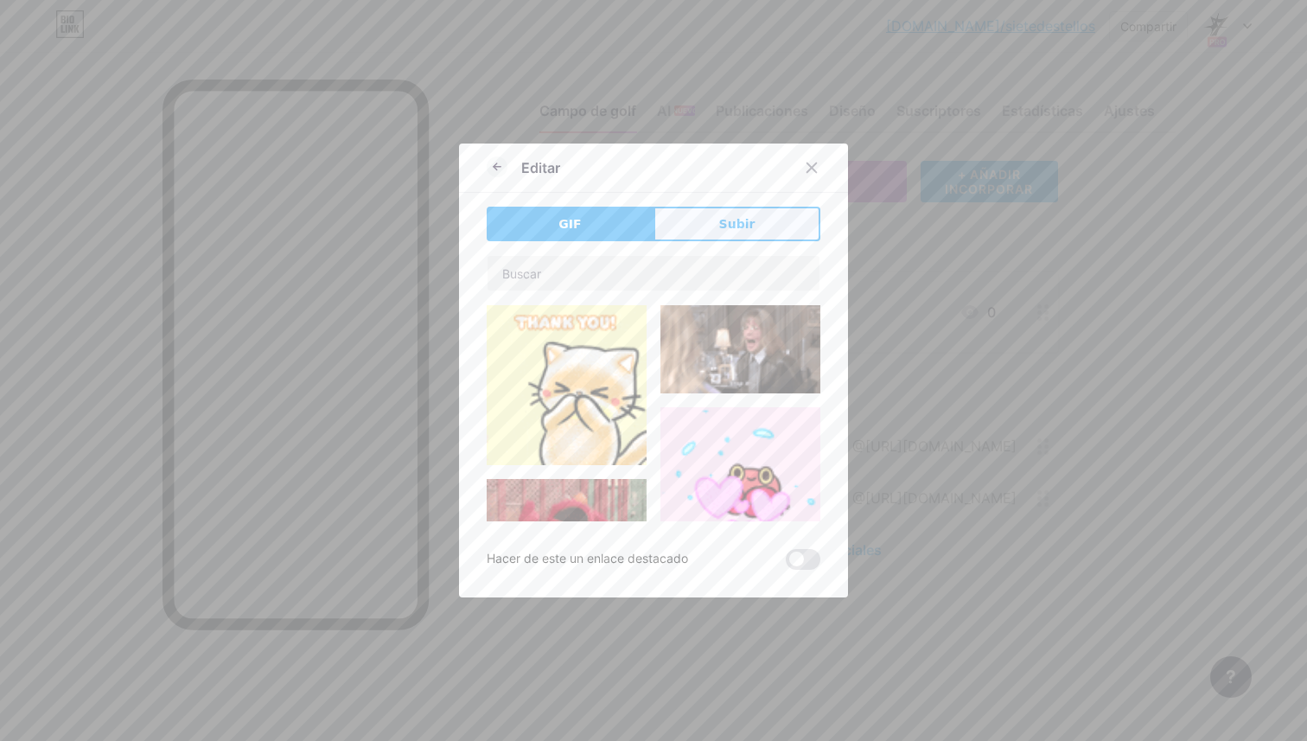
click at [722, 232] on span "Subir" at bounding box center [737, 224] width 36 height 18
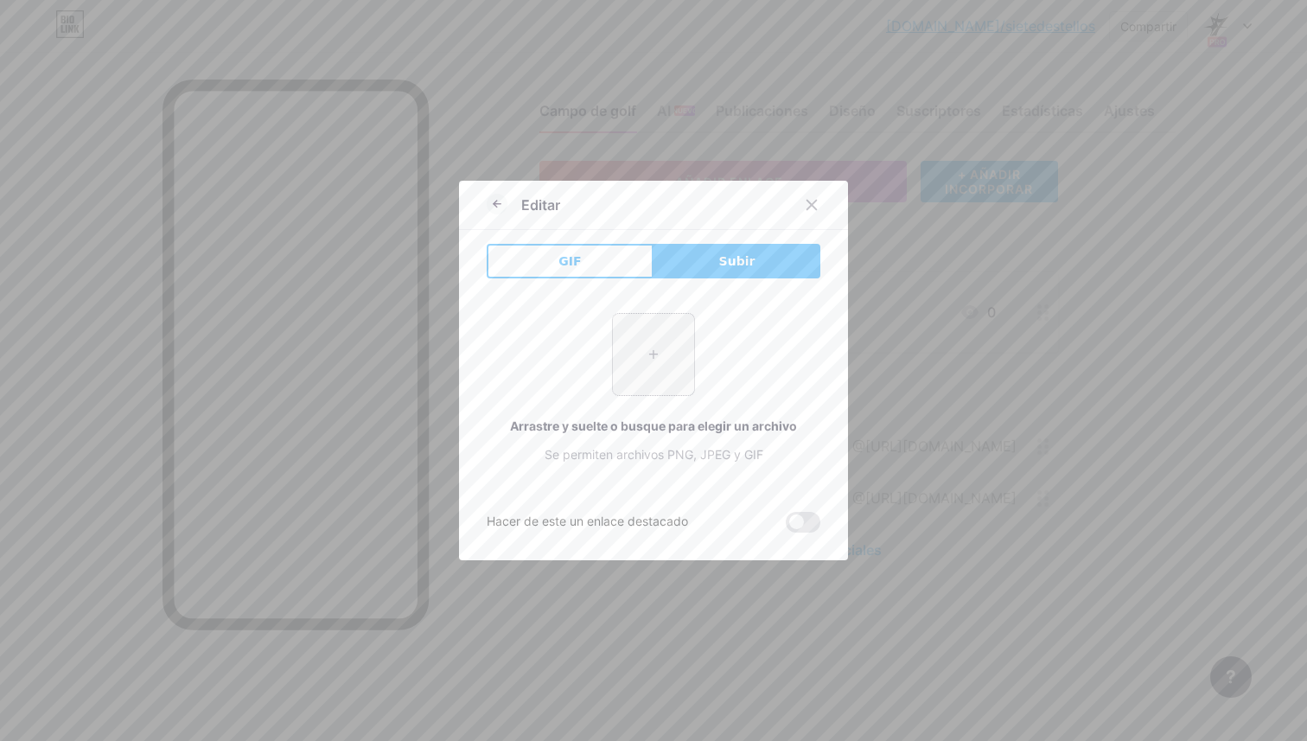
click at [670, 364] on input "file" at bounding box center [653, 354] width 81 height 81
type input "C:\fakepath\268808A8-B2C1-4B0F-A265-109BCCF90C2F.JPEG"
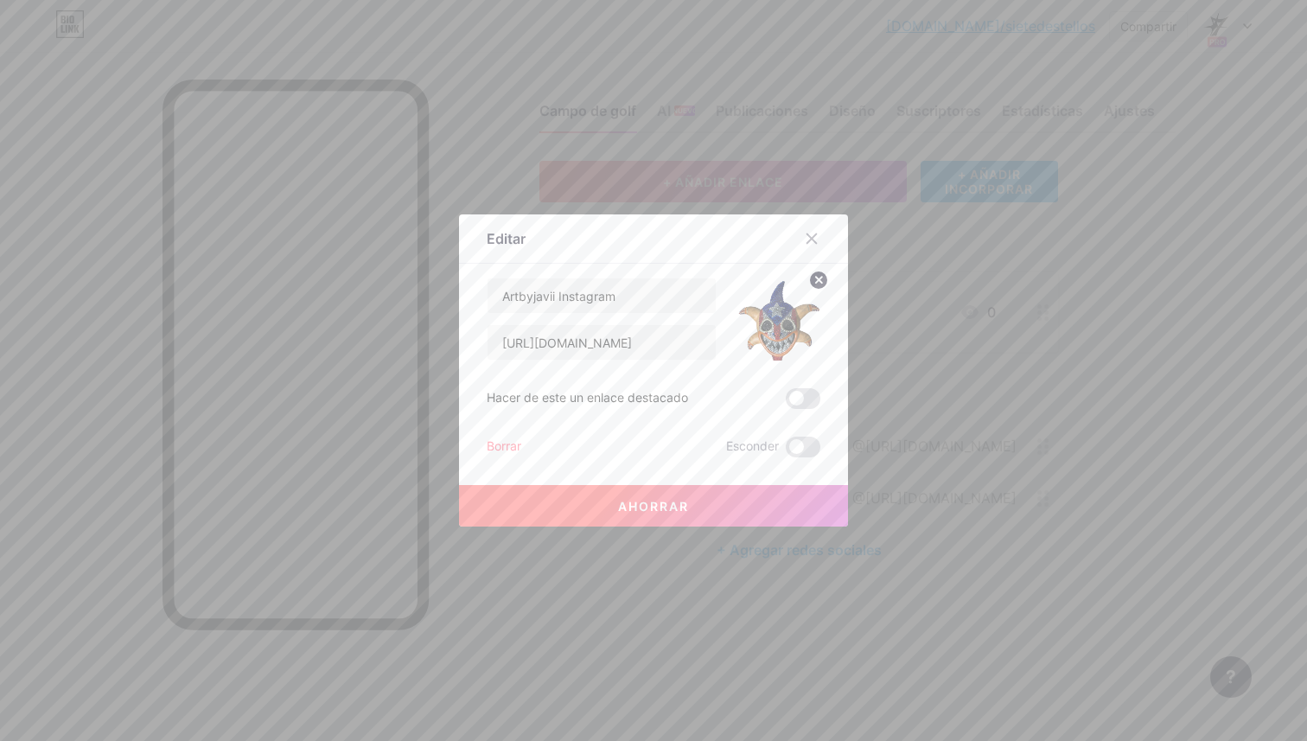
click at [793, 504] on button "Ahorrar" at bounding box center [653, 506] width 389 height 42
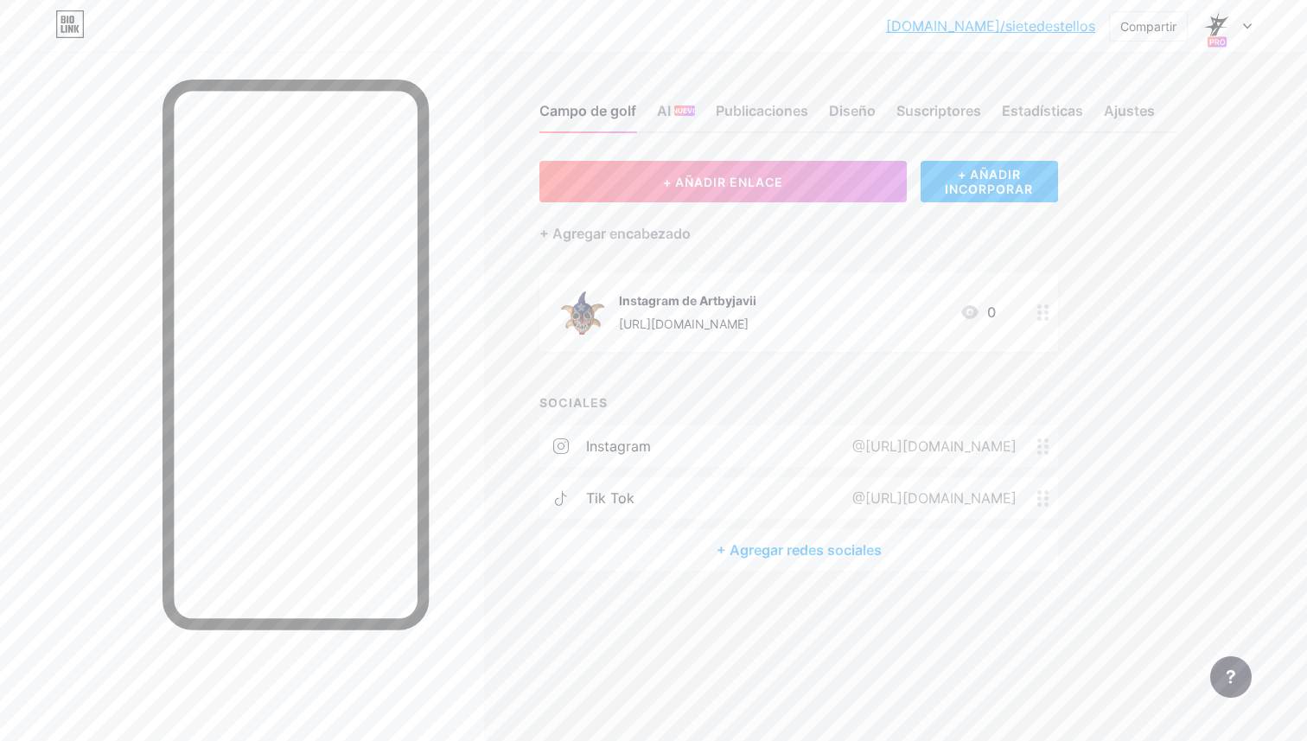
click at [757, 309] on div "Instagram de Artbyjavii [URL][DOMAIN_NAME]" at bounding box center [687, 312] width 137 height 45
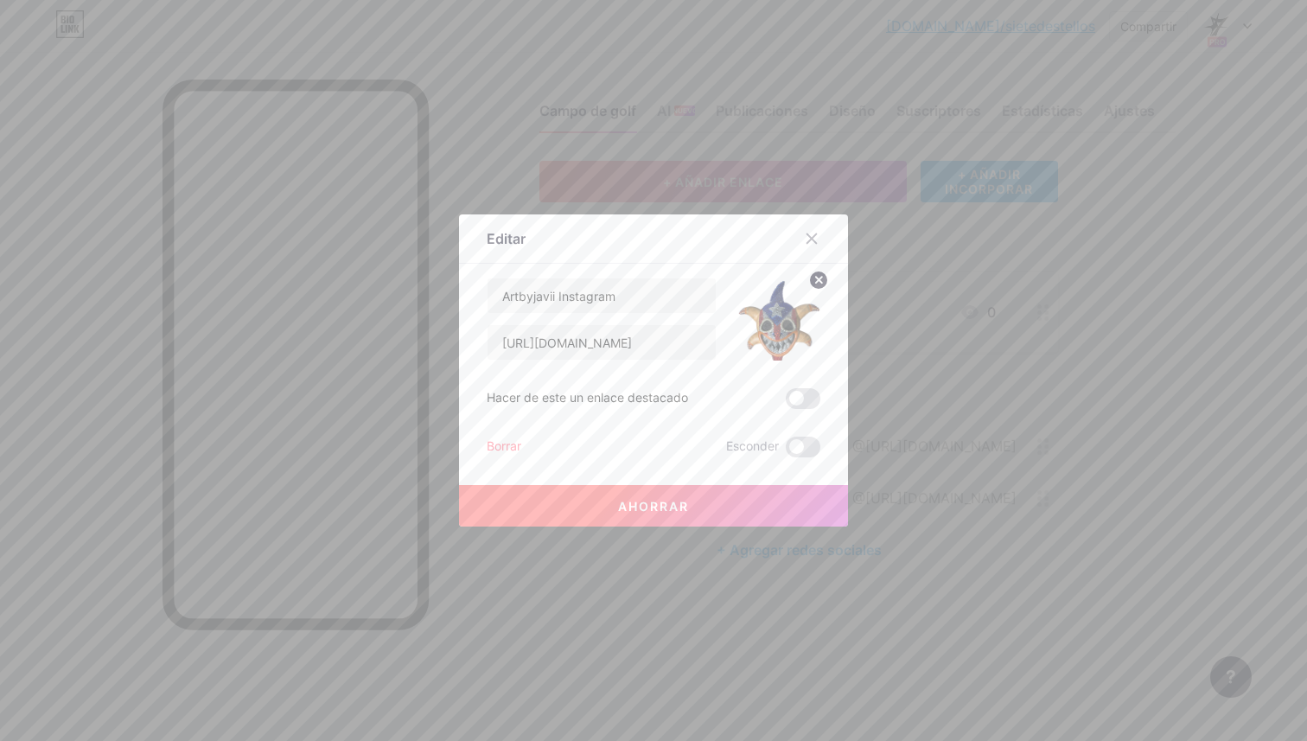
click at [814, 284] on circle at bounding box center [818, 280] width 19 height 19
click at [763, 323] on icon at bounding box center [779, 309] width 35 height 32
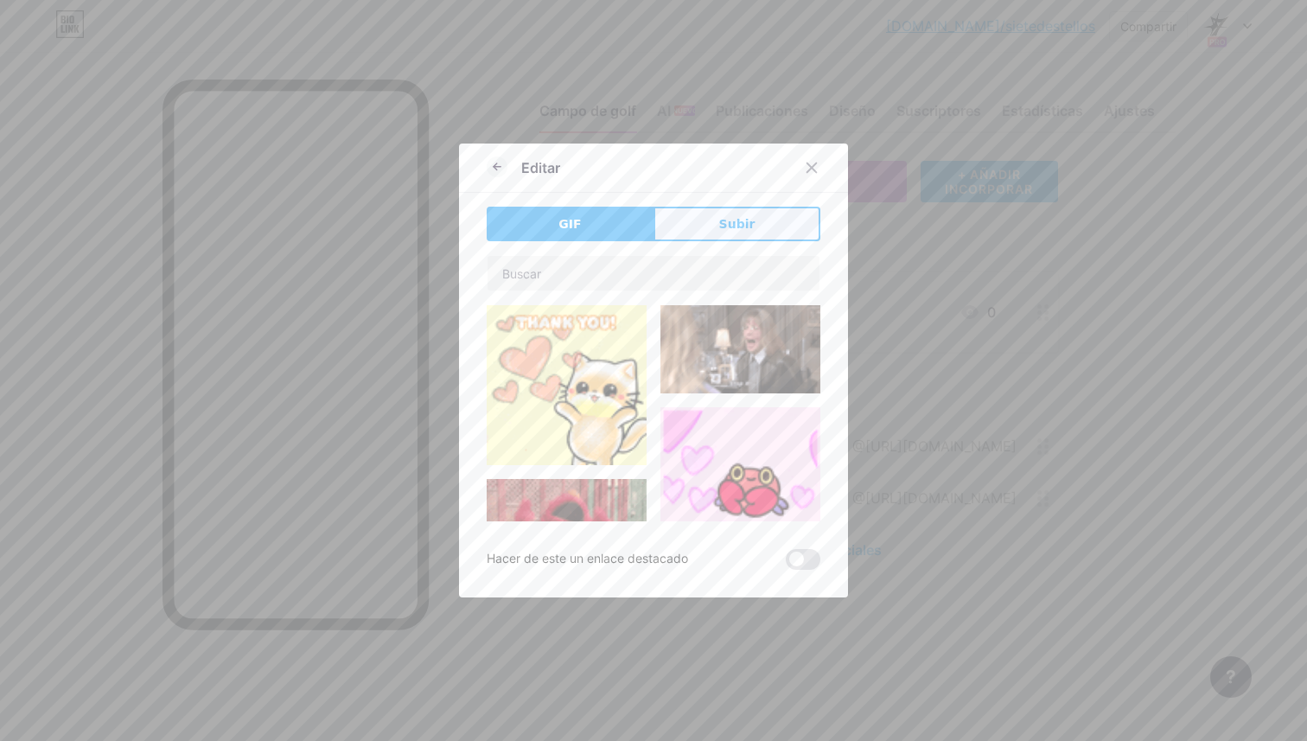
click at [732, 237] on button "Subir" at bounding box center [737, 224] width 167 height 35
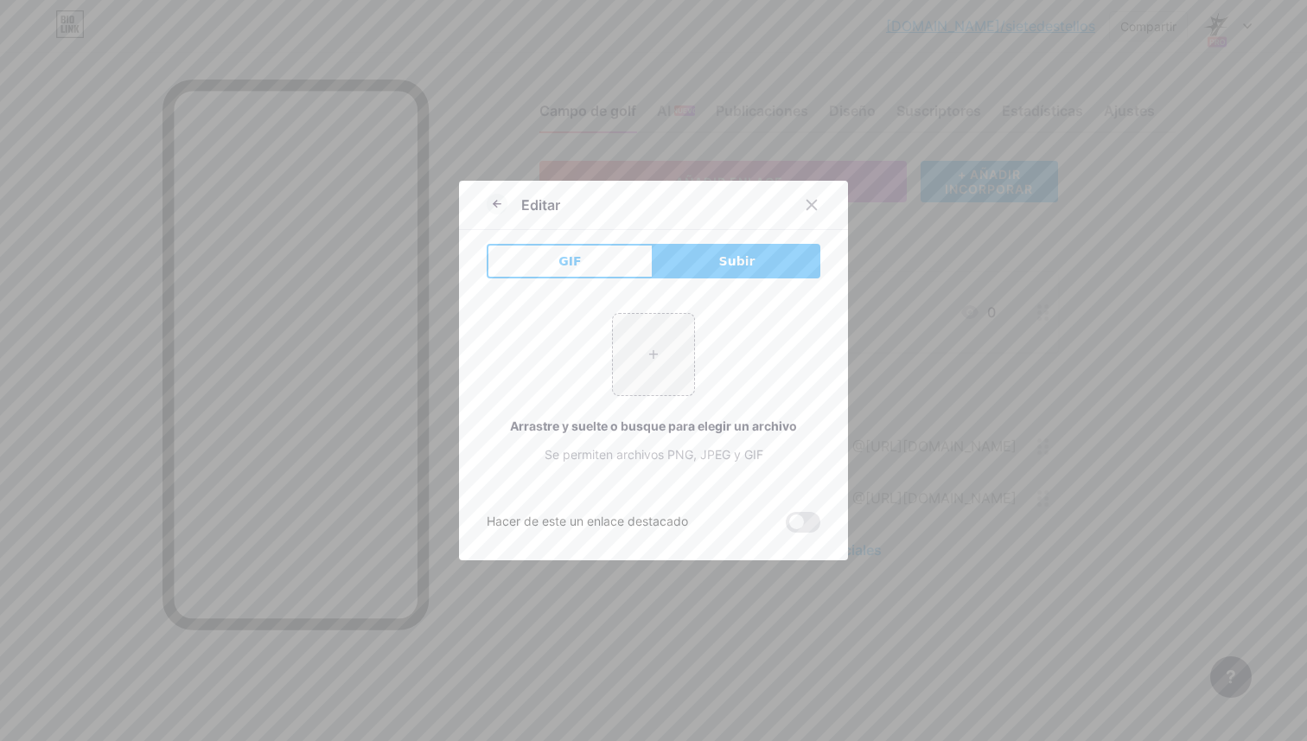
click at [674, 306] on div "+ Arrastre y suelte o busque para elegir un archivo Se permiten archivos PNG, J…" at bounding box center [654, 388] width 334 height 192
click at [653, 361] on input "file" at bounding box center [653, 354] width 81 height 81
type input "C:\fakepath\5C953D41-7E03-467E-9F6D-F47EA17FADA4.PNG"
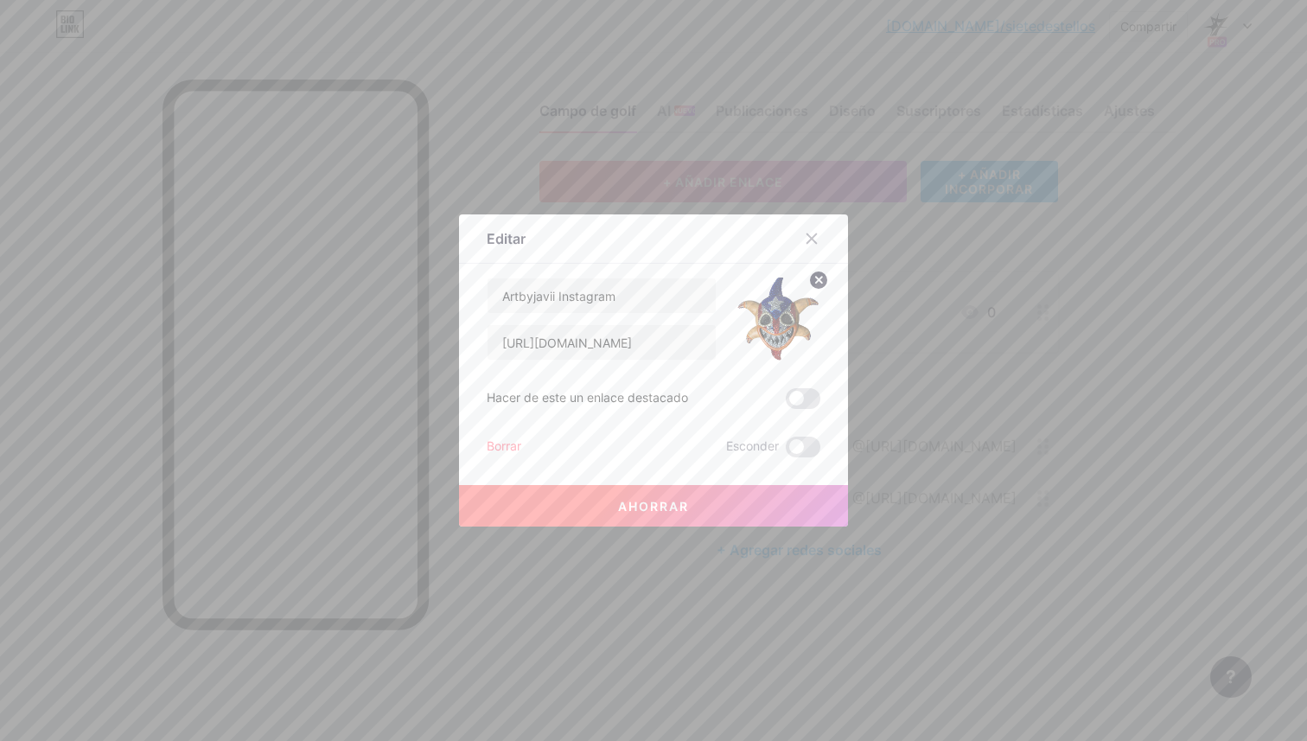
click at [795, 507] on button "Ahorrar" at bounding box center [653, 506] width 389 height 42
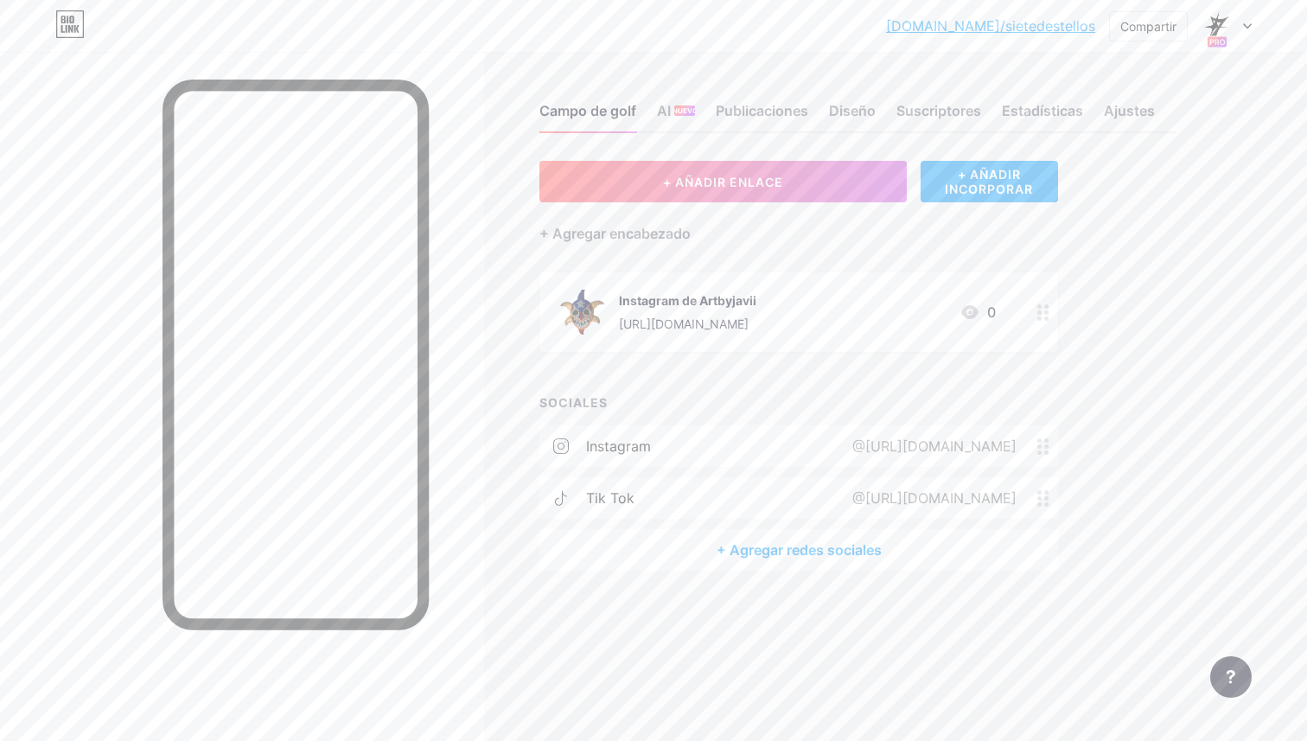
click at [471, 500] on div at bounding box center [242, 422] width 484 height 741
click at [723, 180] on font "+ AÑADIR ENLACE" at bounding box center [723, 182] width 120 height 15
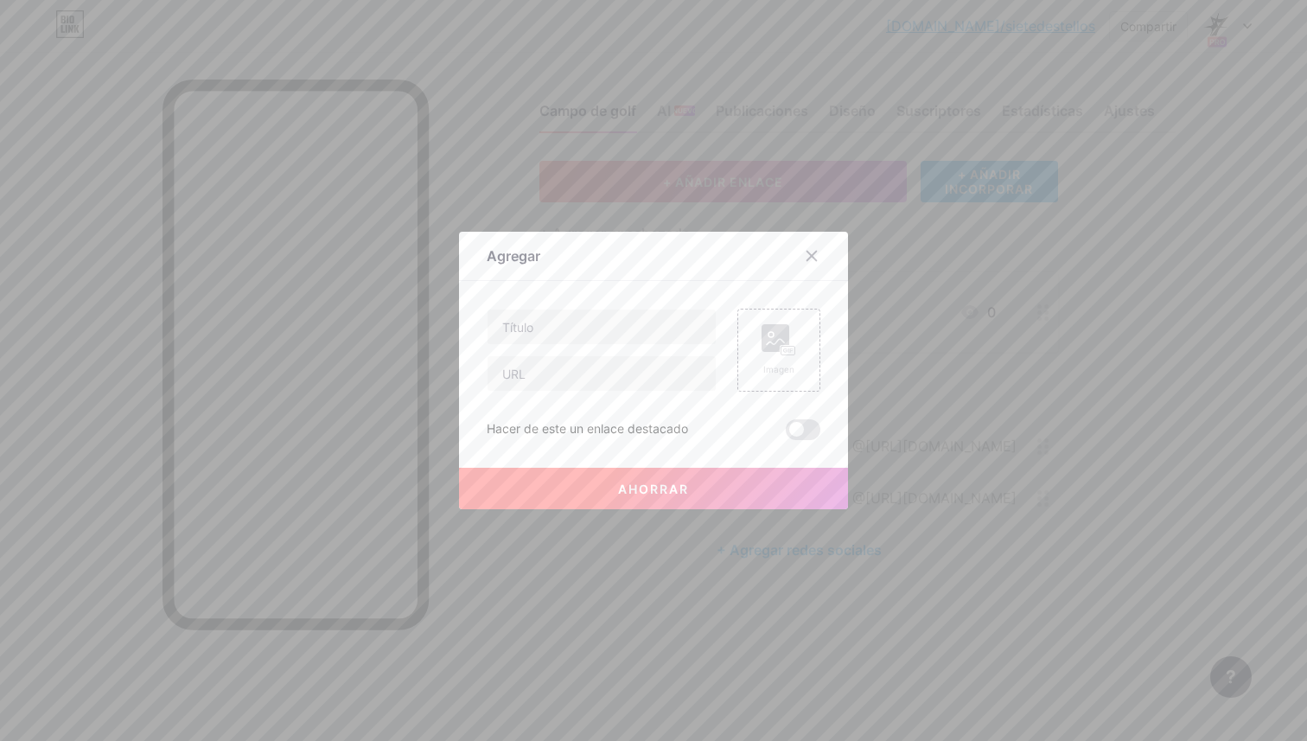
click at [809, 232] on div "Agregar Contenido YouTube Reproduce videos de YouTube sin salir de tu página. A…" at bounding box center [653, 371] width 389 height 278
click at [814, 250] on icon at bounding box center [812, 256] width 14 height 14
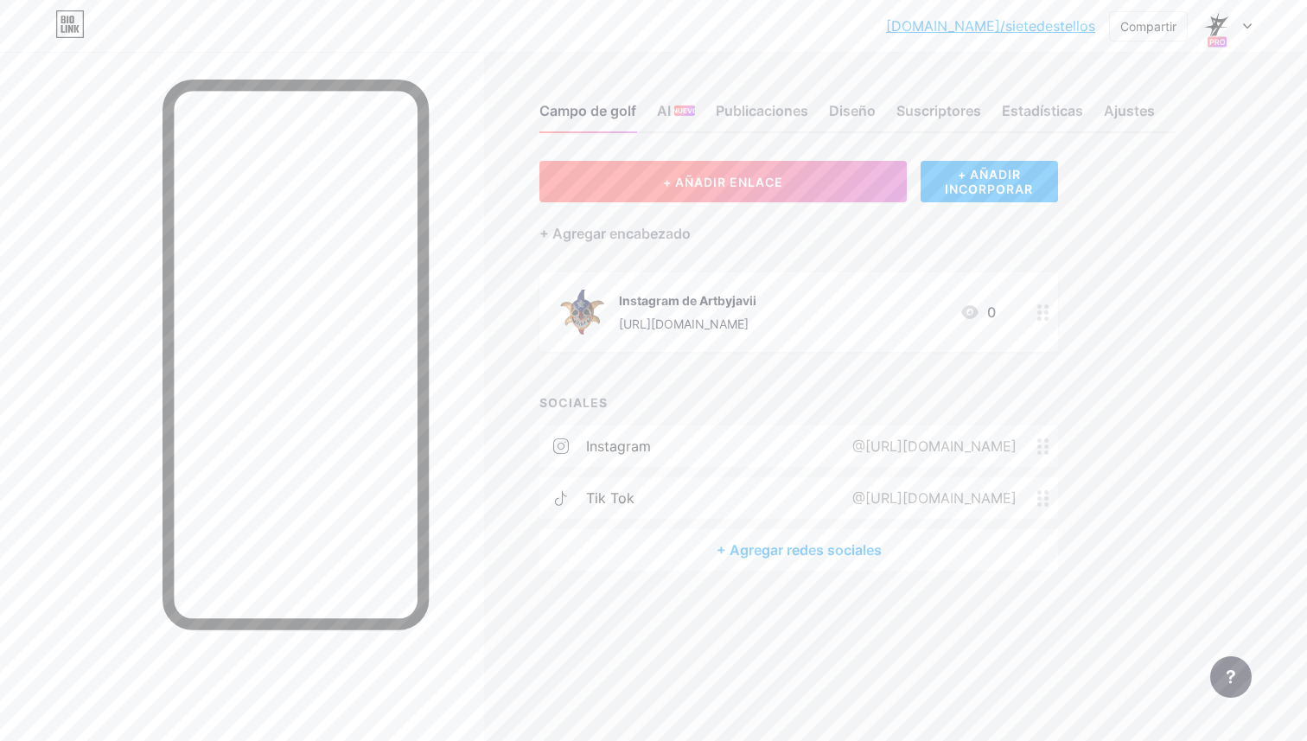
click at [708, 193] on button "+ AÑADIR ENLACE" at bounding box center [723, 182] width 367 height 42
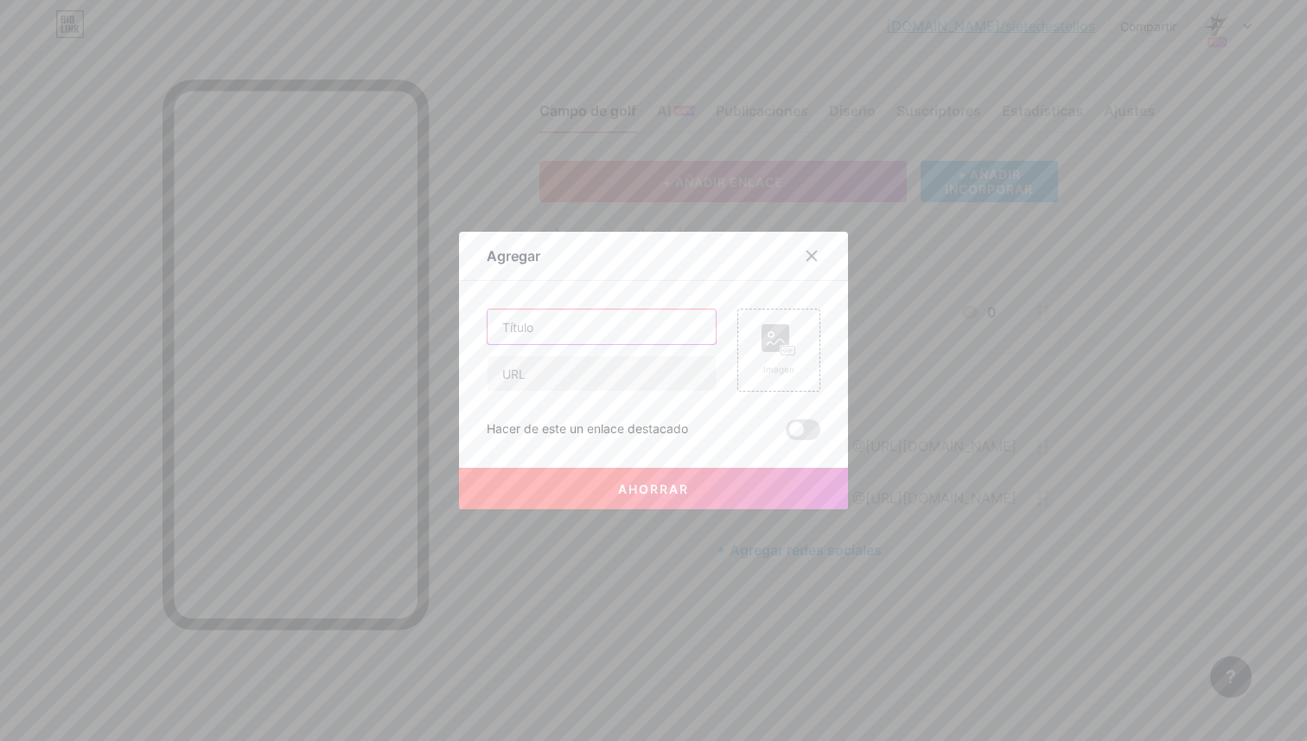
click at [593, 311] on input "text" at bounding box center [602, 327] width 228 height 35
type input "Sietedestellos intagram"
click at [581, 371] on input "text" at bounding box center [602, 373] width 228 height 35
paste input "[URL][DOMAIN_NAME]"
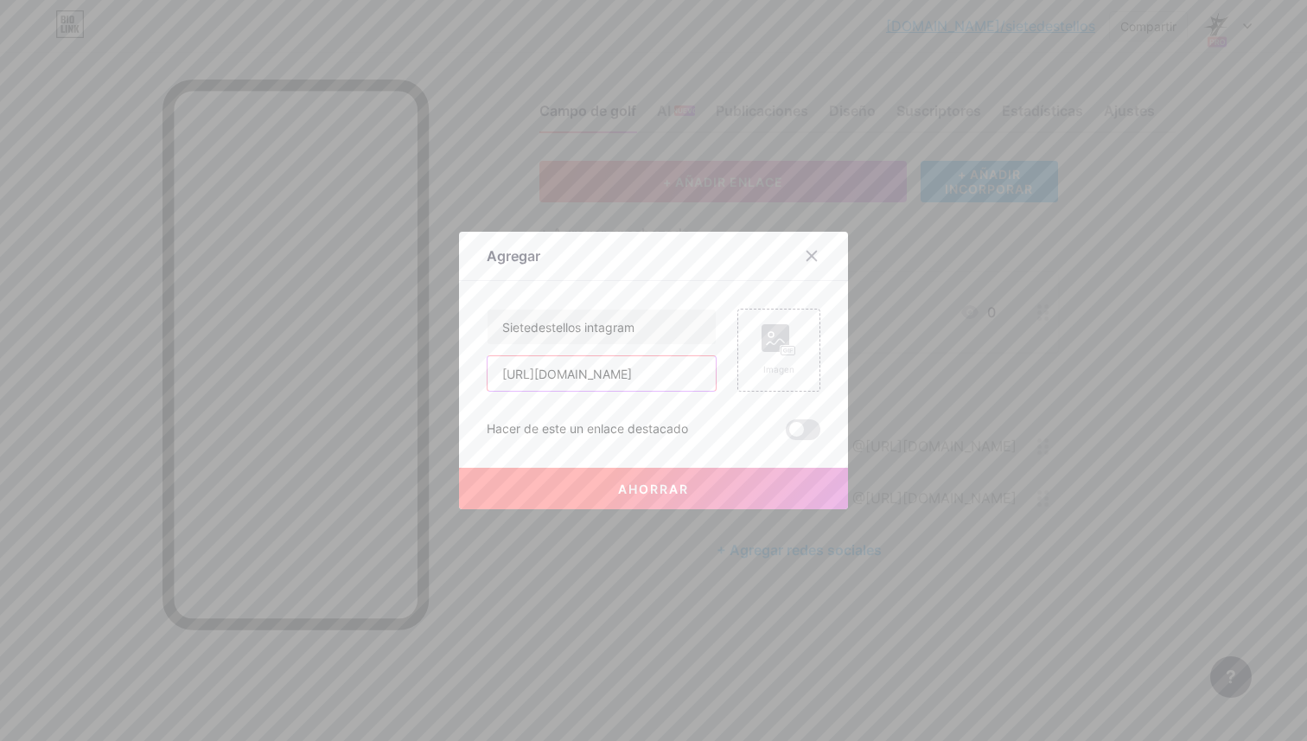
type input "[URL][DOMAIN_NAME]"
click at [787, 337] on rect at bounding box center [776, 338] width 28 height 28
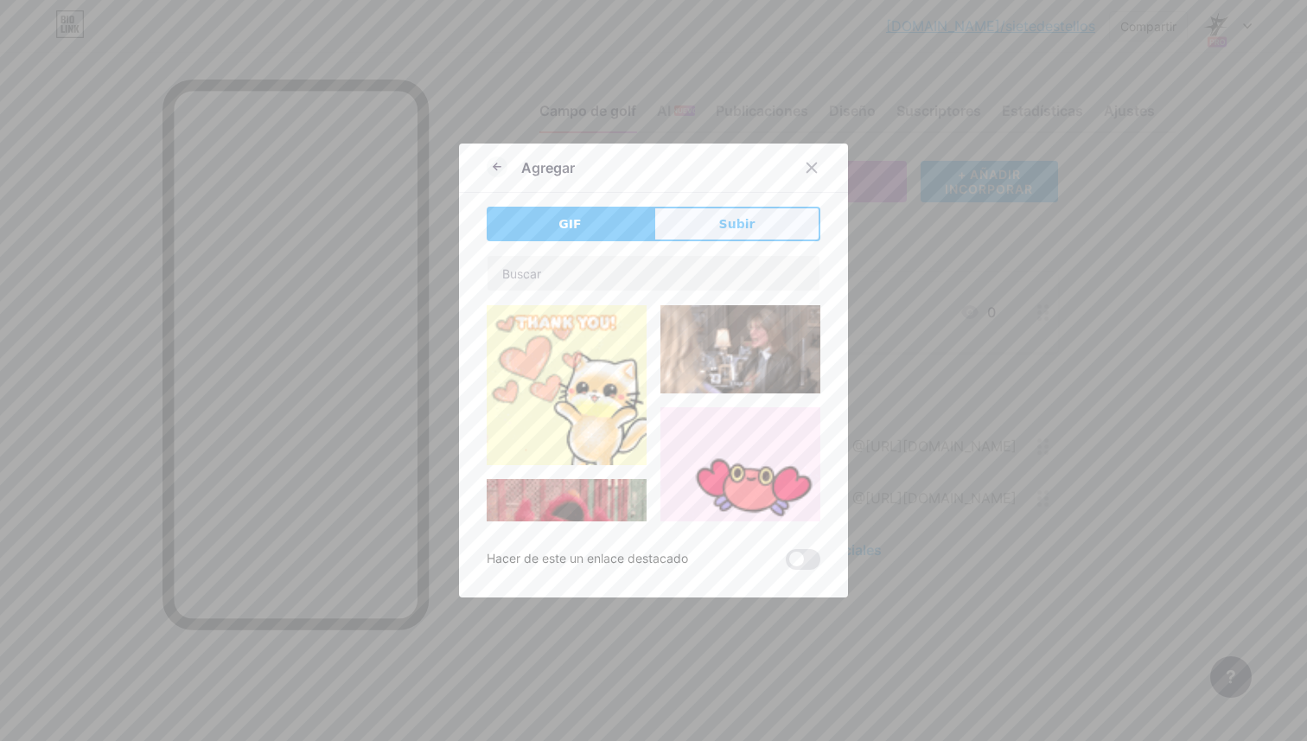
click at [734, 223] on font "Subir" at bounding box center [737, 224] width 36 height 14
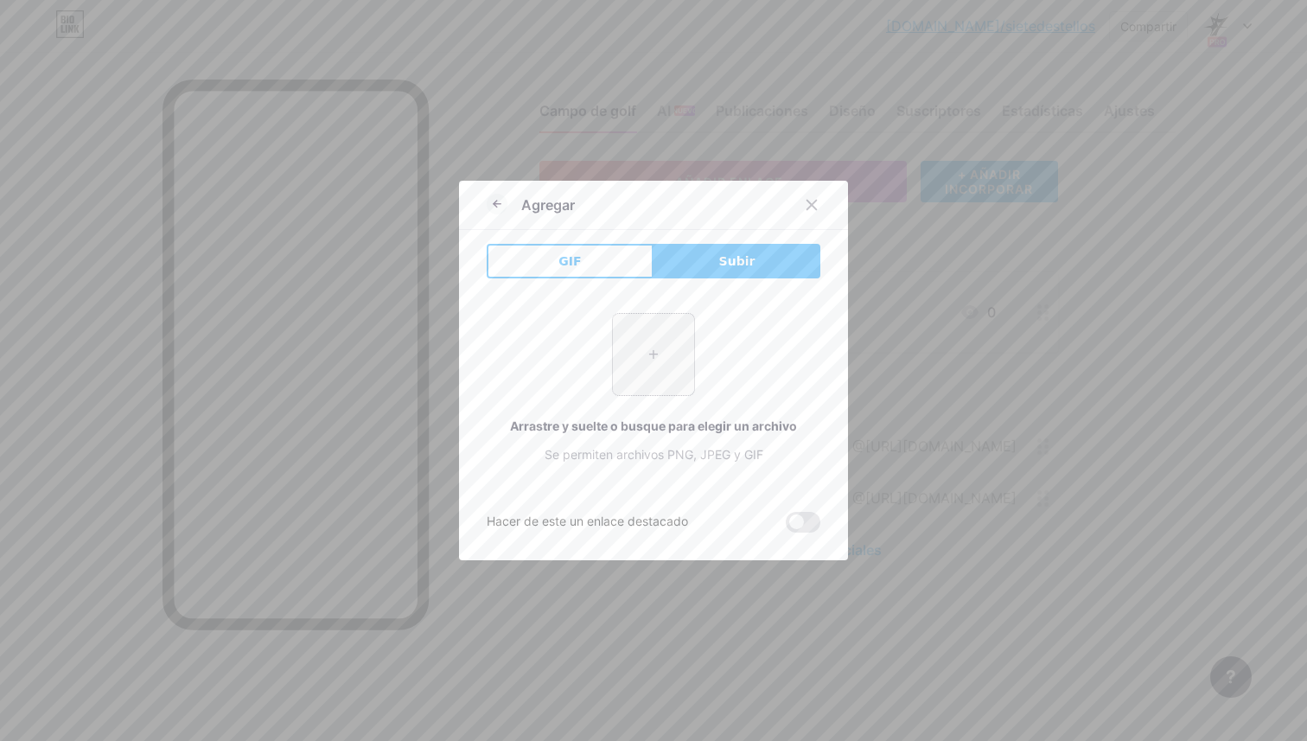
click at [645, 353] on input "file" at bounding box center [653, 354] width 81 height 81
type input "C:\fakepath\C55E14F8-E1B2-44A9-98CD-780E160BA553.PNG"
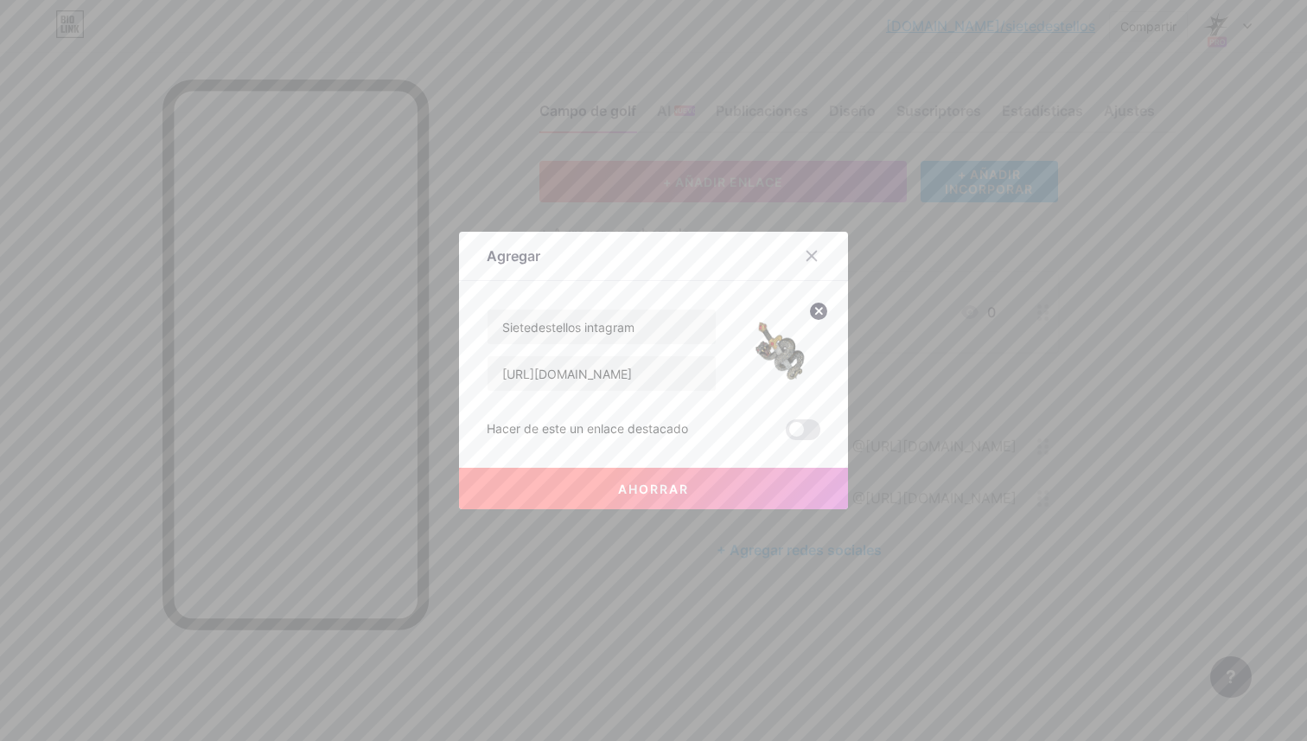
click at [642, 495] on button "Ahorrar" at bounding box center [653, 489] width 389 height 42
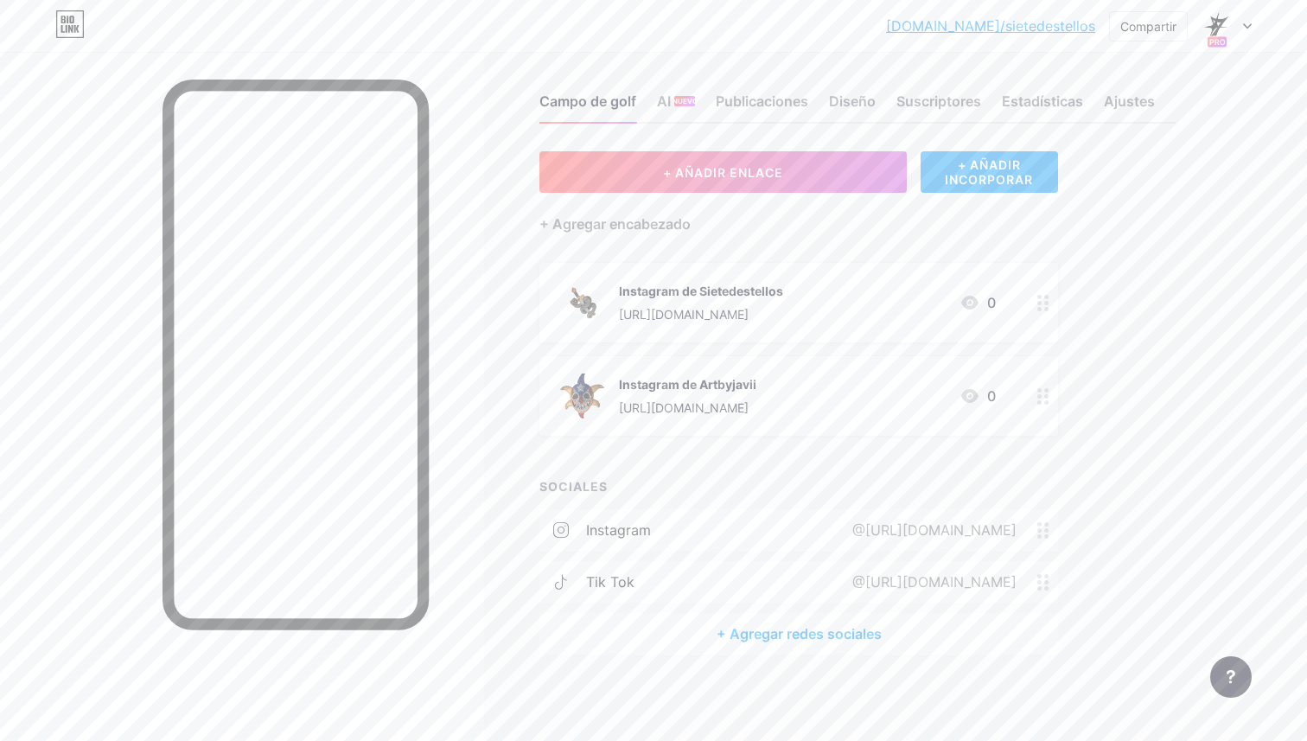
scroll to position [22, 0]
click at [585, 299] on img at bounding box center [582, 302] width 45 height 45
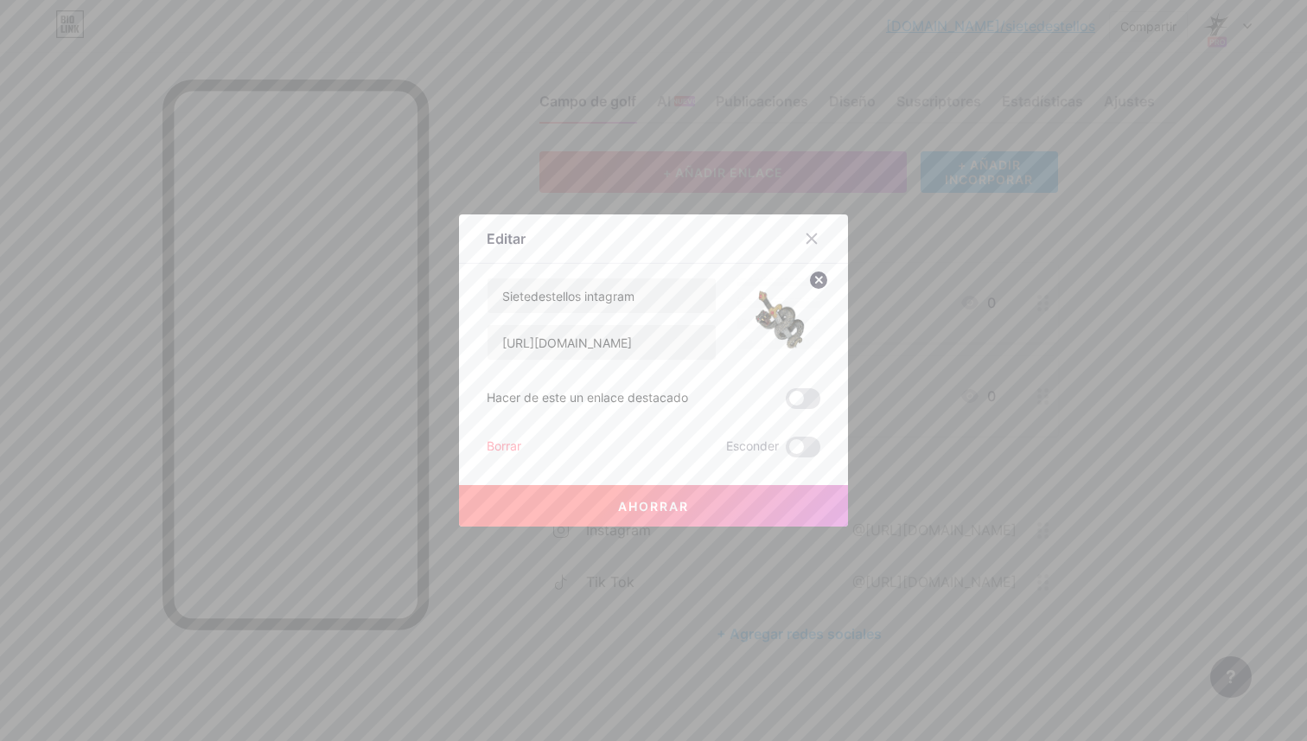
click at [781, 310] on img at bounding box center [779, 319] width 83 height 83
click at [819, 279] on icon at bounding box center [819, 280] width 6 height 6
click at [784, 311] on rect at bounding box center [776, 307] width 28 height 28
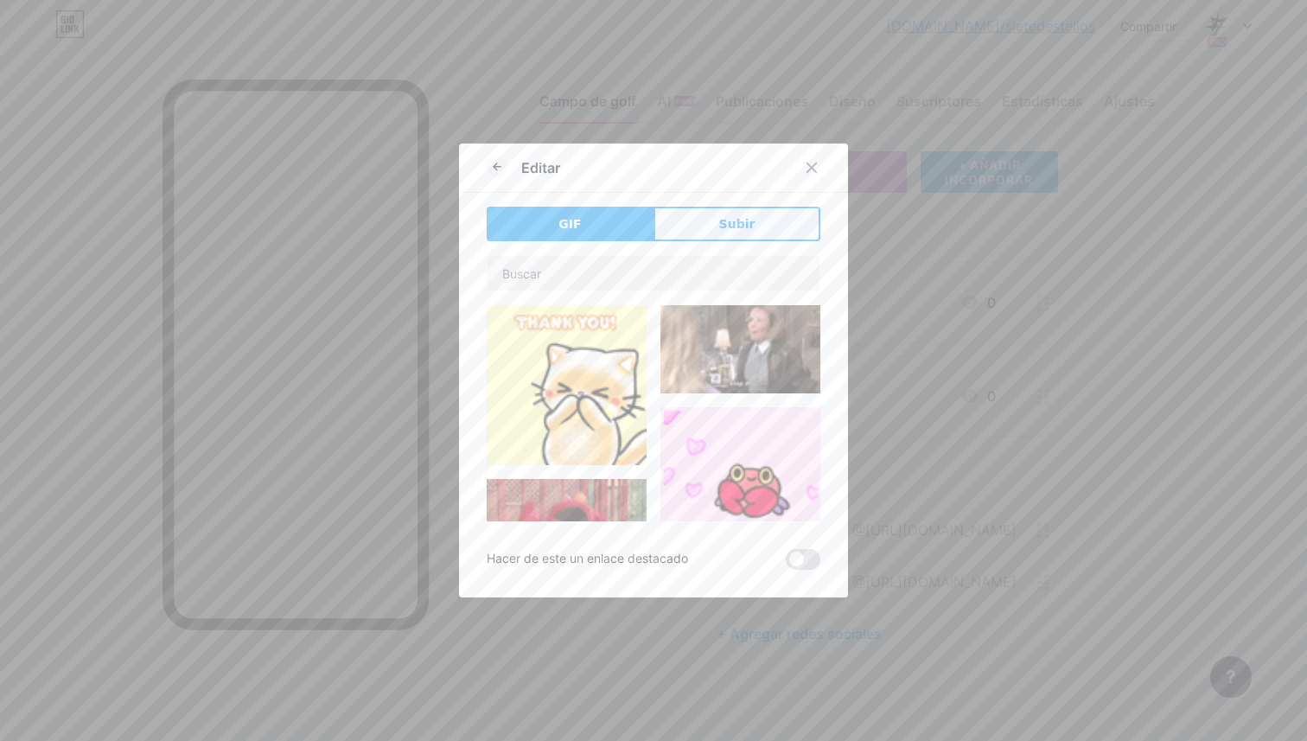
click at [735, 218] on font "Subir" at bounding box center [737, 224] width 36 height 14
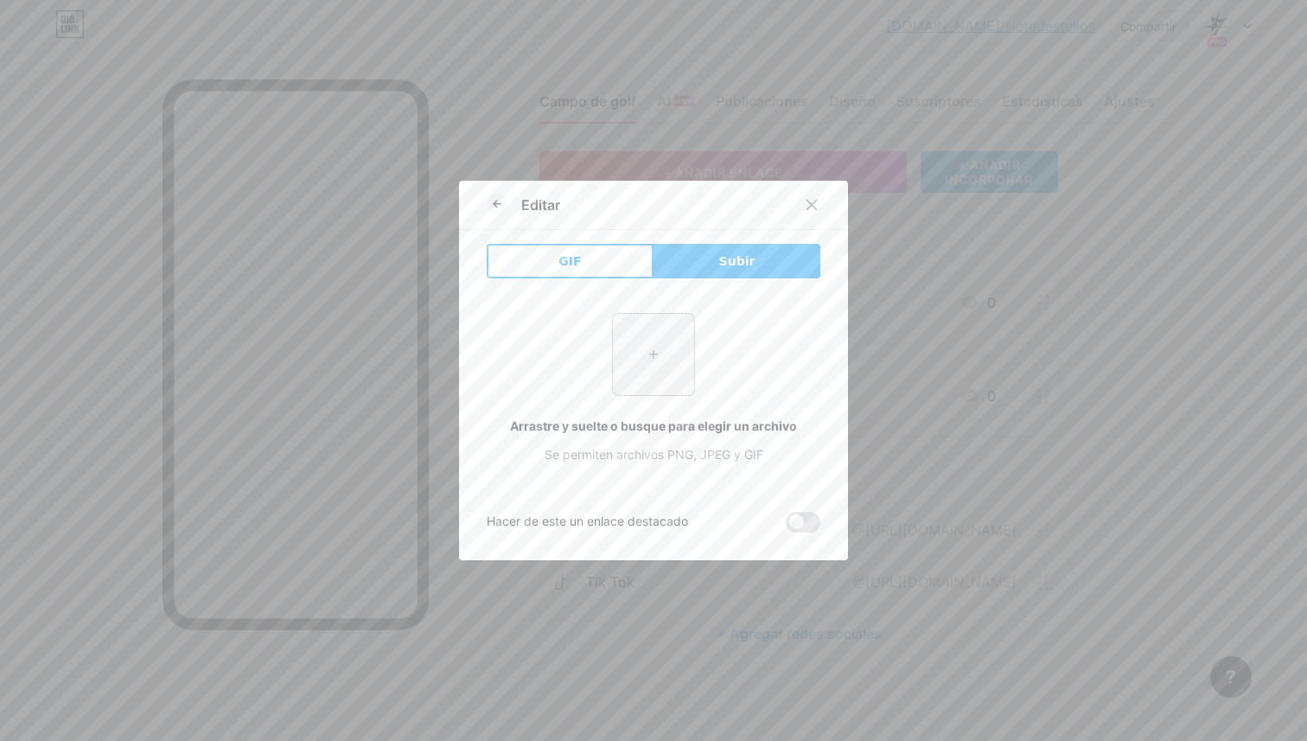
click at [640, 378] on input "file" at bounding box center [653, 354] width 81 height 81
type input "C:\fakepath\5E02DEDA-FAC8-45AE-B1A8-483C3810D9DD.PNG"
click at [667, 358] on input "file" at bounding box center [653, 354] width 81 height 81
click at [811, 211] on icon at bounding box center [812, 205] width 14 height 14
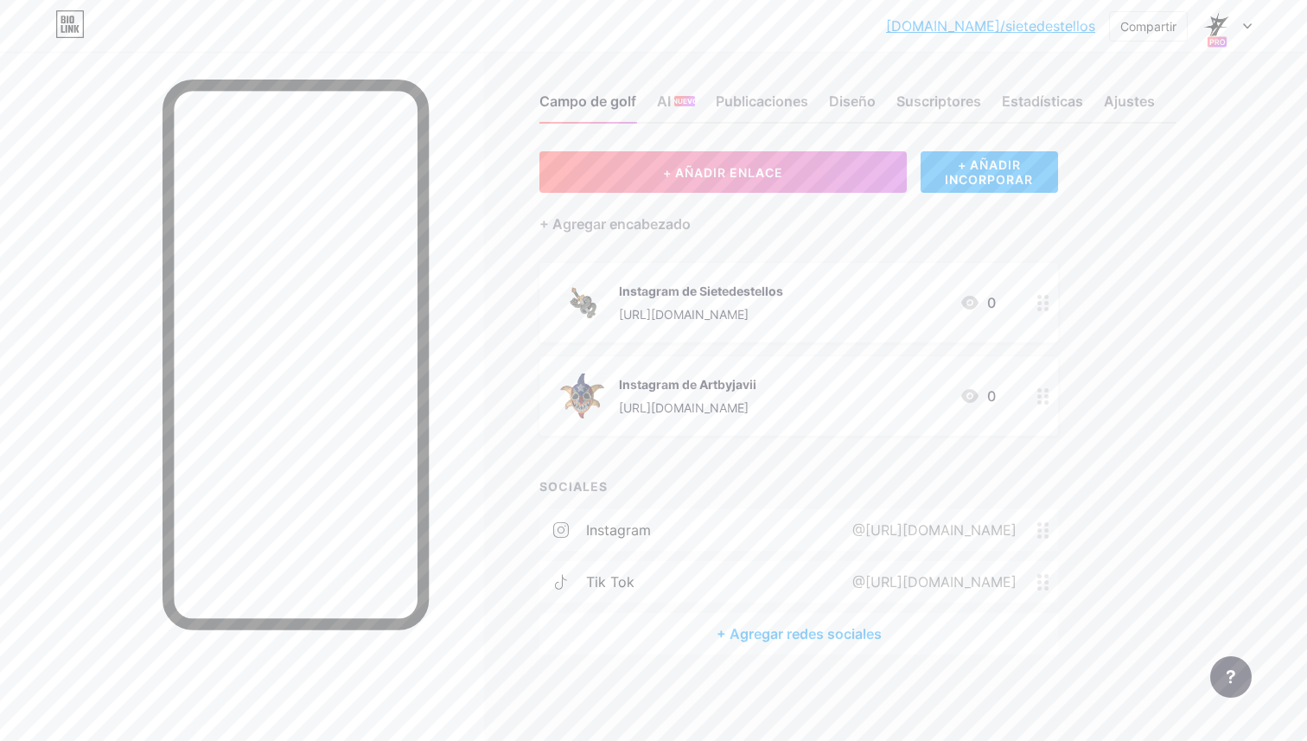
click at [1039, 304] on div at bounding box center [1043, 303] width 29 height 80
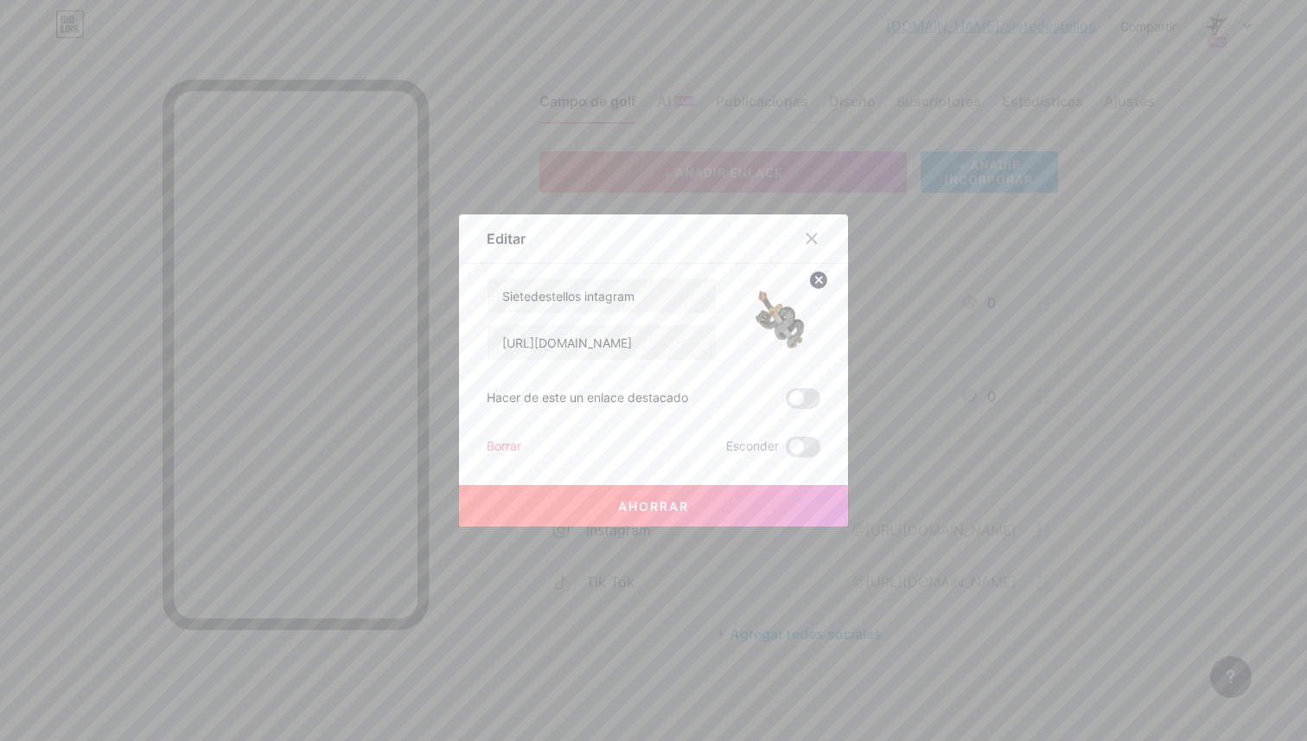
click at [800, 302] on img at bounding box center [779, 319] width 83 height 83
click at [812, 278] on circle at bounding box center [818, 280] width 19 height 19
click at [784, 330] on div "Imagen" at bounding box center [779, 319] width 35 height 52
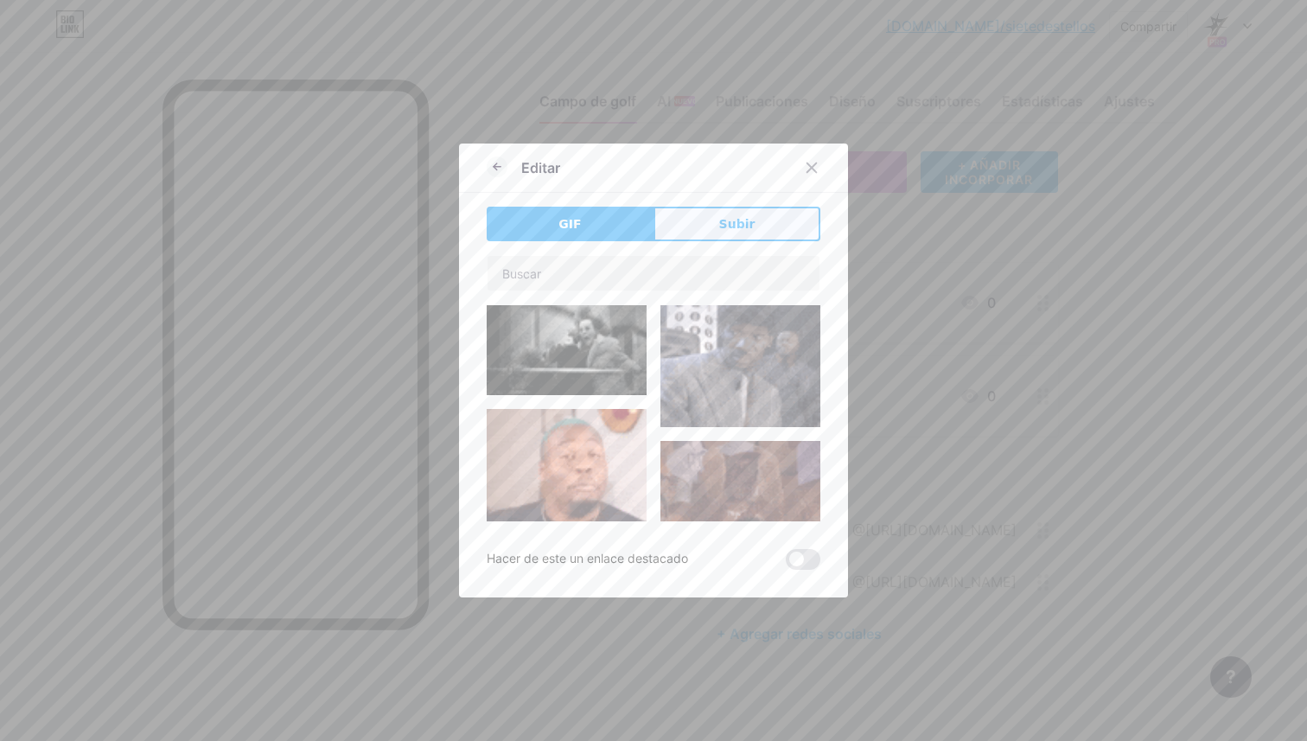
click at [730, 221] on font "Subir" at bounding box center [737, 224] width 36 height 14
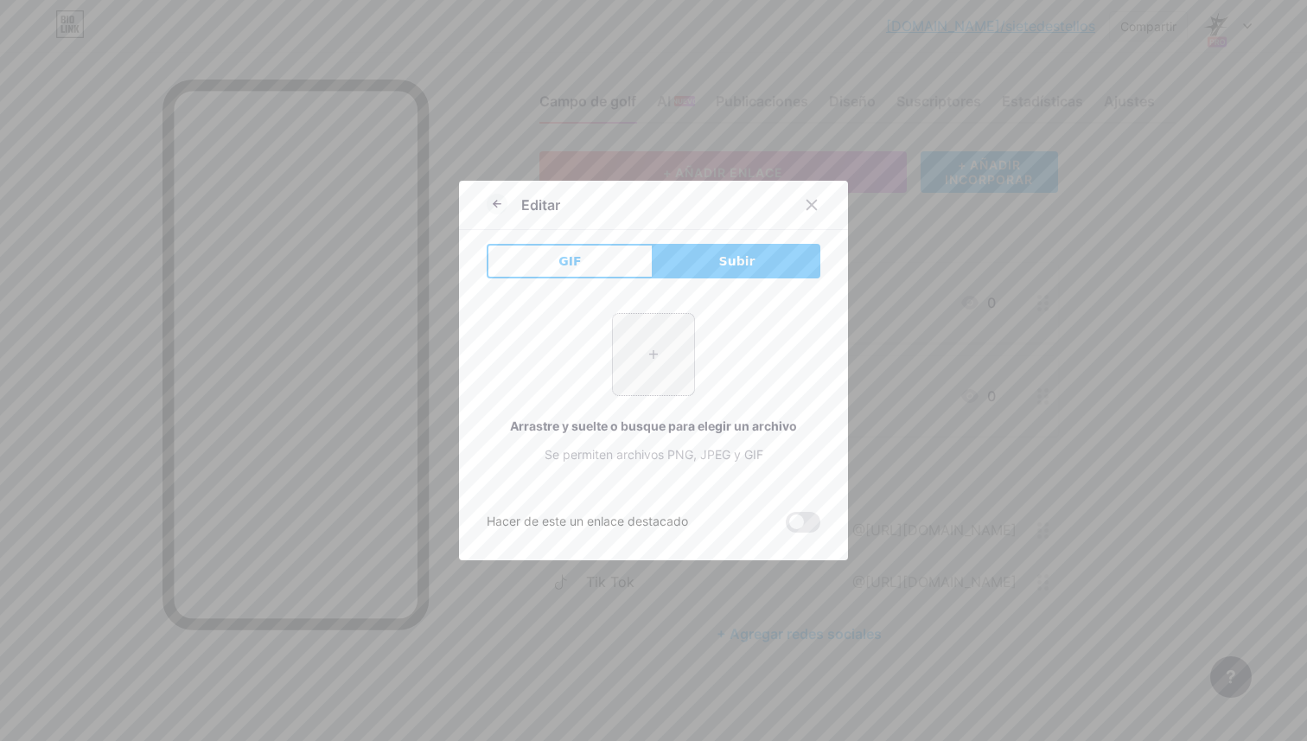
click at [642, 381] on input "file" at bounding box center [653, 354] width 81 height 81
type input "C:\fakepath\5E02DEDA-FAC8-45AE-B1A8-483C3810D9DD.PNG"
click at [827, 199] on div at bounding box center [822, 204] width 52 height 31
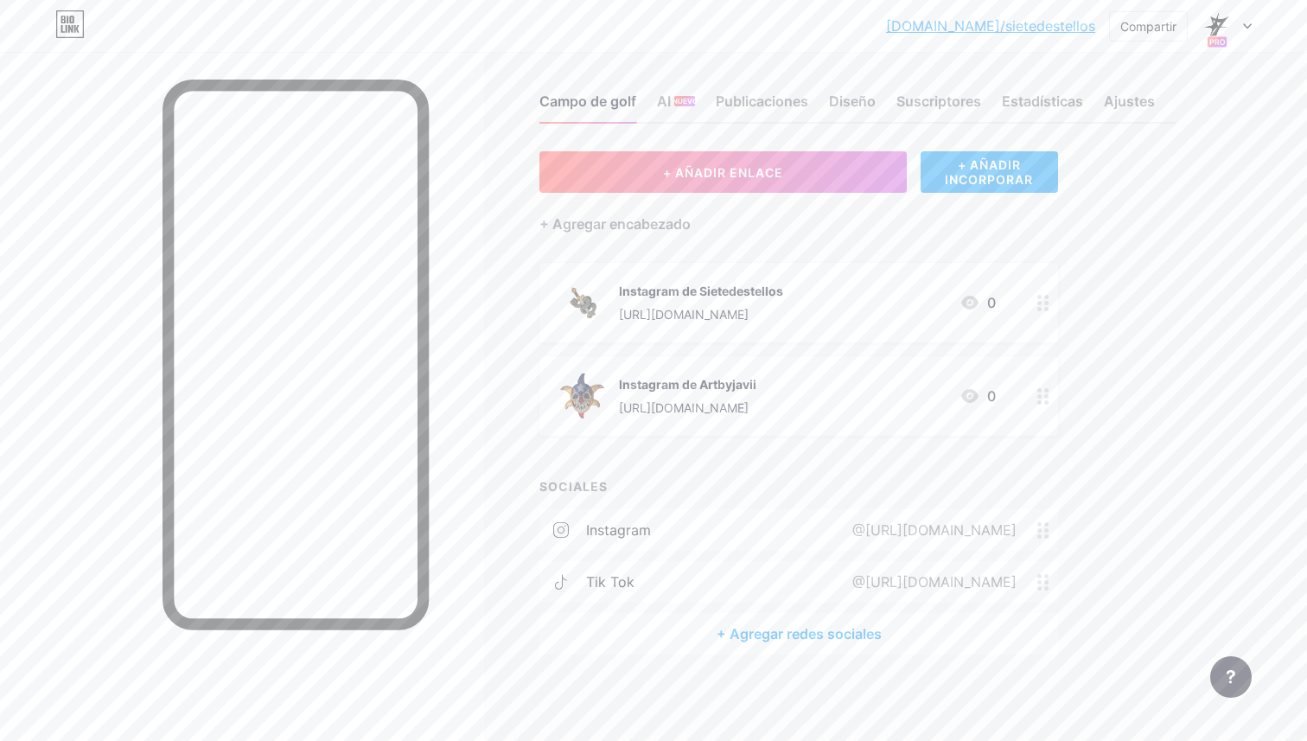
click at [1041, 295] on circle at bounding box center [1040, 297] width 4 height 4
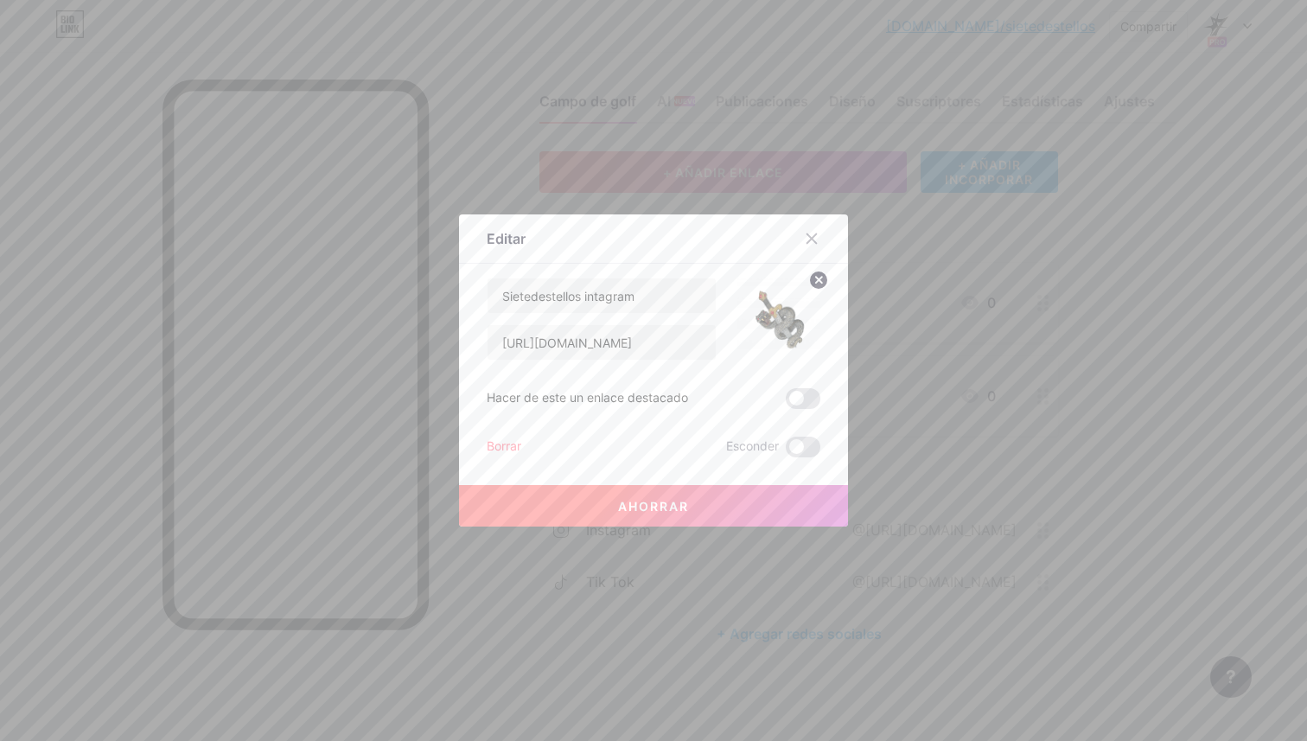
click at [821, 278] on icon at bounding box center [819, 280] width 6 height 6
click at [792, 316] on rect at bounding box center [789, 320] width 14 height 9
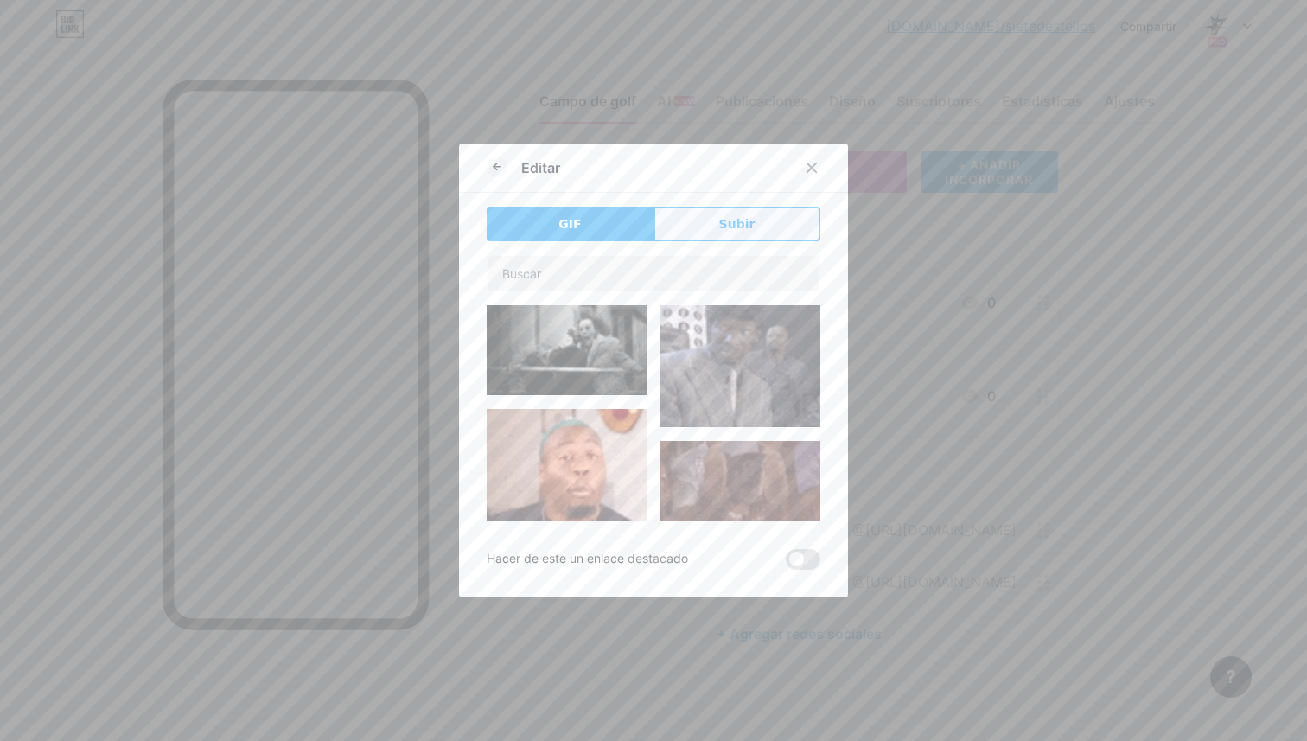
click at [726, 210] on button "Subir" at bounding box center [737, 224] width 167 height 35
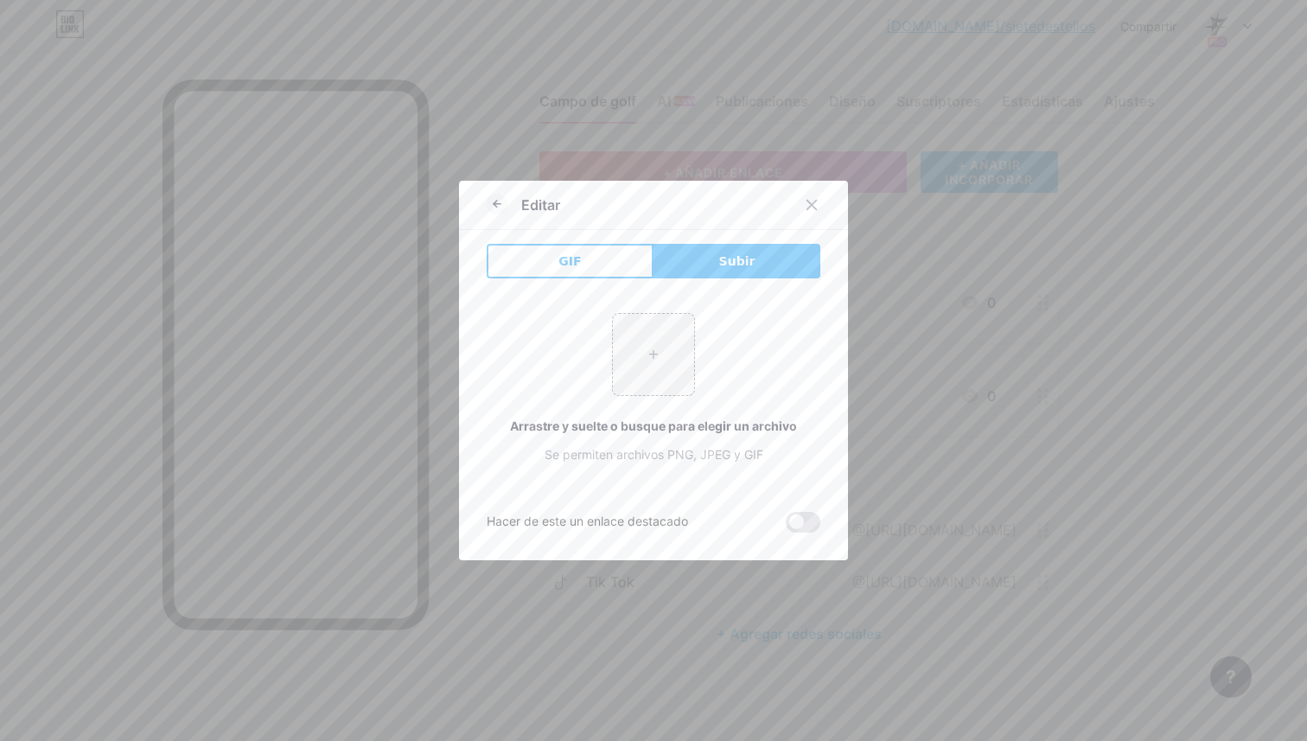
click at [667, 295] on div "+ Arrastre y suelte o busque para elegir un archivo Se permiten archivos PNG, J…" at bounding box center [654, 388] width 334 height 192
click at [659, 344] on input "file" at bounding box center [653, 354] width 81 height 81
type input "C:\fakepath\DE9E4F27-E630-4A6A-A8CC-3FF68790C610.JPEG"
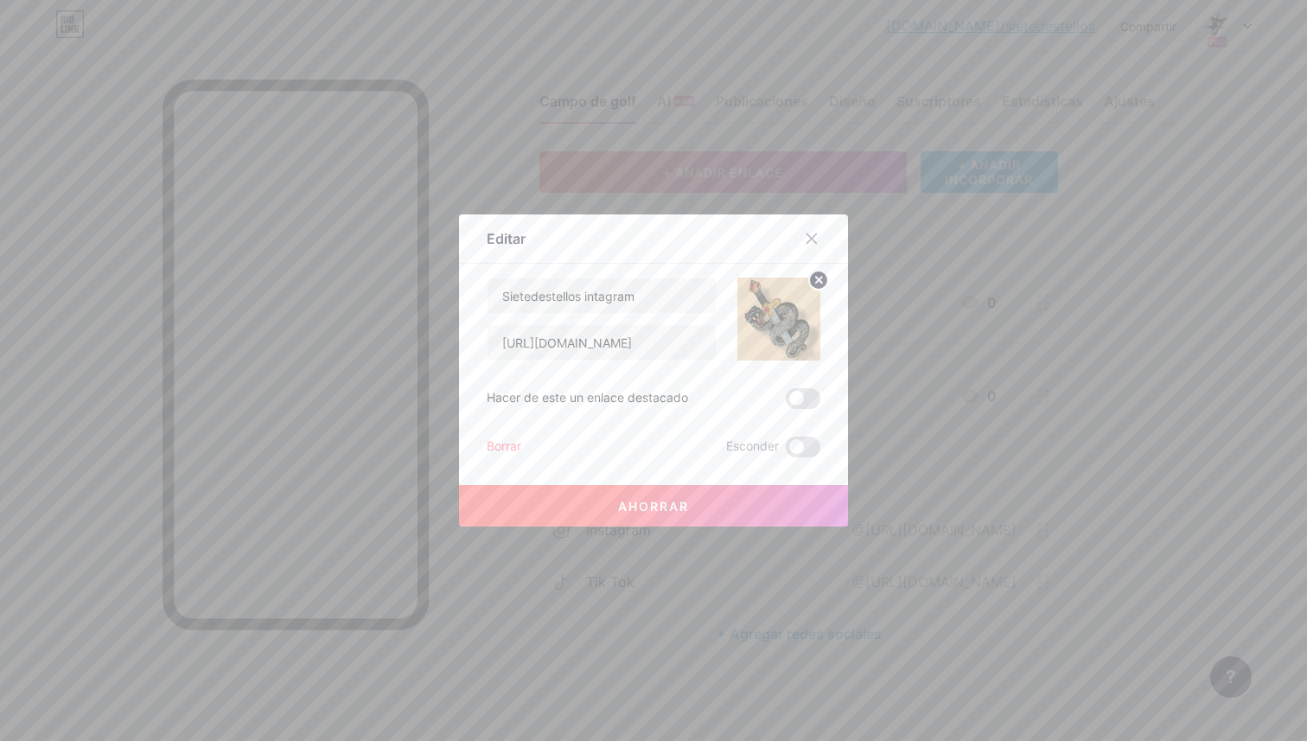
click at [669, 502] on font "Ahorrar" at bounding box center [653, 506] width 71 height 15
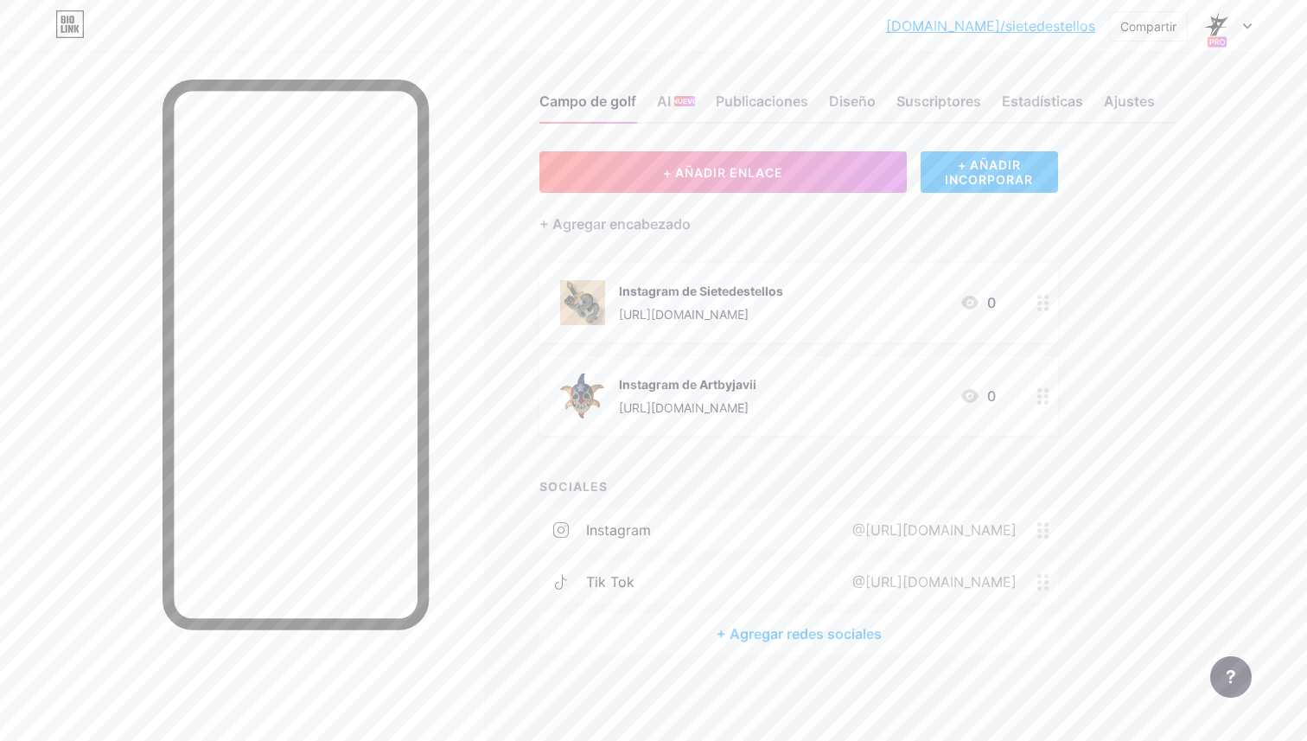
click at [1044, 388] on icon at bounding box center [1044, 396] width 12 height 16
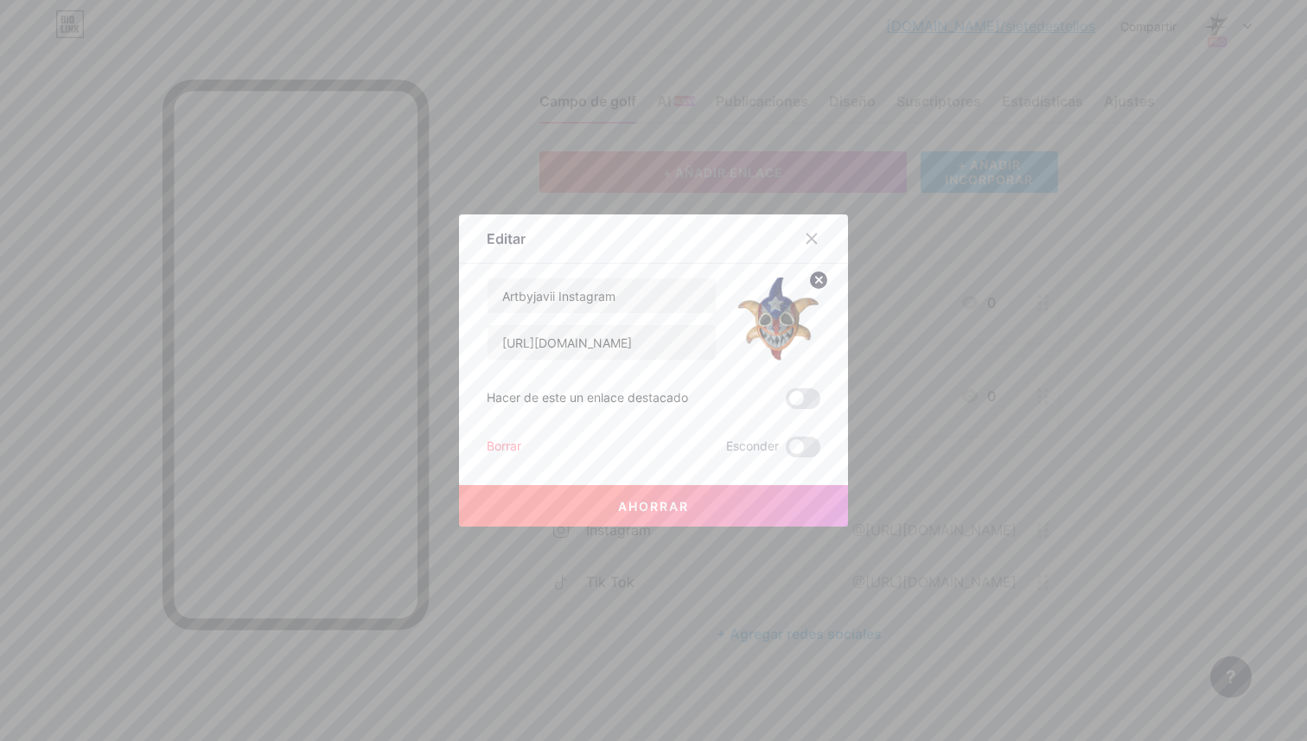
click at [813, 283] on circle at bounding box center [818, 280] width 19 height 19
click at [772, 331] on div "Imagen" at bounding box center [779, 319] width 35 height 52
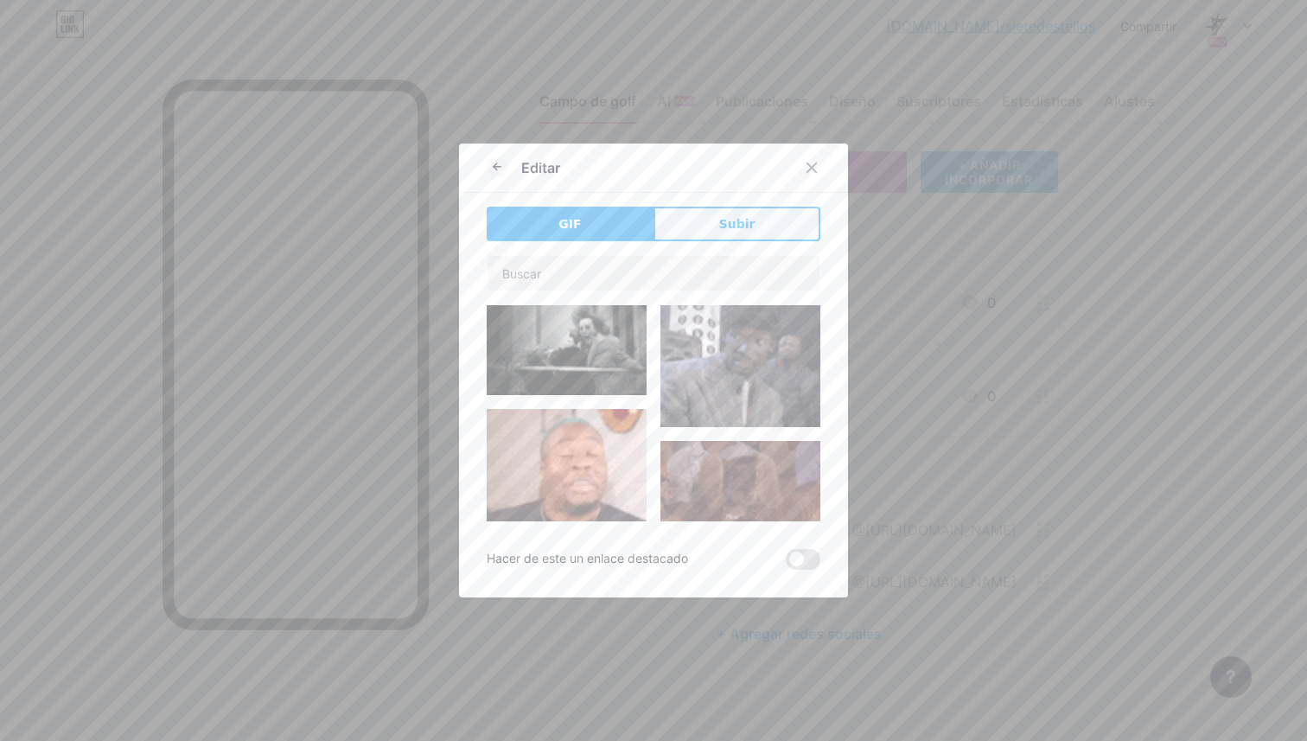
click at [753, 222] on button "Subir" at bounding box center [737, 224] width 167 height 35
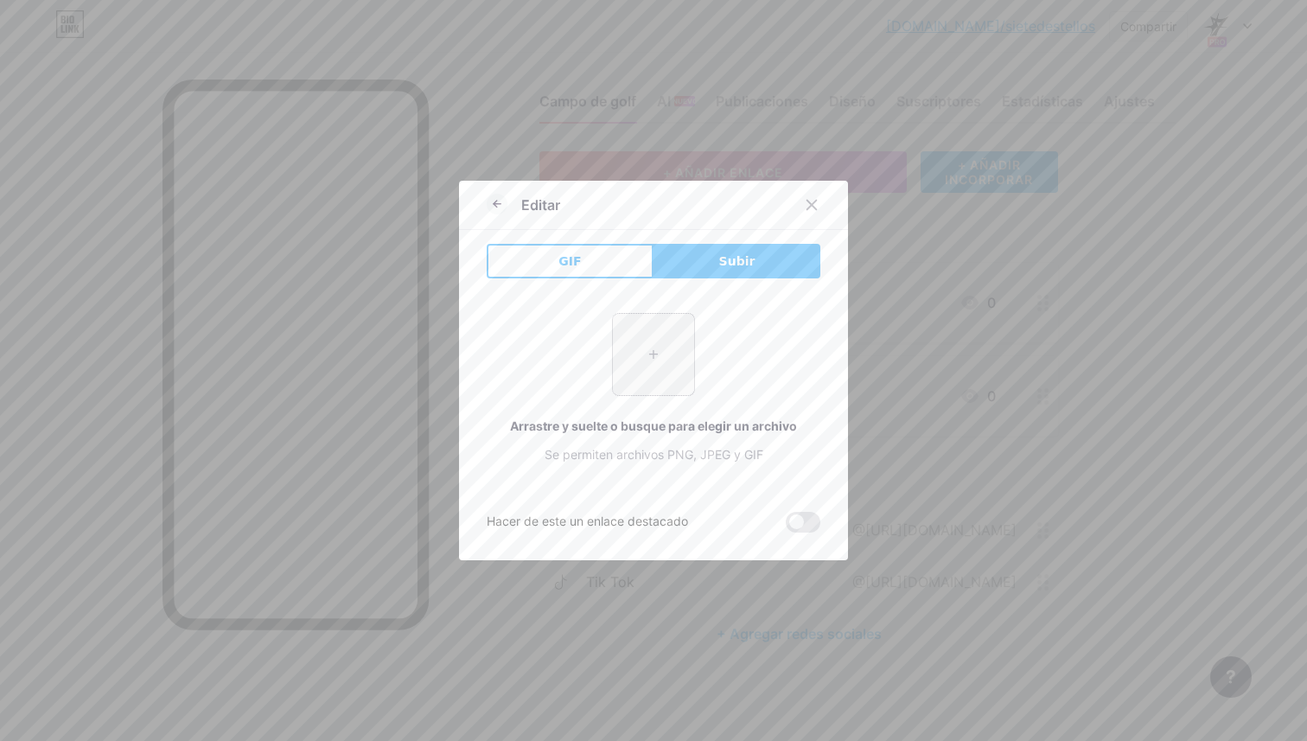
click at [651, 389] on input "file" at bounding box center [653, 354] width 81 height 81
type input "C:\fakepath\FBDD8E4A-0E5C-4F26-BFEC-8A6F0E44D183.JPEG"
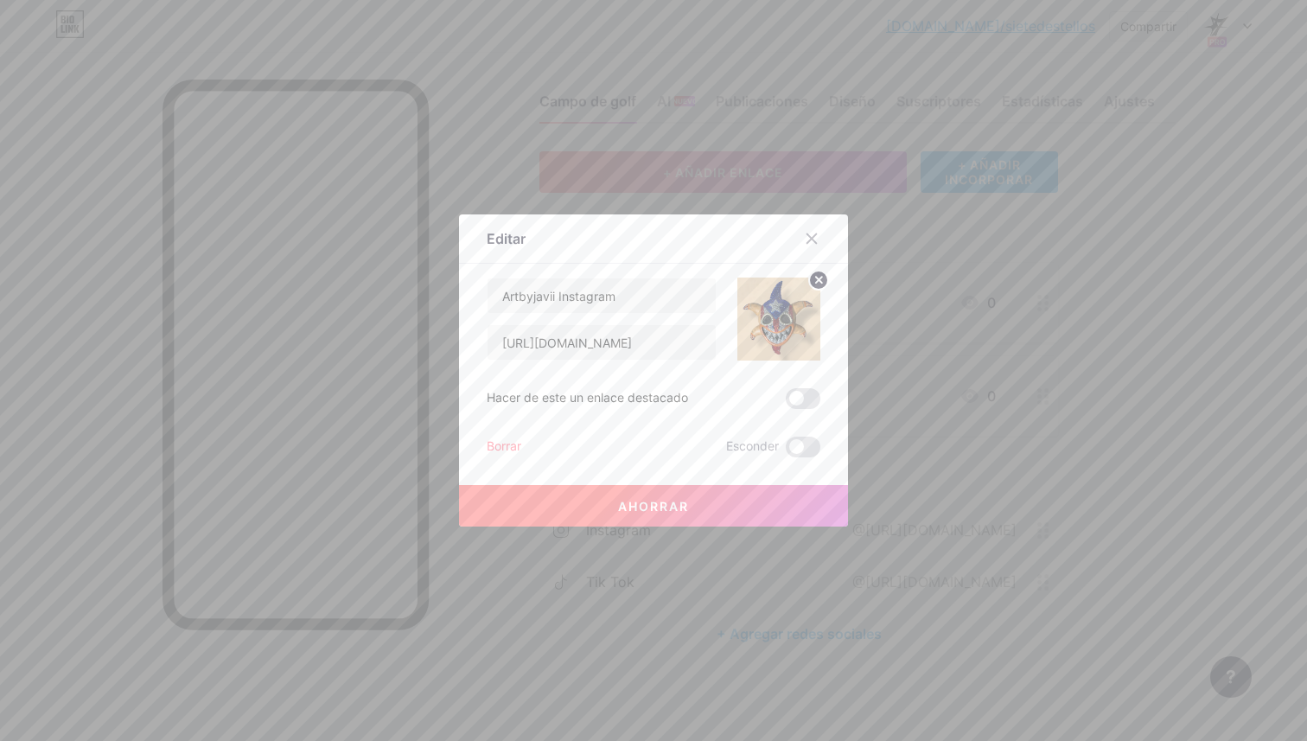
click at [757, 505] on button "Ahorrar" at bounding box center [653, 506] width 389 height 42
